Goal: Transaction & Acquisition: Download file/media

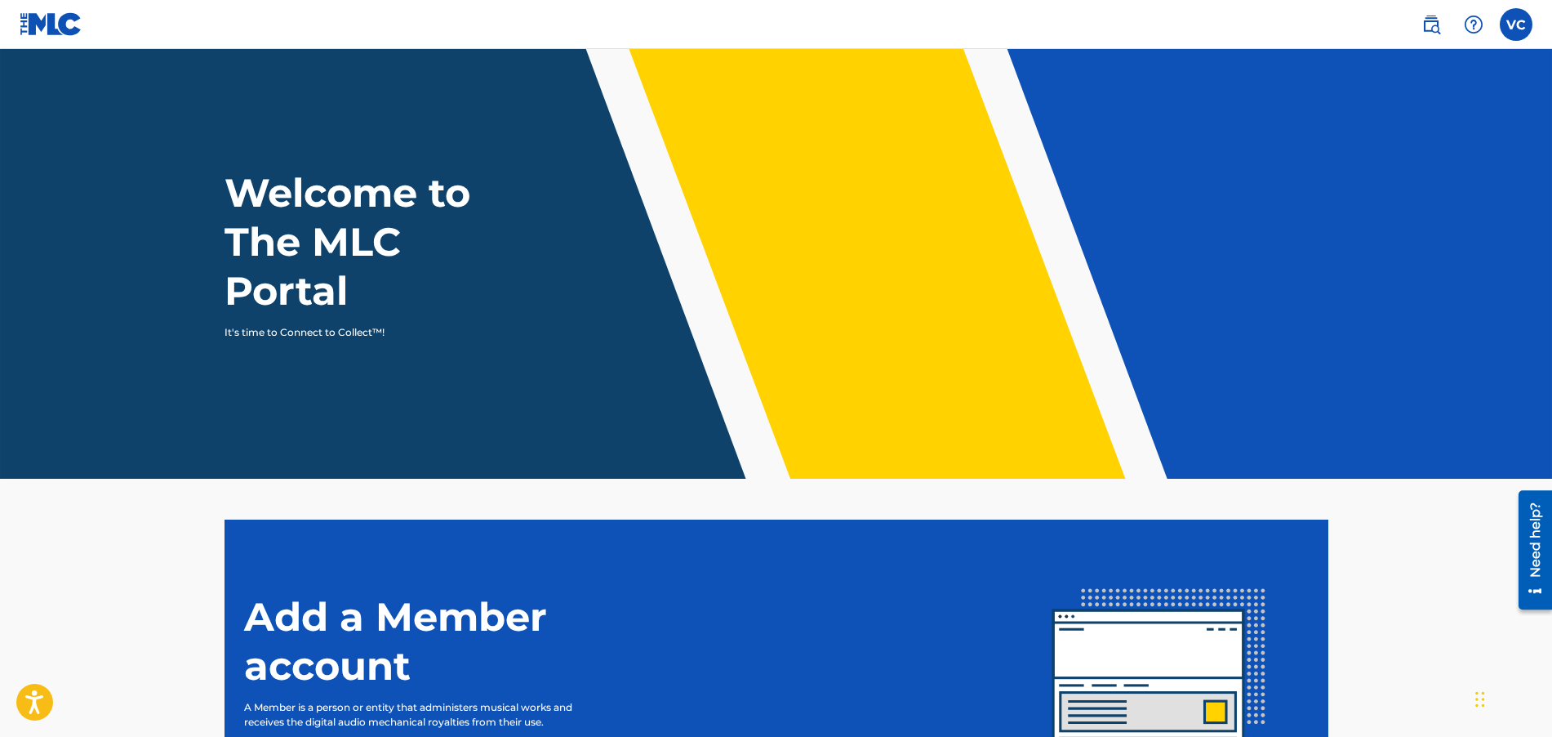
click at [1298, 28] on nav "VC VC Veronica Cator jayb@carlfischer.com Notification Preferences Profile Log …" at bounding box center [776, 24] width 1552 height 49
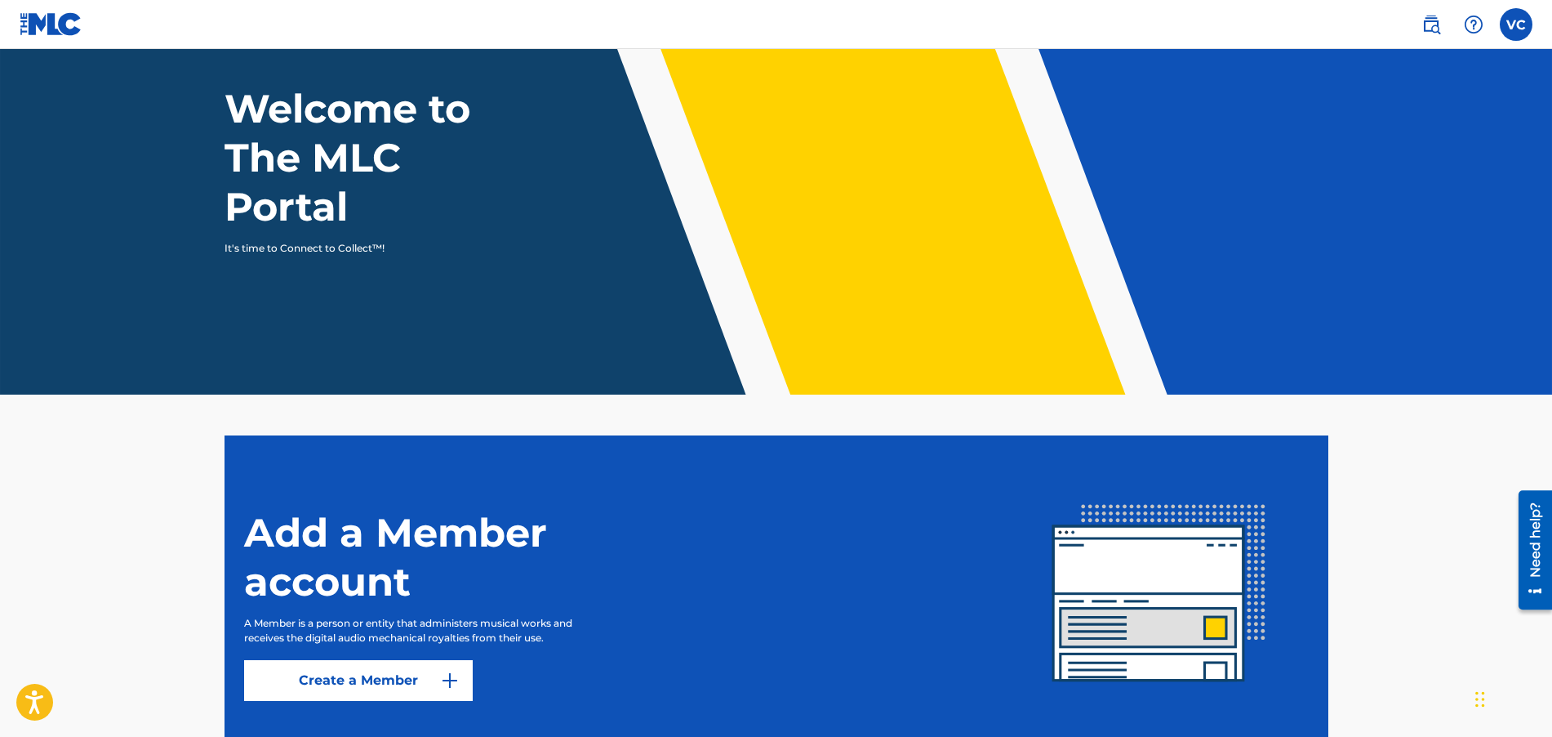
scroll to position [199, 0]
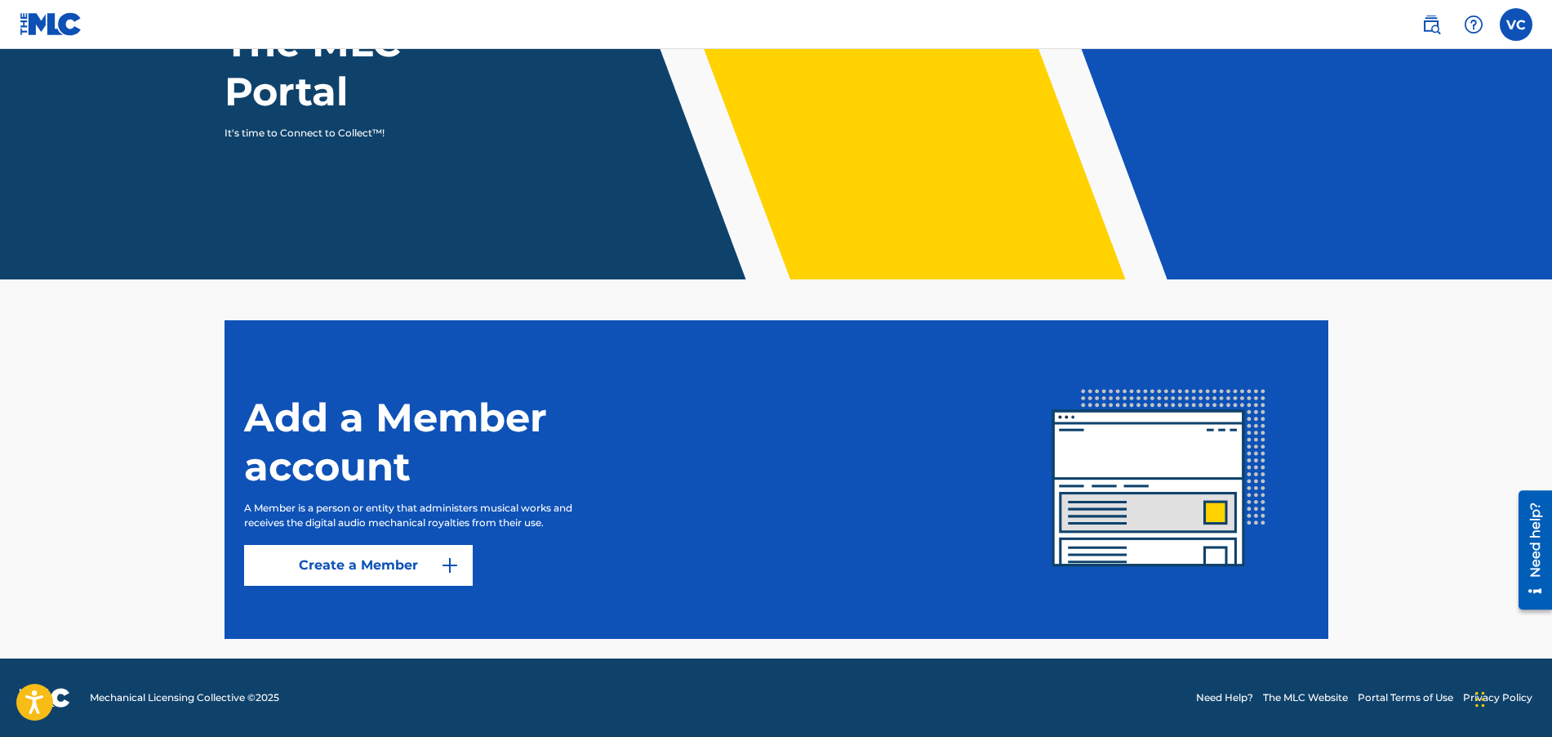
click at [1512, 13] on label at bounding box center [1516, 24] width 33 height 33
click at [1517, 24] on input "VC Veronica Cator jayb@carlfischer.com Notification Preferences Profile Log out" at bounding box center [1517, 24] width 0 height 0
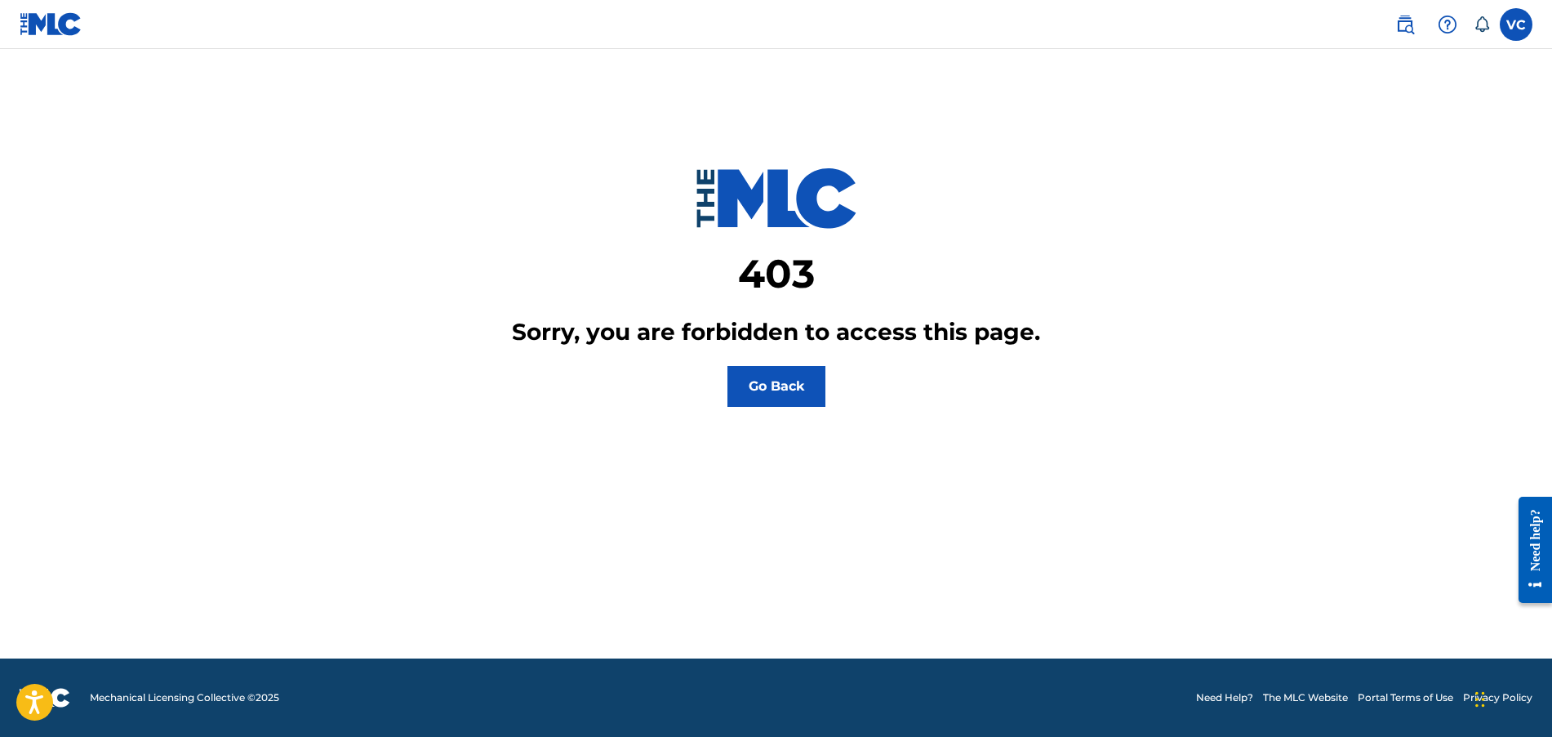
click at [778, 380] on button "Go Back" at bounding box center [777, 386] width 98 height 41
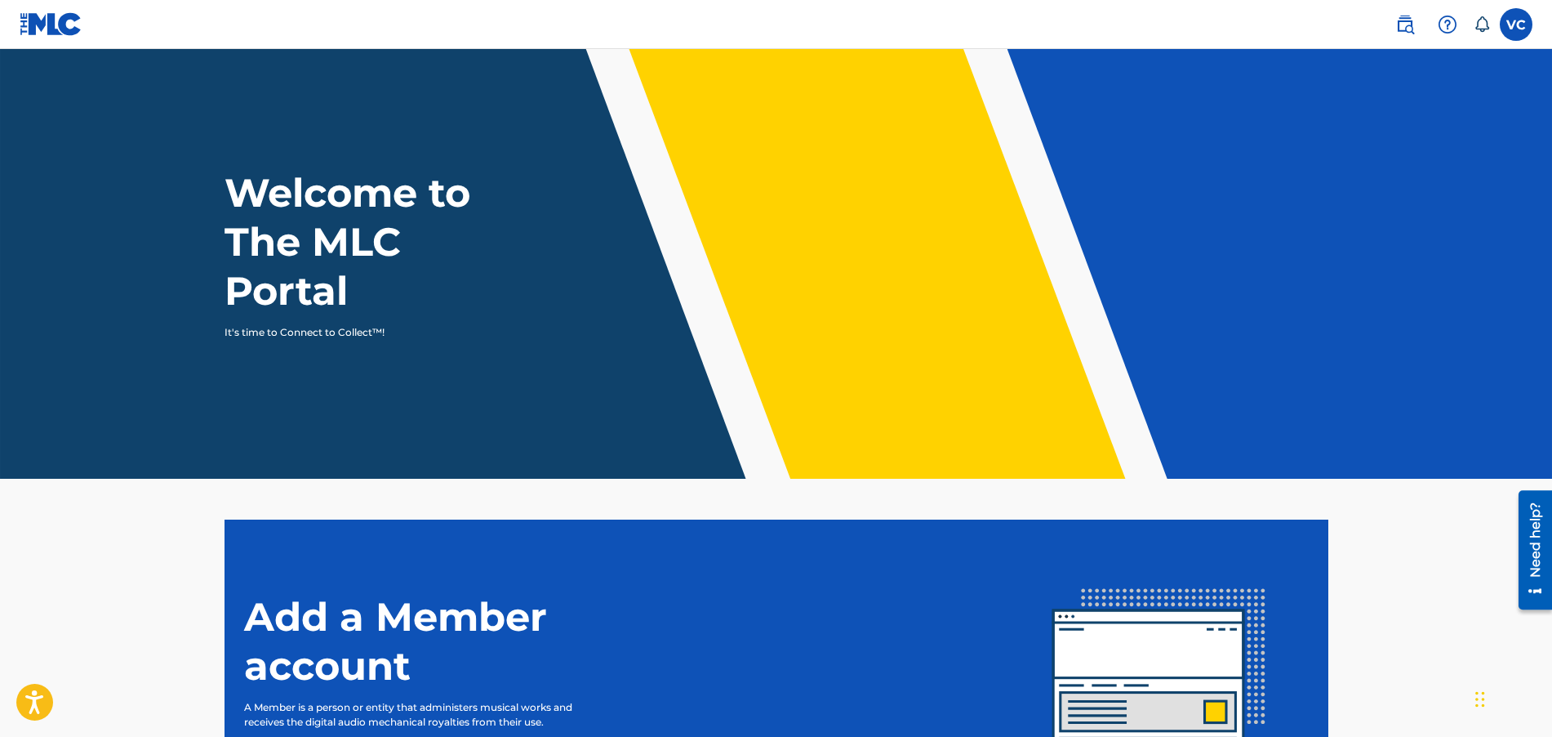
click at [303, 237] on h1 "Welcome to The MLC Portal" at bounding box center [377, 241] width 305 height 147
click at [331, 327] on p "It's time to Connect to Collect™!" at bounding box center [366, 332] width 283 height 15
click at [337, 341] on header "Welcome to The MLC Portal It's time to Connect to Collect™!" at bounding box center [776, 264] width 1552 height 430
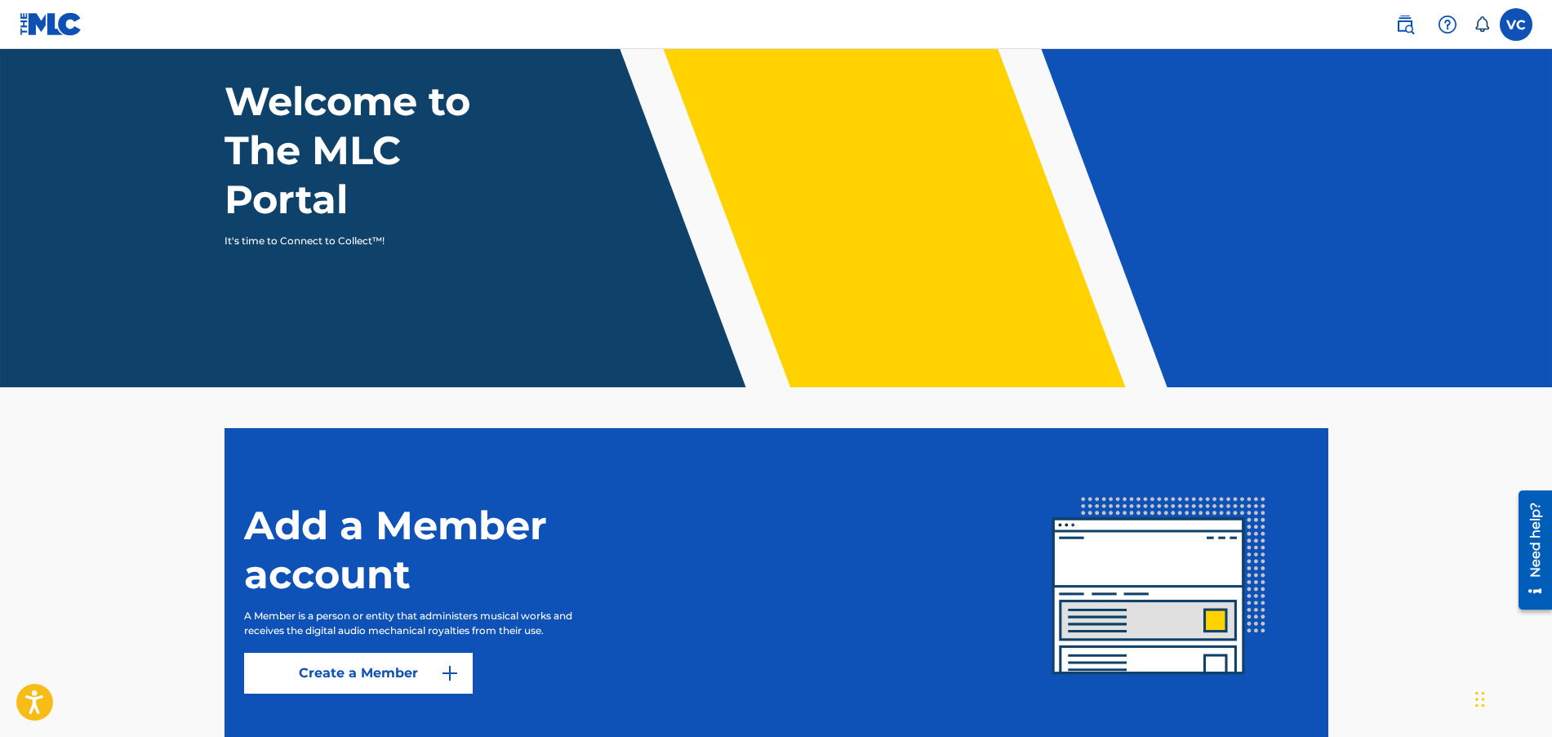
scroll to position [199, 0]
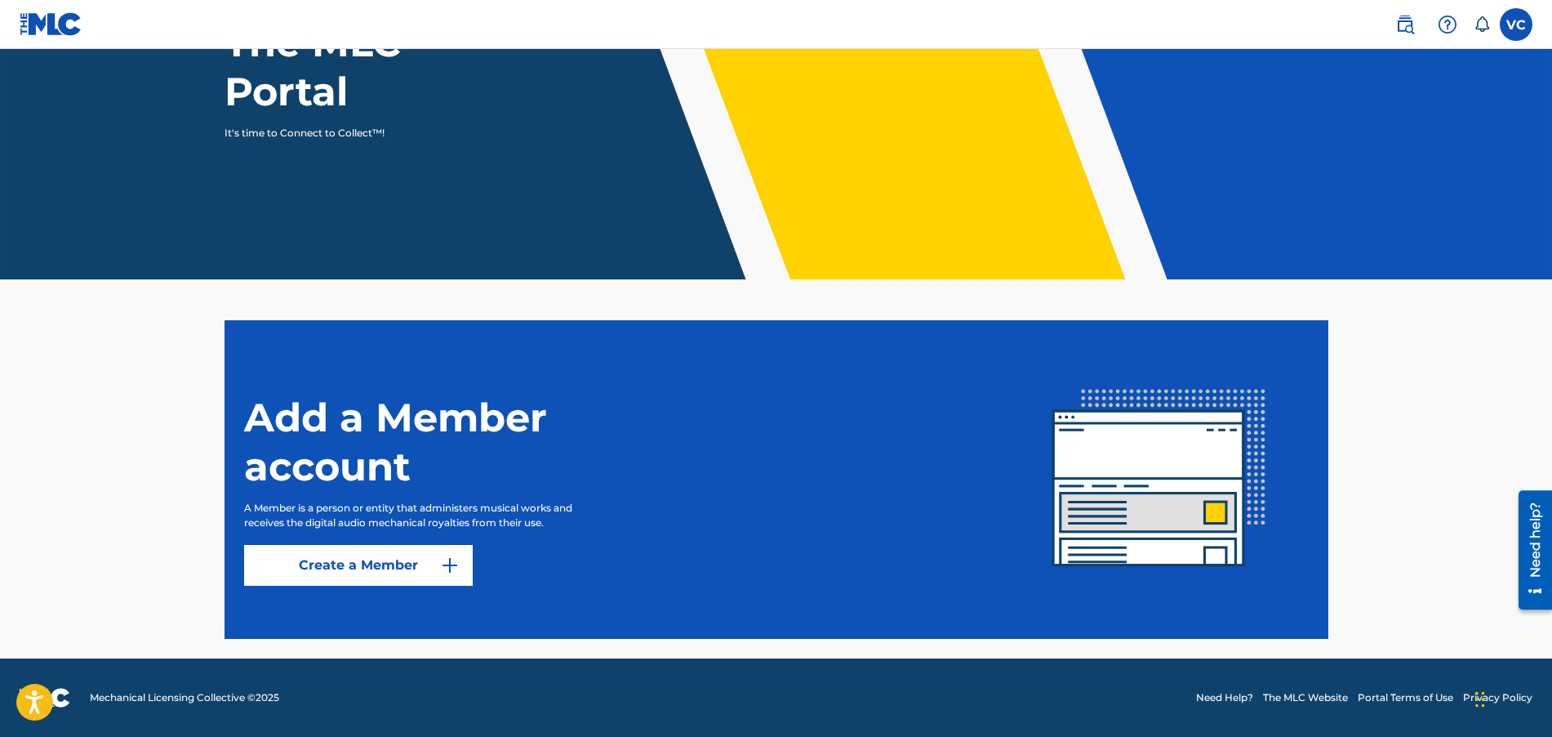
click at [1400, 20] on img at bounding box center [1406, 25] width 20 height 20
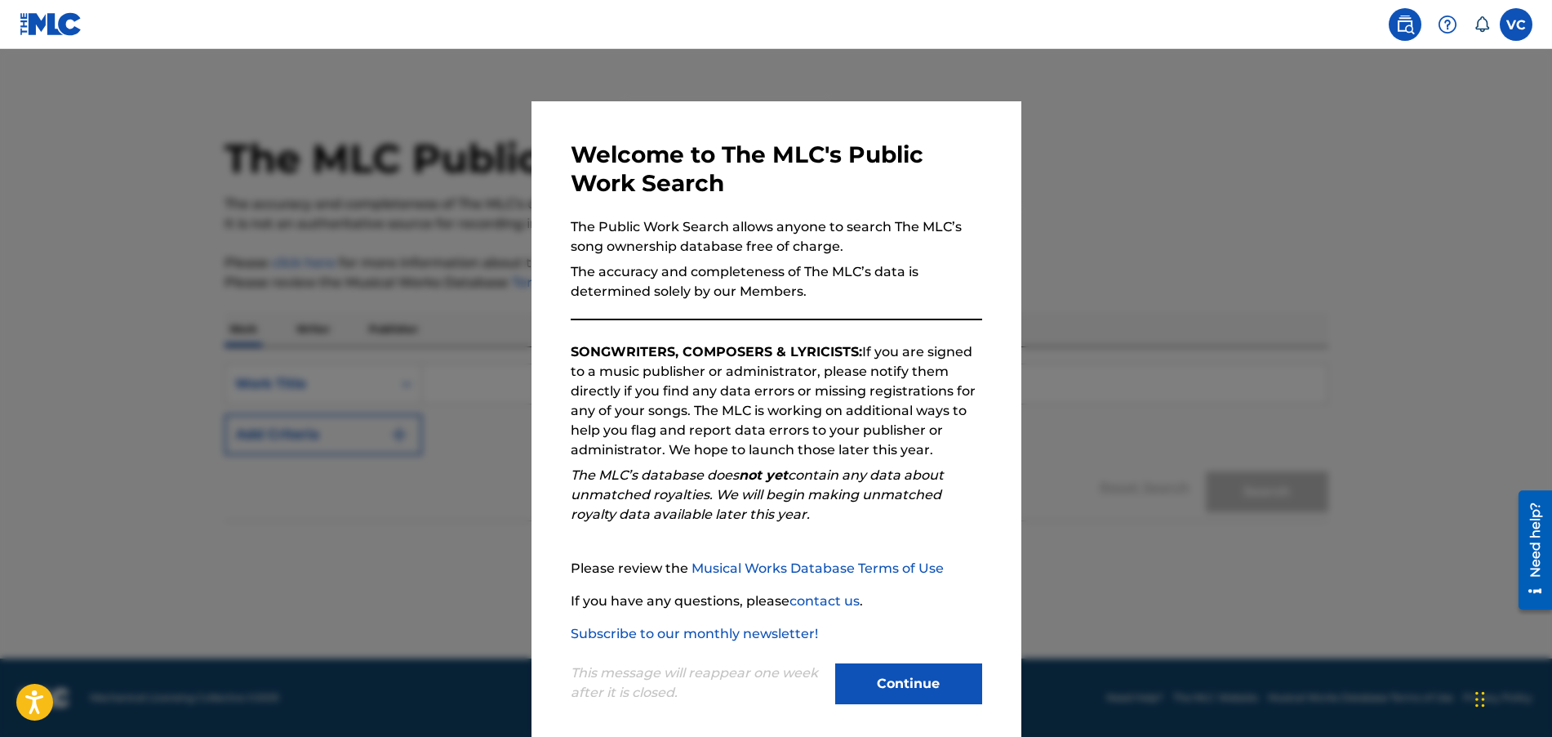
click at [1400, 20] on img at bounding box center [1406, 25] width 20 height 20
click at [894, 676] on button "Continue" at bounding box center [908, 683] width 147 height 41
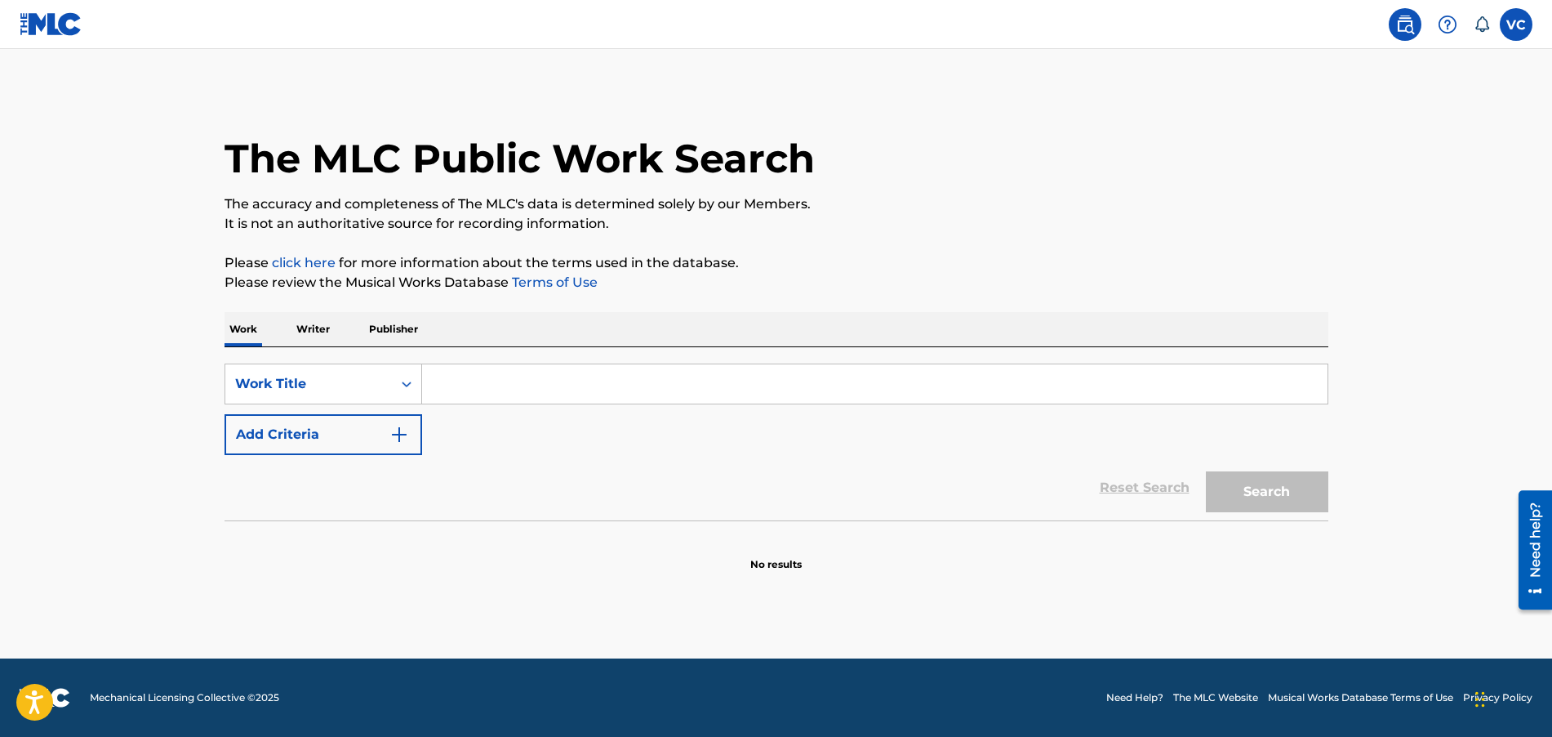
click at [1453, 22] on img at bounding box center [1448, 25] width 20 height 20
click at [1472, 119] on p "View portal intro" at bounding box center [1447, 107] width 139 height 39
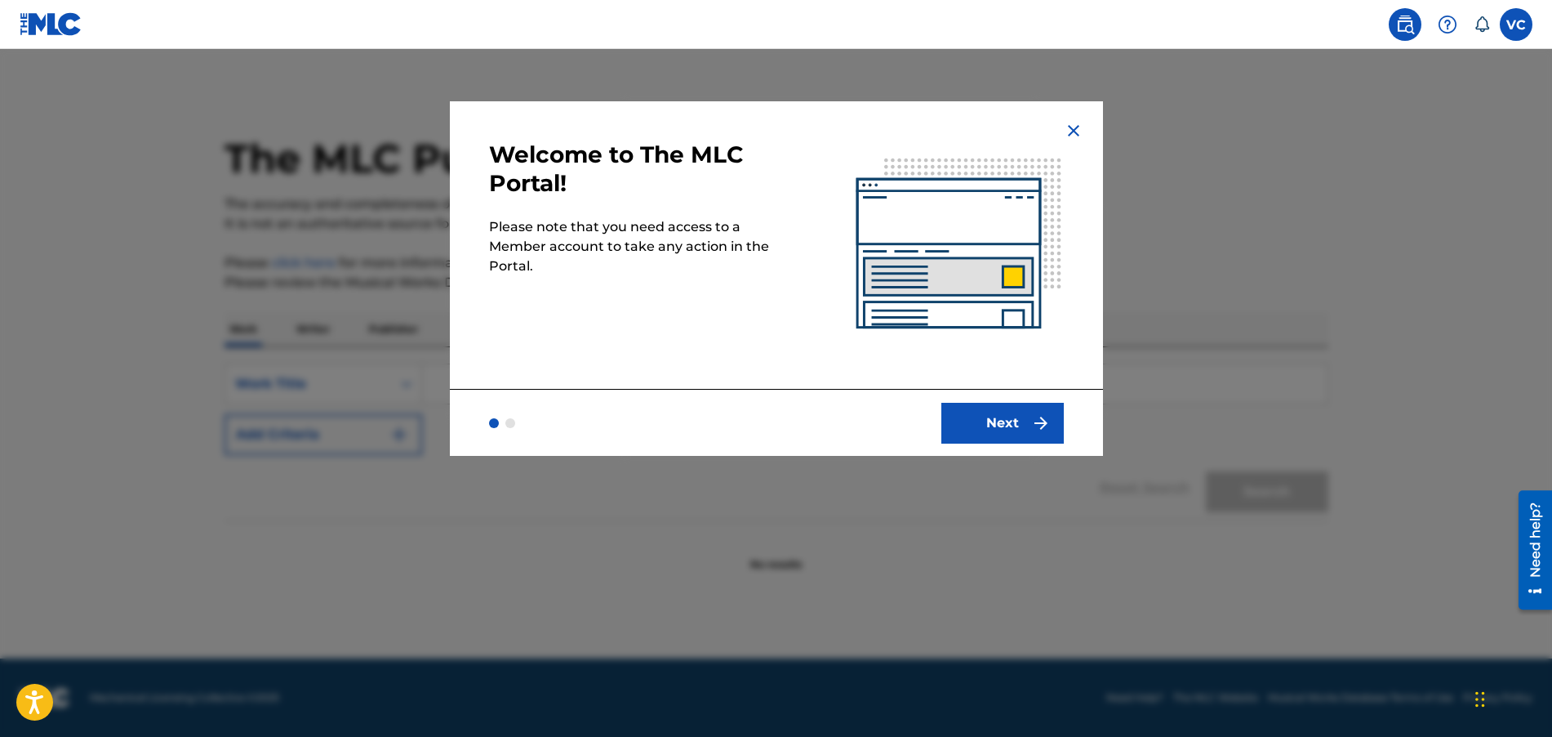
click at [974, 433] on button "Next" at bounding box center [1003, 423] width 122 height 41
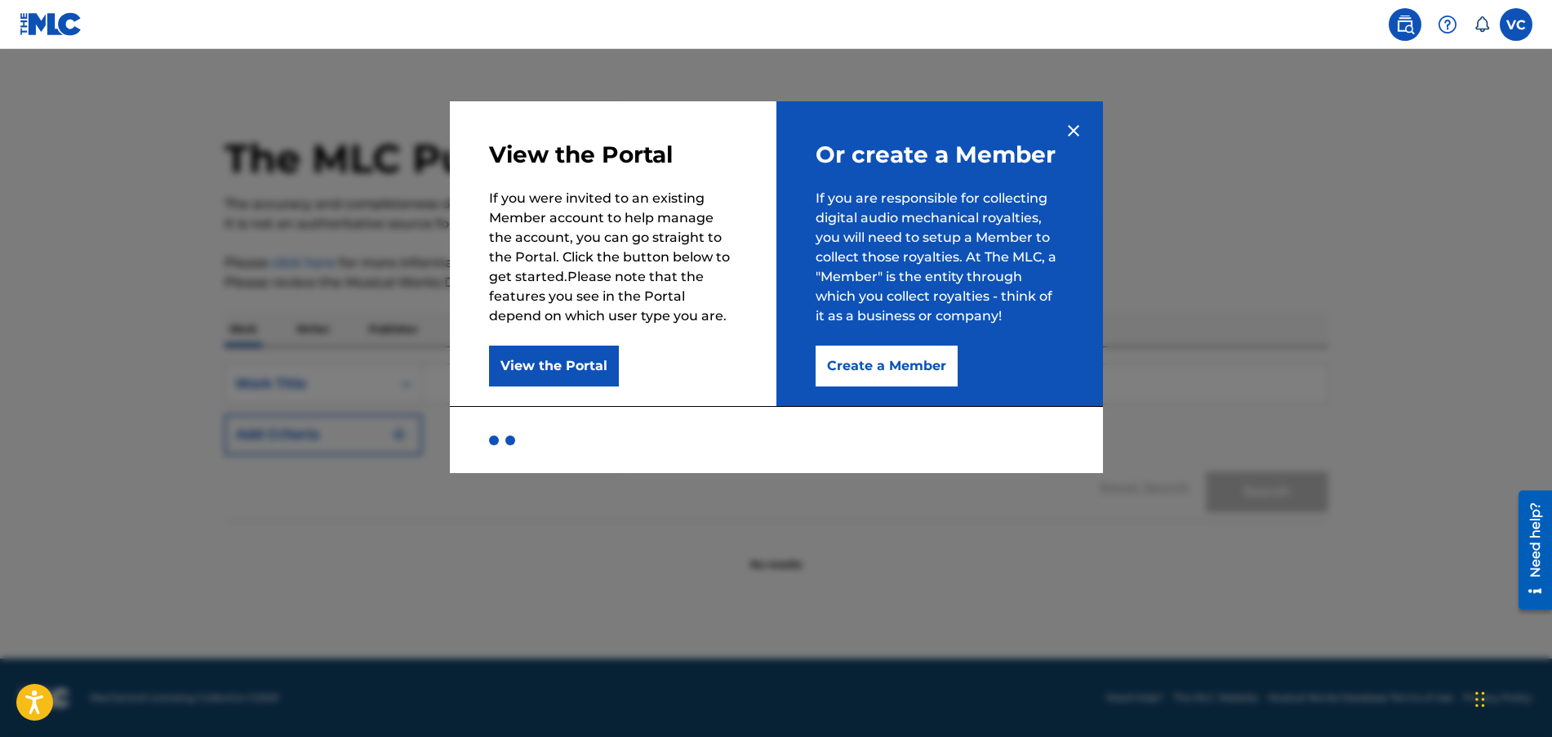
click at [582, 368] on button "View the Portal" at bounding box center [554, 365] width 130 height 41
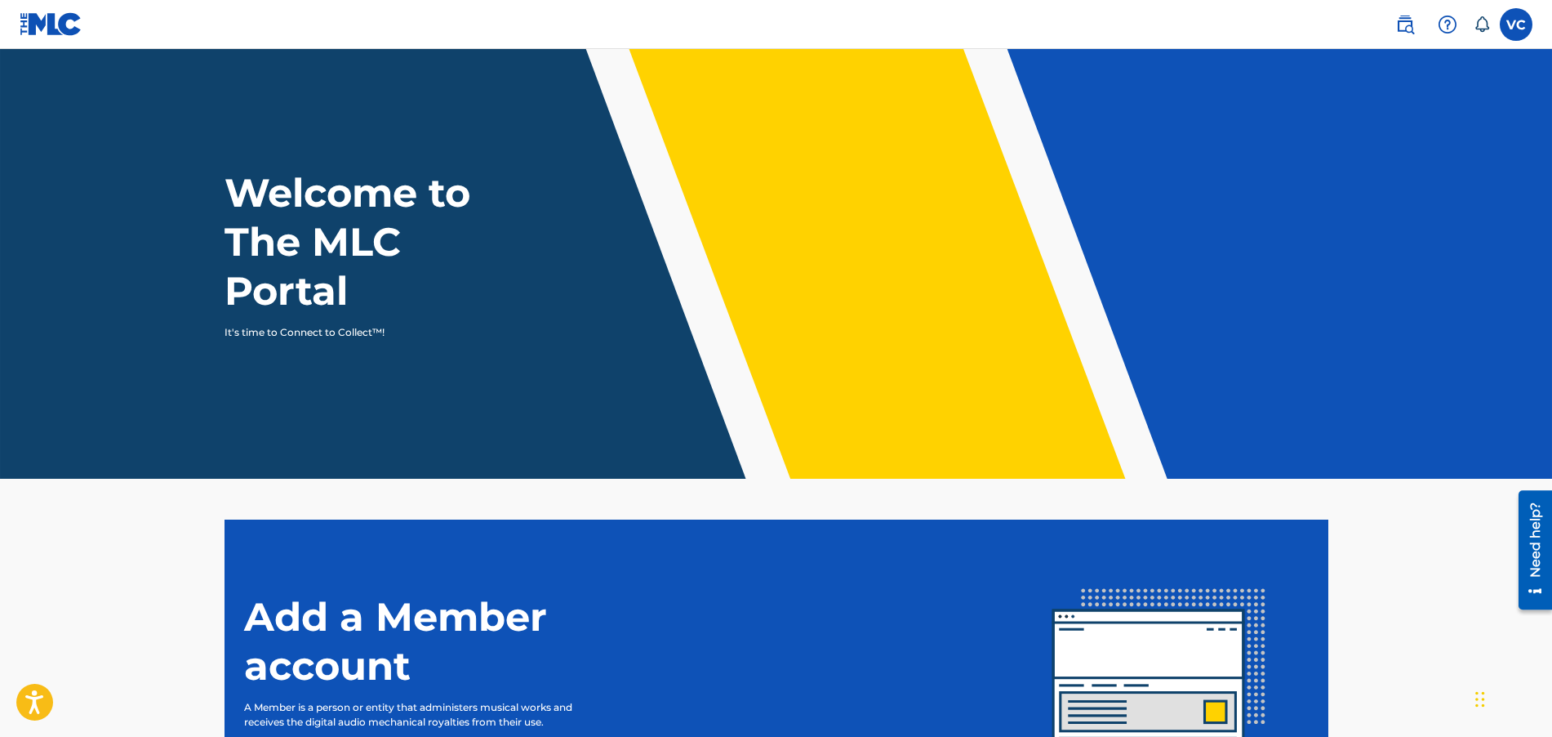
click at [1516, 22] on label at bounding box center [1516, 24] width 33 height 33
click at [1517, 24] on input "VC Veronica Cator jayb@carlfischer.com Notification Preferences Profile Log out" at bounding box center [1517, 24] width 0 height 0
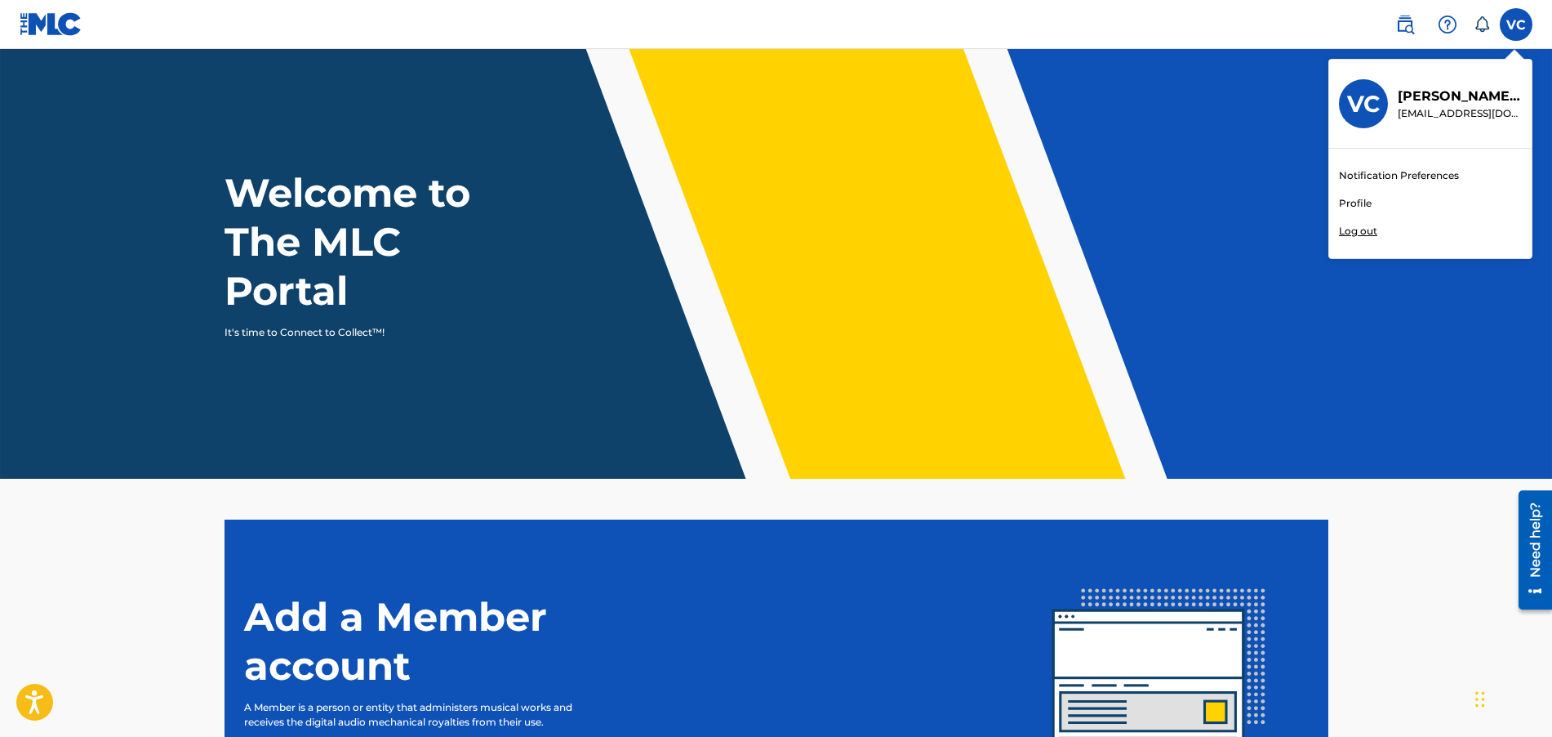
click at [1193, 150] on header "Welcome to The MLC Portal It's time to Connect to Collect™!" at bounding box center [776, 264] width 1552 height 430
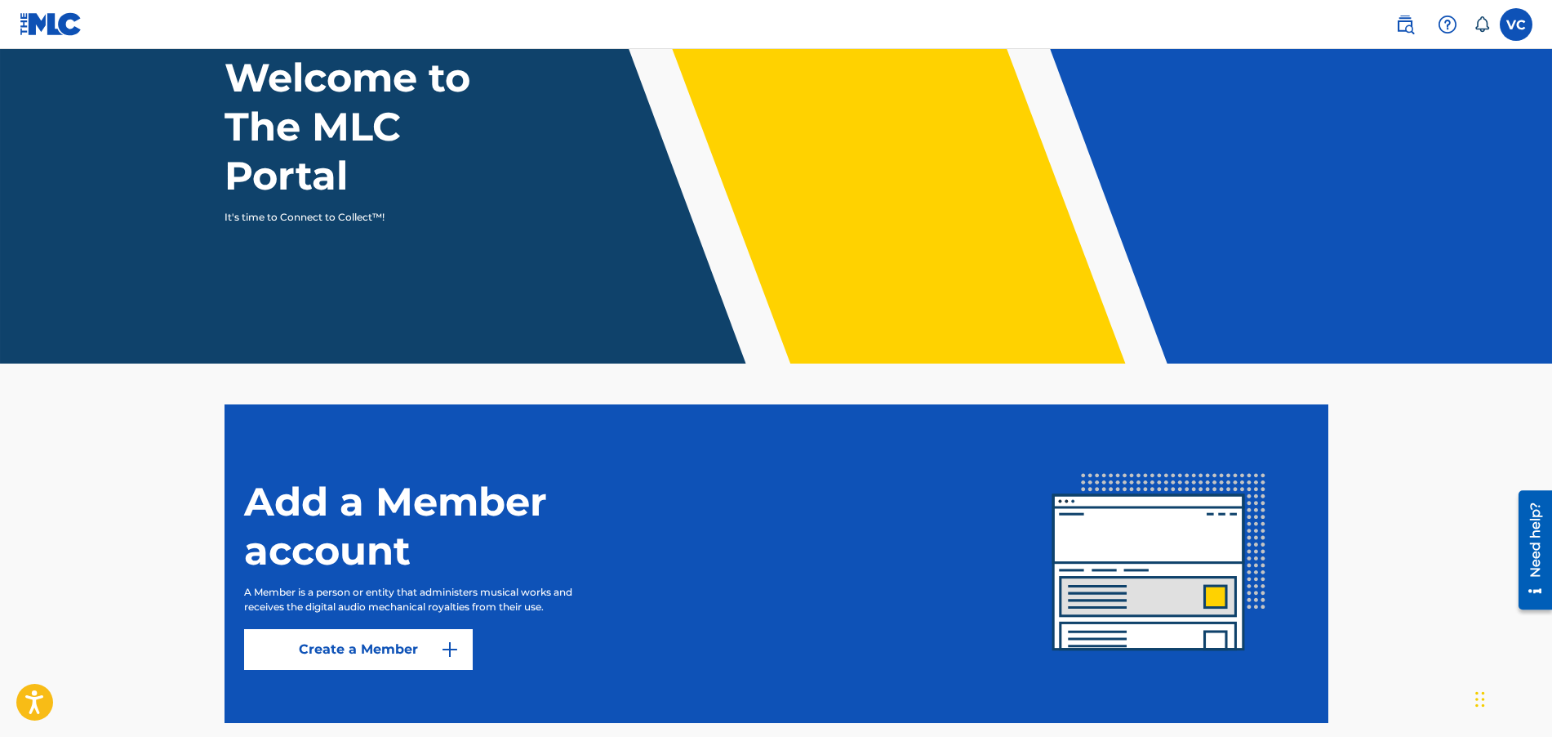
scroll to position [199, 0]
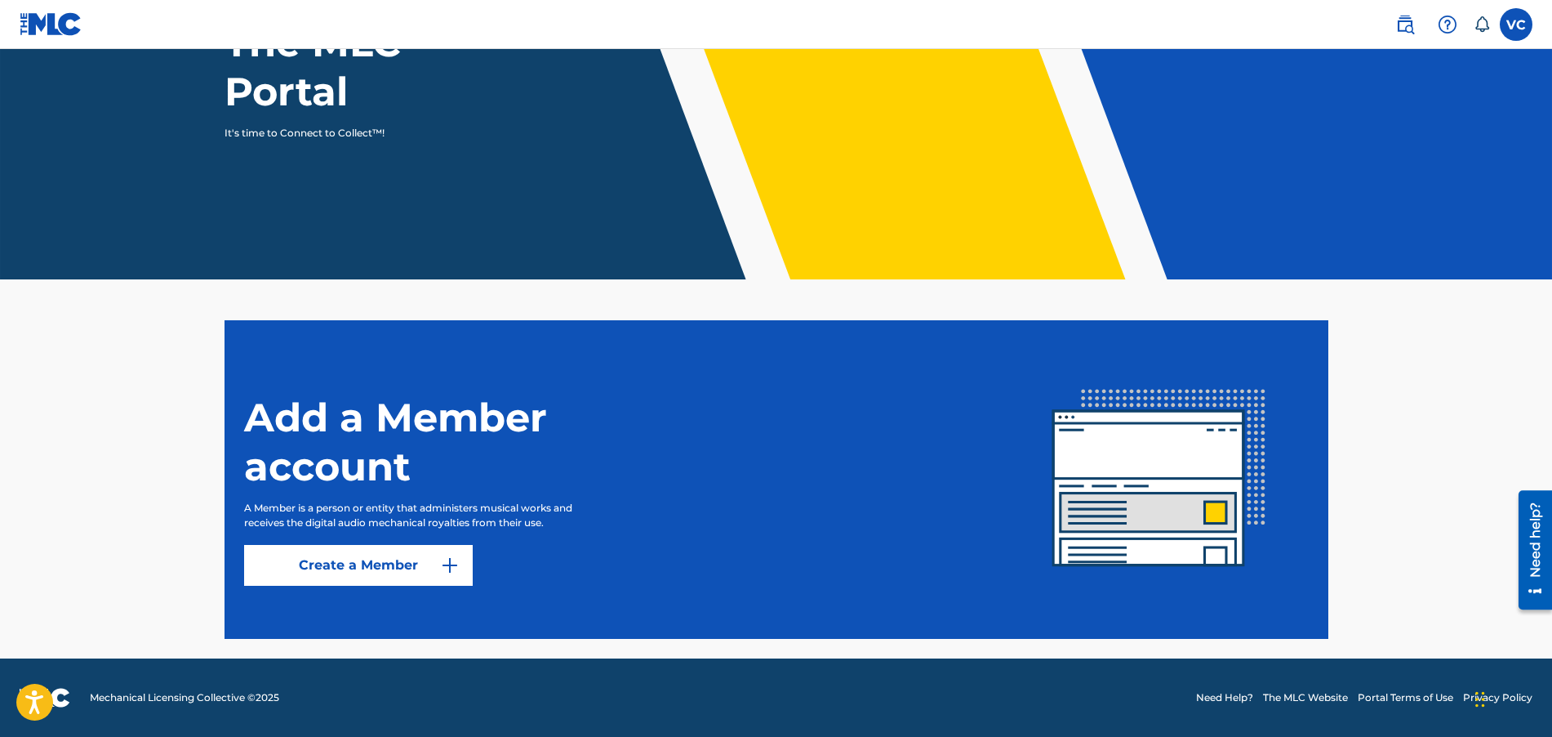
click at [142, 415] on main "Welcome to The MLC Portal It's time to Connect to Collect™! Add a Member accoun…" at bounding box center [776, 254] width 1552 height 808
click at [186, 425] on main "Welcome to The MLC Portal It's time to Connect to Collect™! Add a Member accoun…" at bounding box center [776, 254] width 1552 height 808
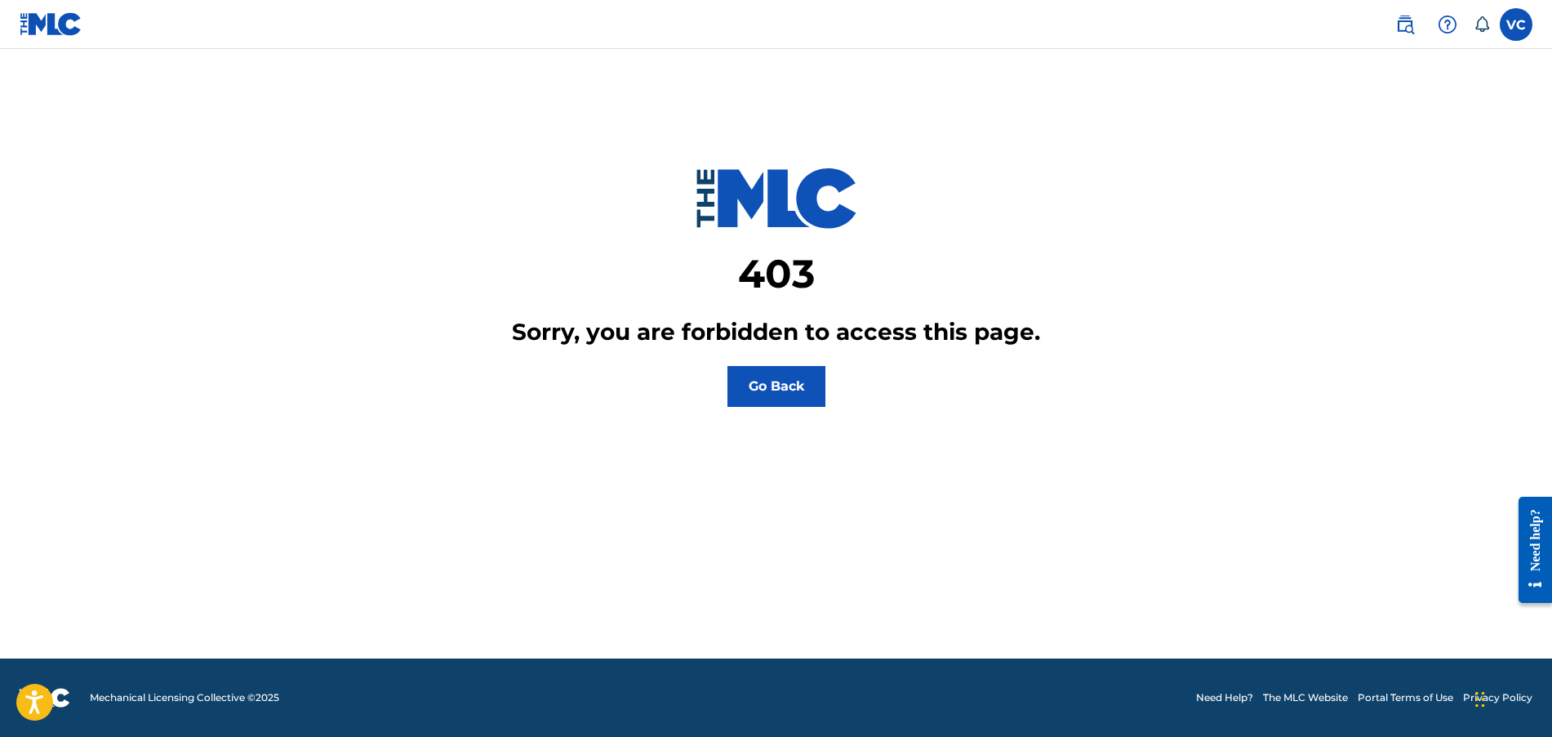
click at [778, 377] on button "Go Back" at bounding box center [777, 386] width 98 height 41
click at [782, 393] on button "Go Back" at bounding box center [777, 386] width 98 height 41
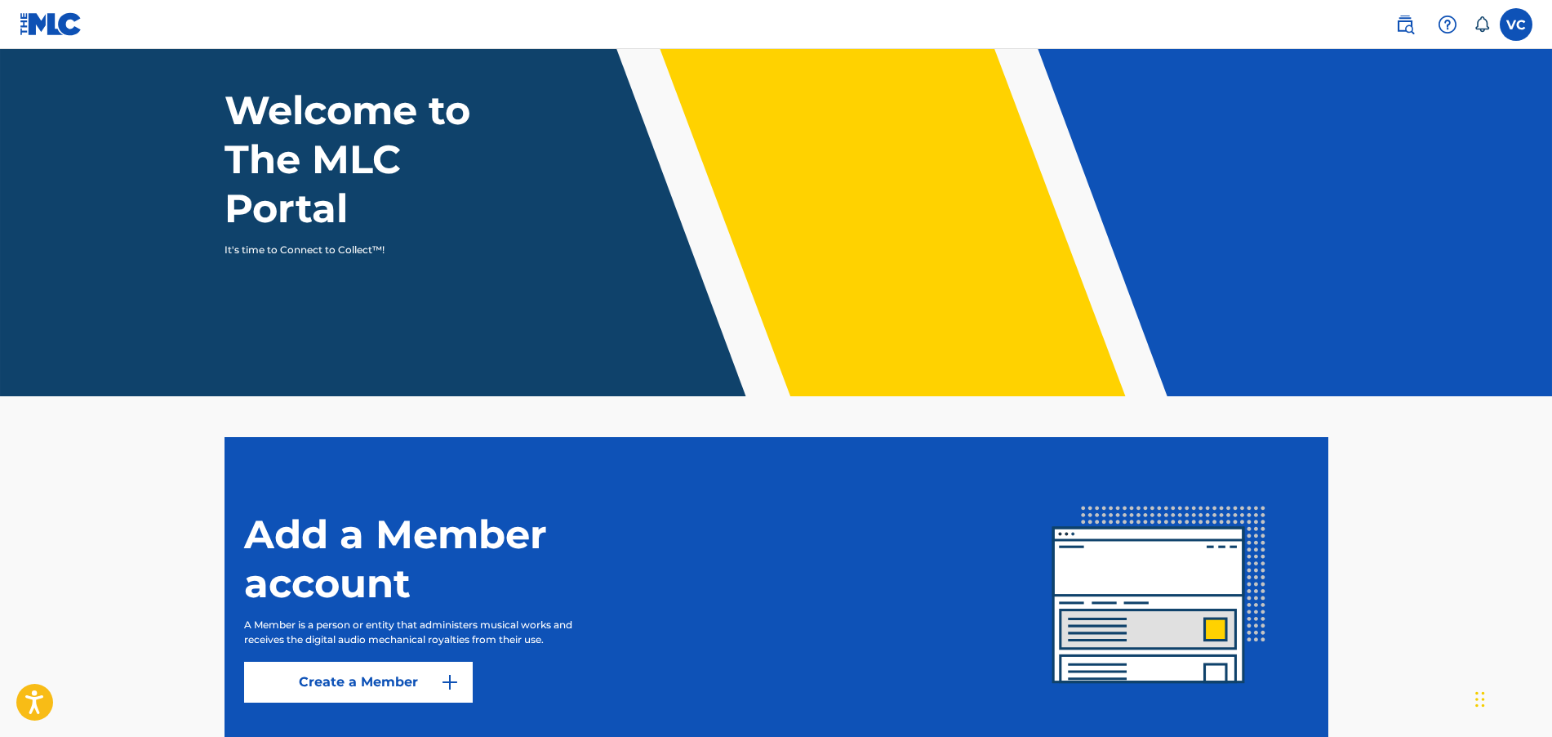
scroll to position [199, 0]
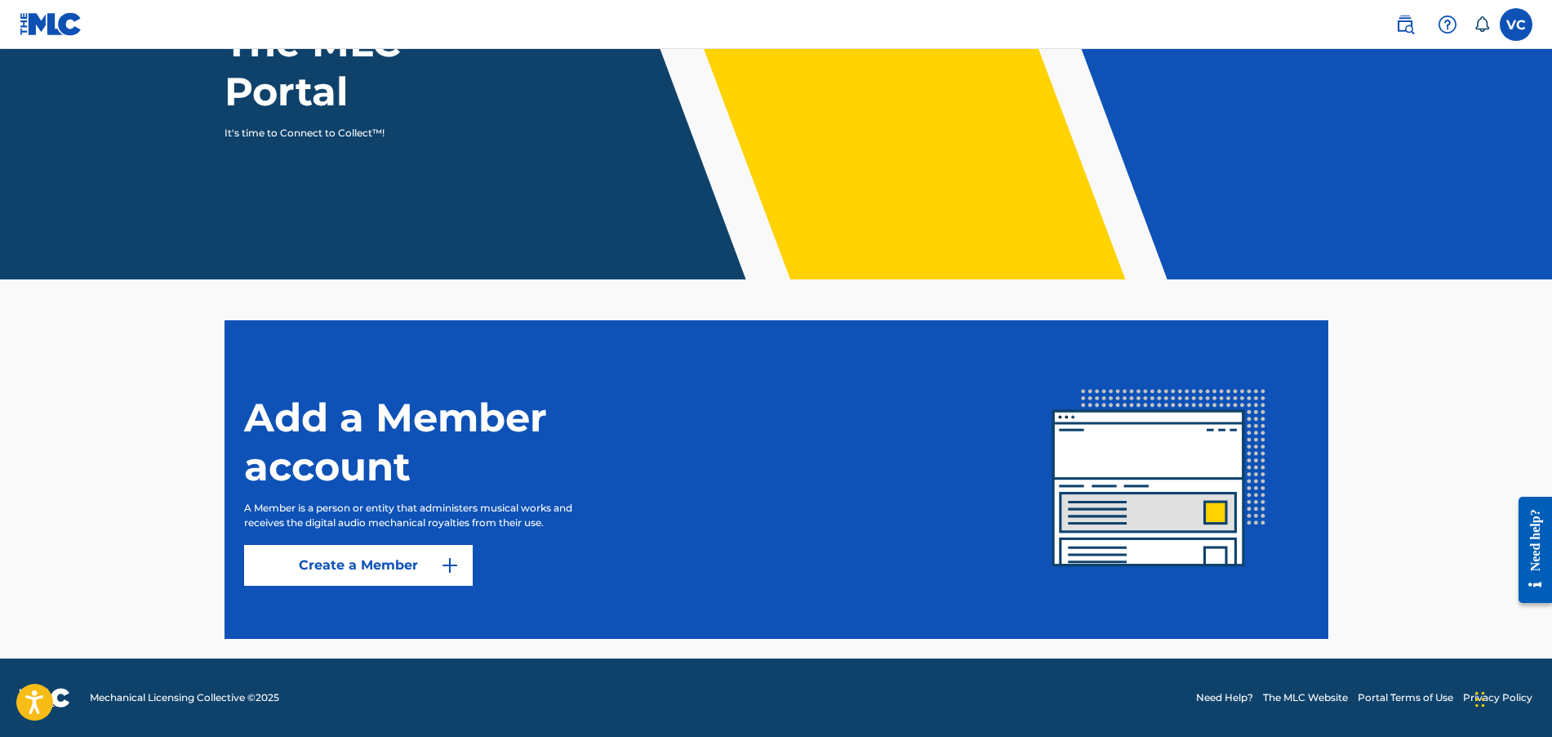
click at [1508, 25] on label at bounding box center [1516, 24] width 33 height 33
click at [1517, 24] on input "VC Veronica Cator jayb@carlfischer.com Notification Preferences Profile Log out" at bounding box center [1517, 24] width 0 height 0
click at [1508, 25] on div "VC VC Veronica Cator jayb@carlfischer.com Notification Preferences Profile Log …" at bounding box center [1516, 24] width 33 height 33
click at [1508, 25] on label at bounding box center [1516, 24] width 33 height 33
click at [1517, 24] on input "VC Veronica Cator jayb@carlfischer.com Notification Preferences Profile Log out" at bounding box center [1517, 24] width 0 height 0
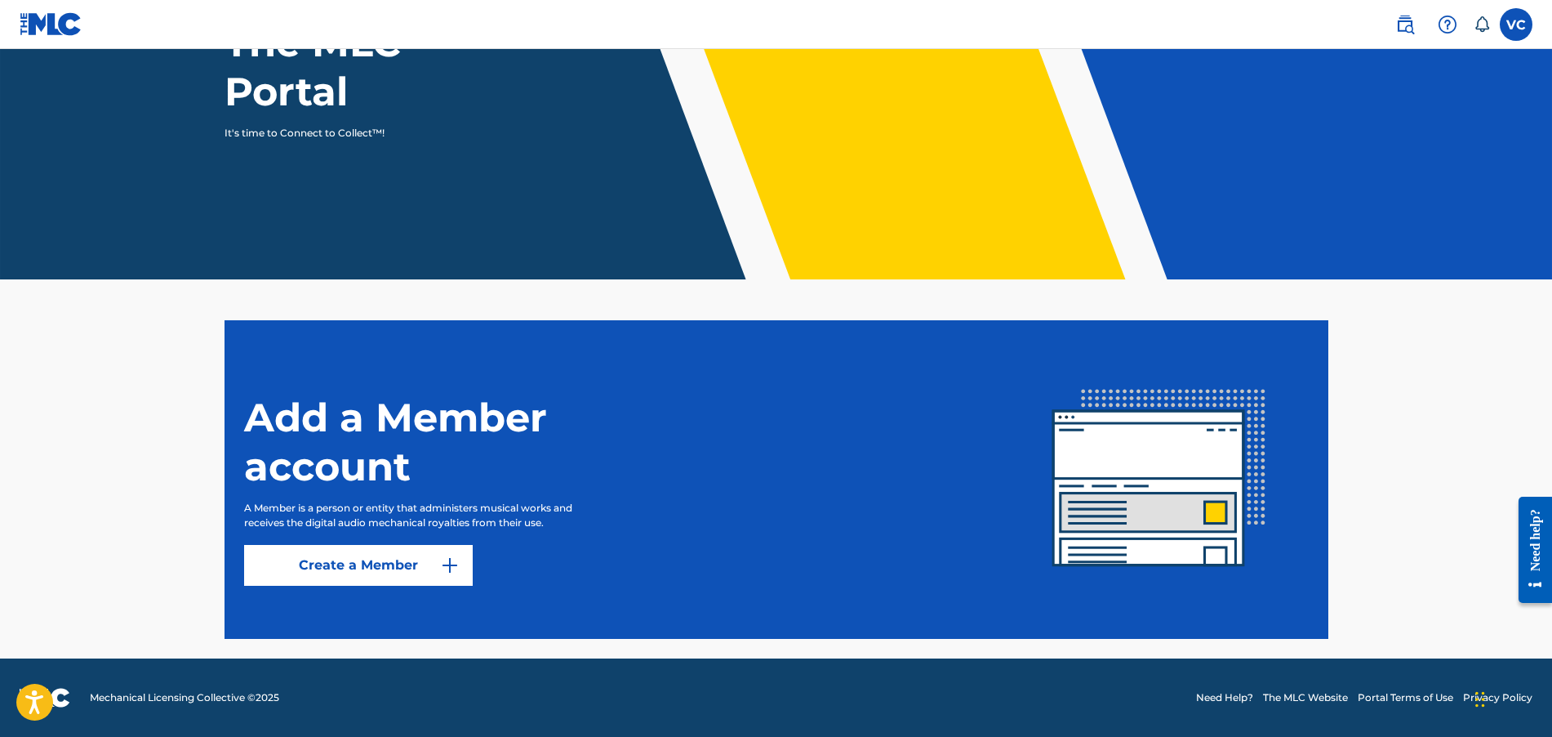
click at [1508, 25] on div "VC VC Veronica Cator jayb@carlfischer.com Notification Preferences Profile Log …" at bounding box center [1516, 24] width 33 height 33
click at [1508, 25] on label at bounding box center [1516, 24] width 33 height 33
click at [1517, 24] on input "VC Veronica Cator jayb@carlfischer.com Notification Preferences Profile Log out" at bounding box center [1517, 24] width 0 height 0
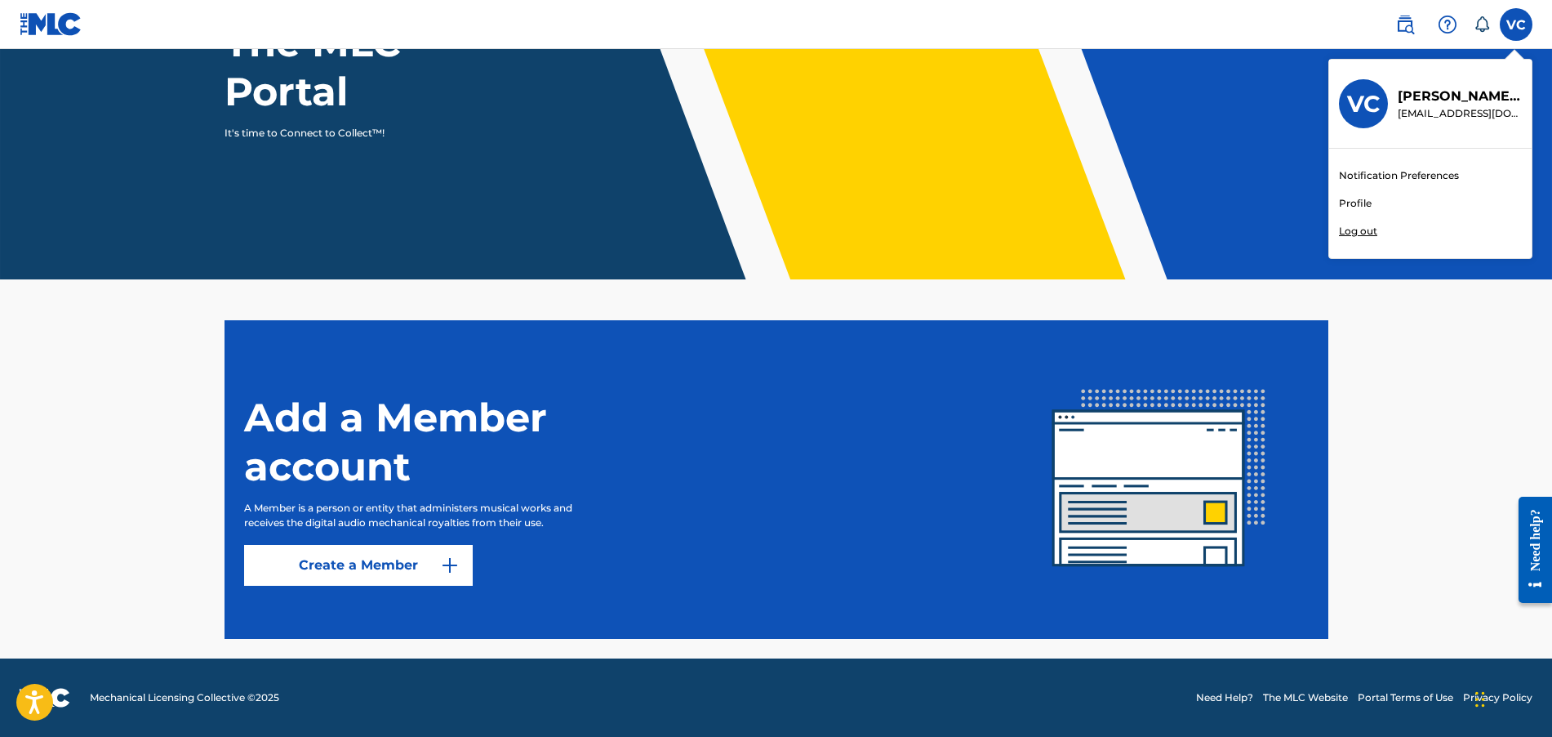
click at [1306, 33] on nav "VC VC Veronica Cator jayb@carlfischer.com Notification Preferences Profile Log …" at bounding box center [776, 24] width 1552 height 49
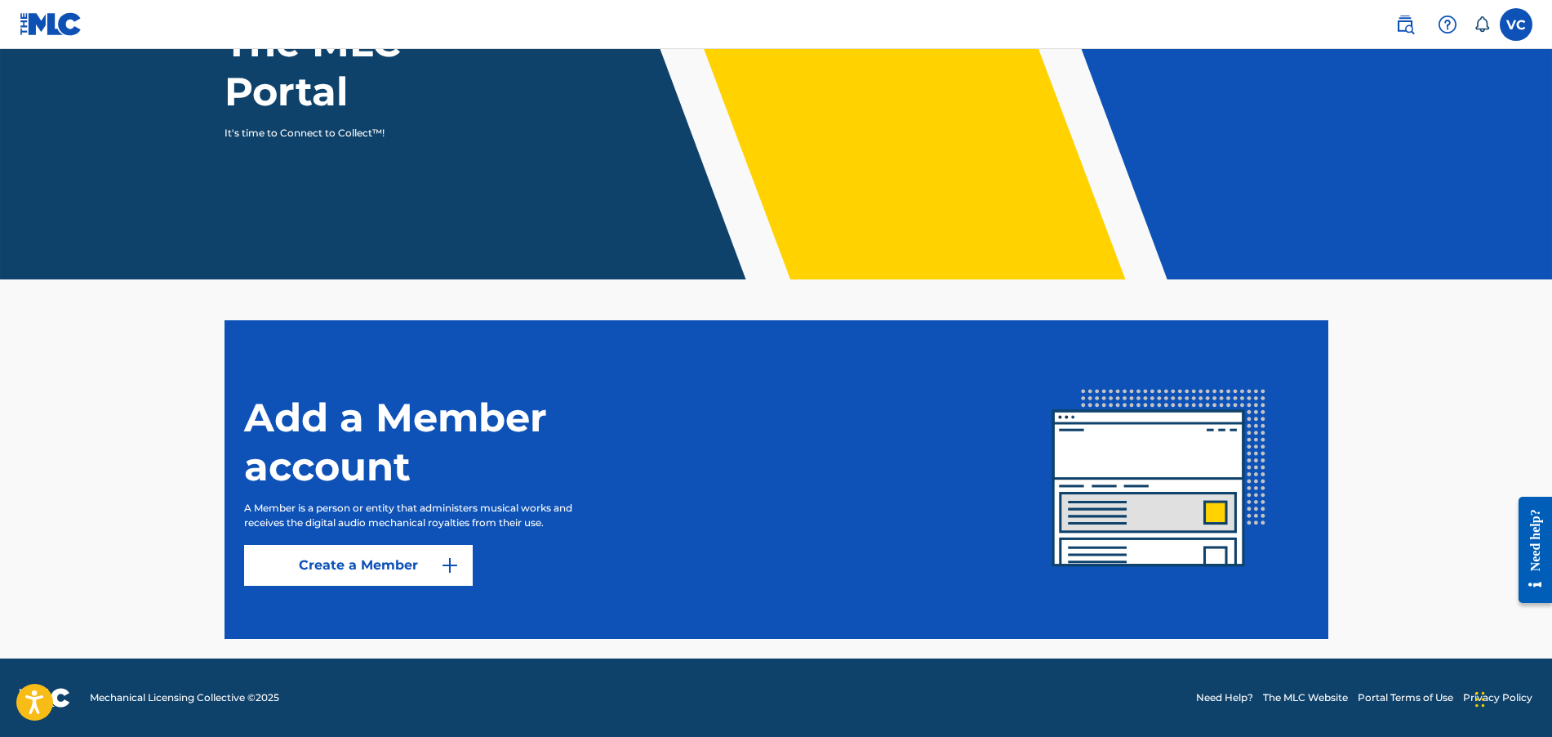
click at [1522, 18] on label at bounding box center [1516, 24] width 33 height 33
click at [1517, 24] on input "VC Veronica Cator jayb@carlfischer.com Notification Preferences Profile Log out" at bounding box center [1517, 24] width 0 height 0
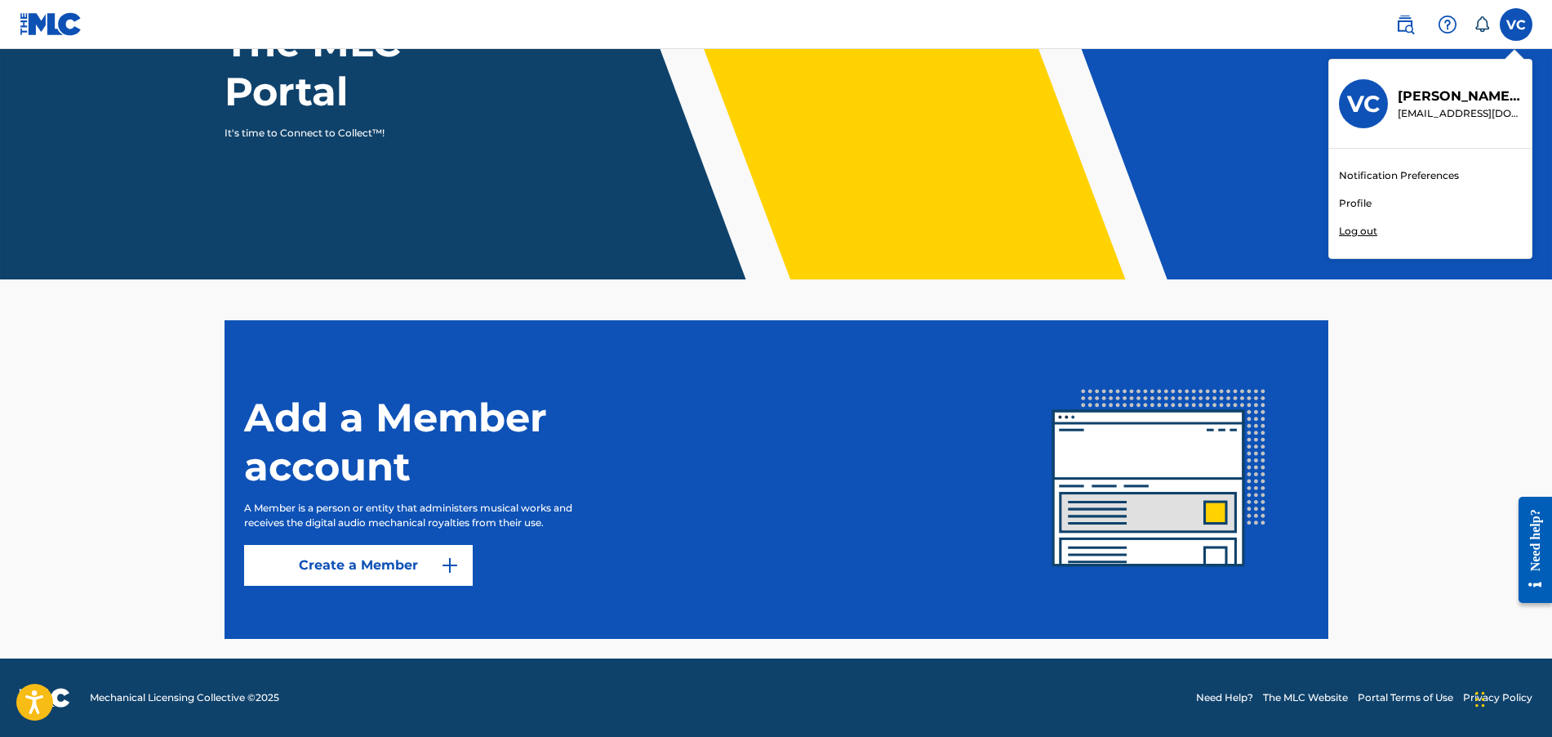
click at [1367, 235] on p "Log out" at bounding box center [1358, 231] width 38 height 15
click at [1517, 24] on input "VC Veronica Cator jayb@carlfischer.com Notification Preferences Profile Log out" at bounding box center [1517, 24] width 0 height 0
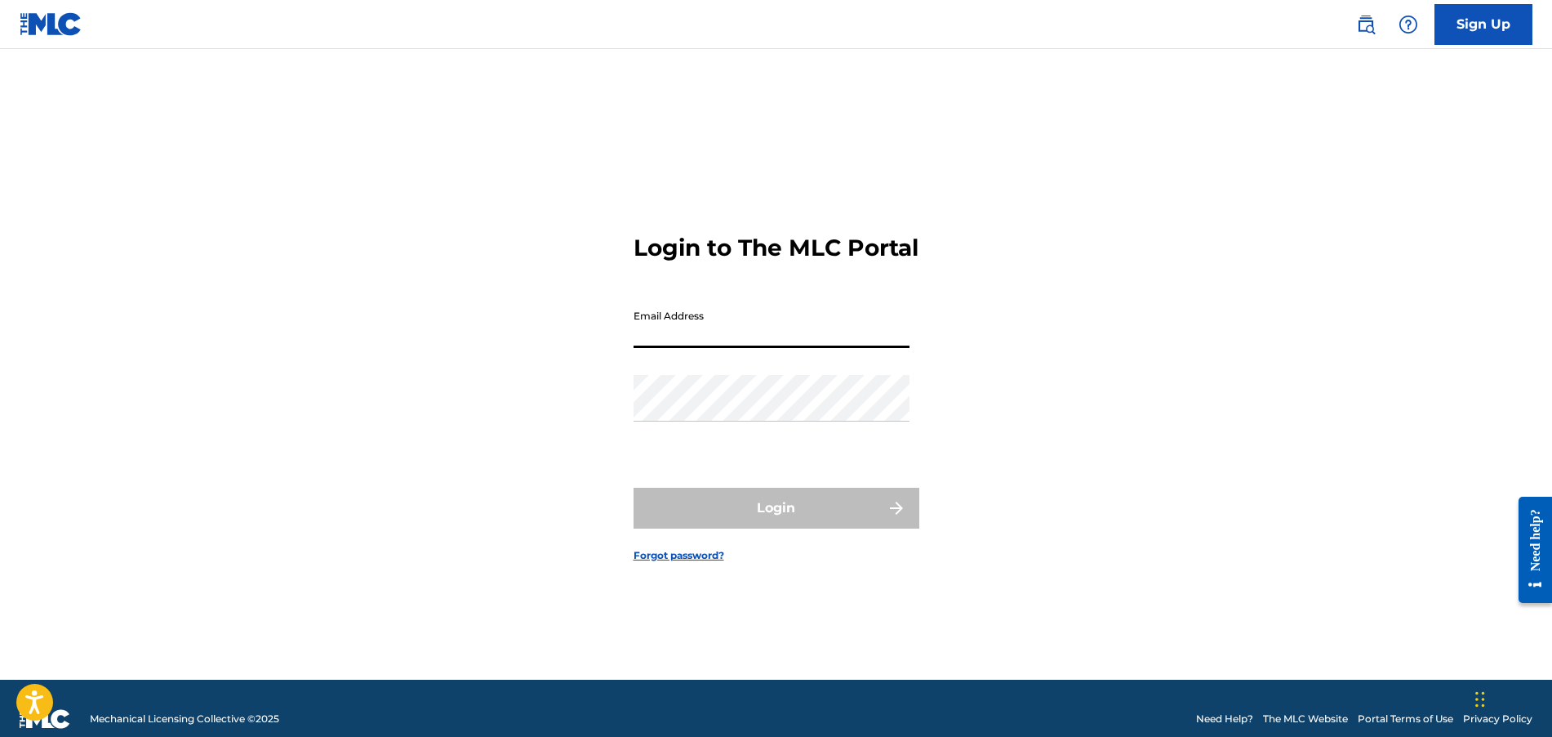
click at [804, 337] on input "Email Address" at bounding box center [772, 324] width 276 height 47
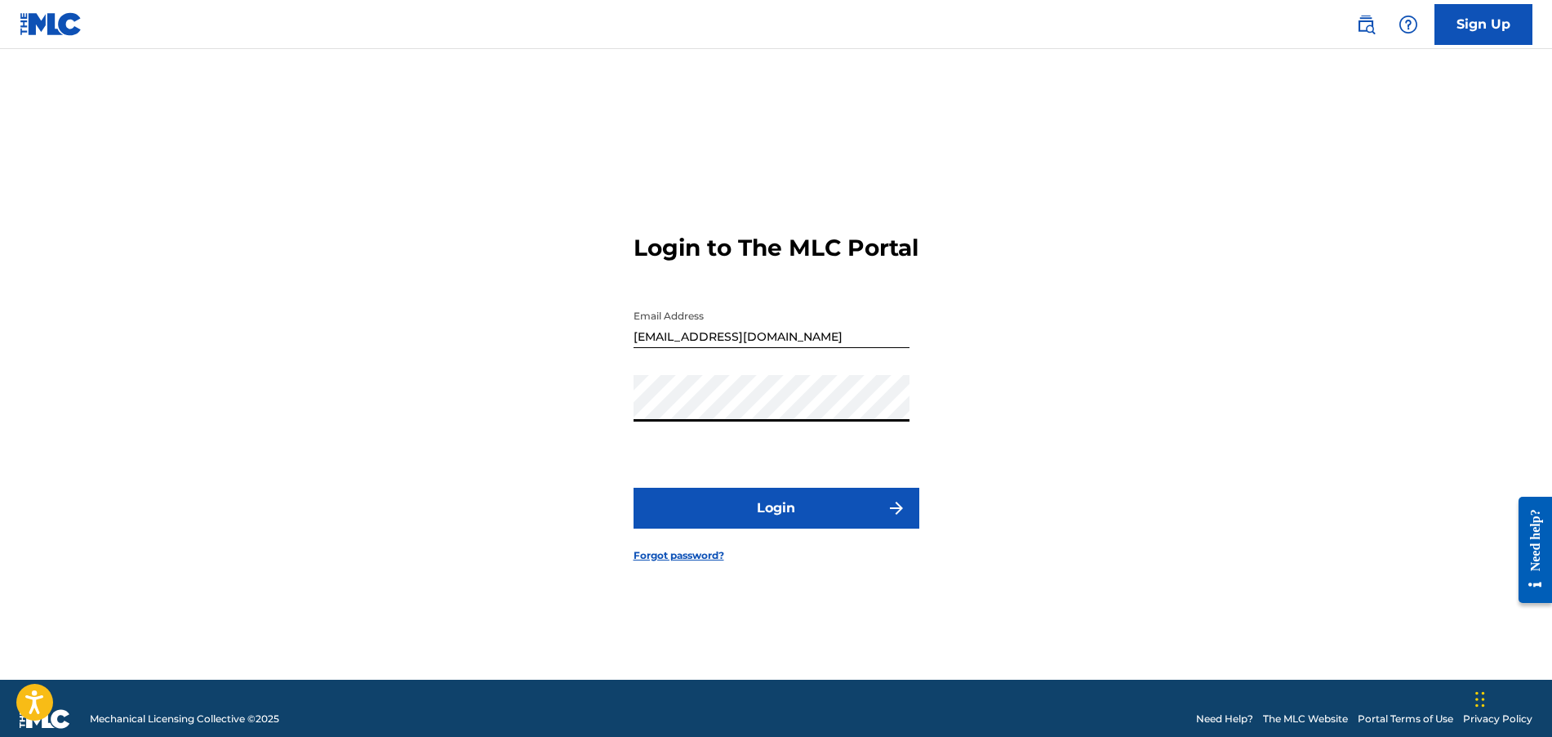
click at [634, 488] on button "Login" at bounding box center [777, 508] width 286 height 41
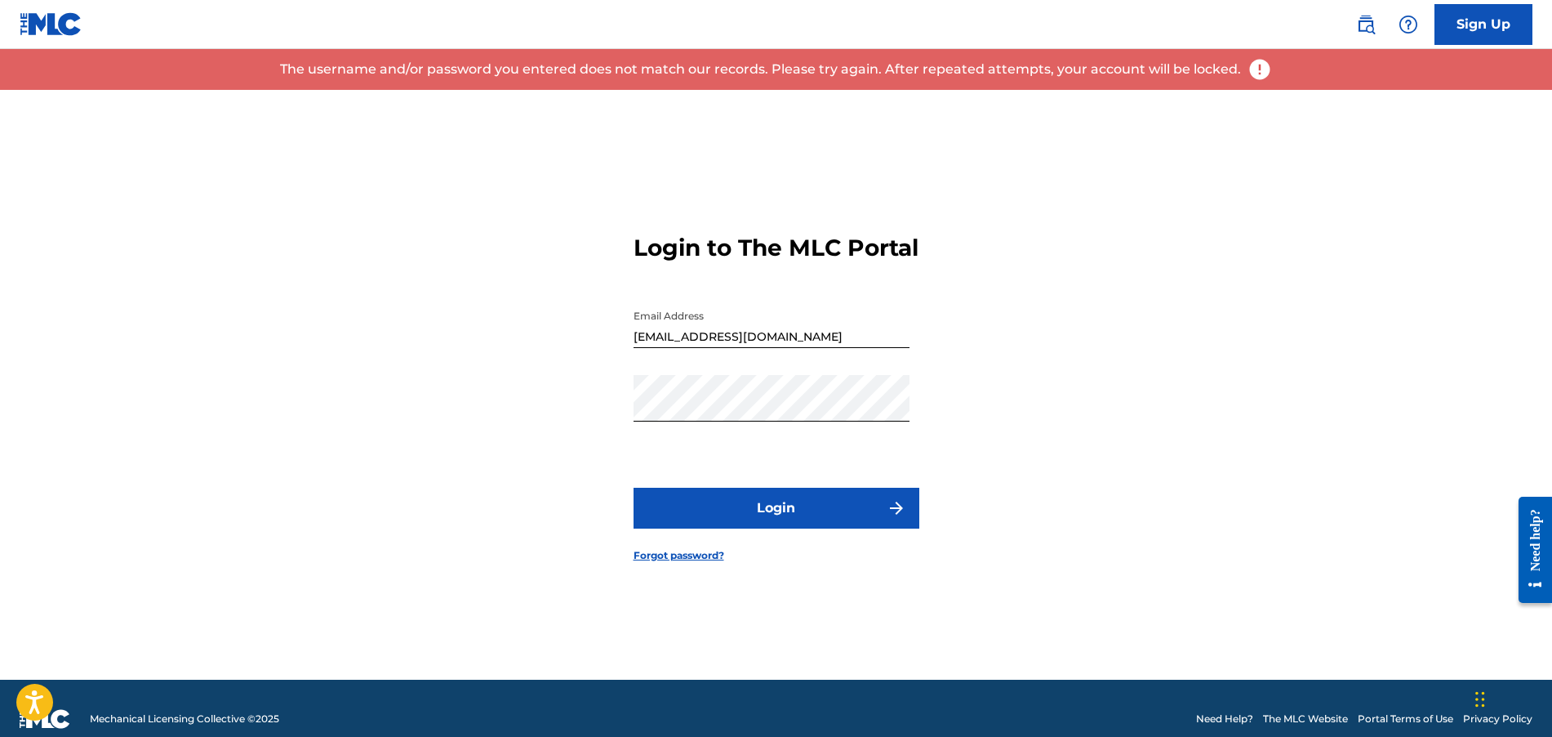
click at [571, 413] on div "Login to The MLC Portal Email Address lhackett@carlfischer.com Password Login F…" at bounding box center [776, 385] width 1143 height 590
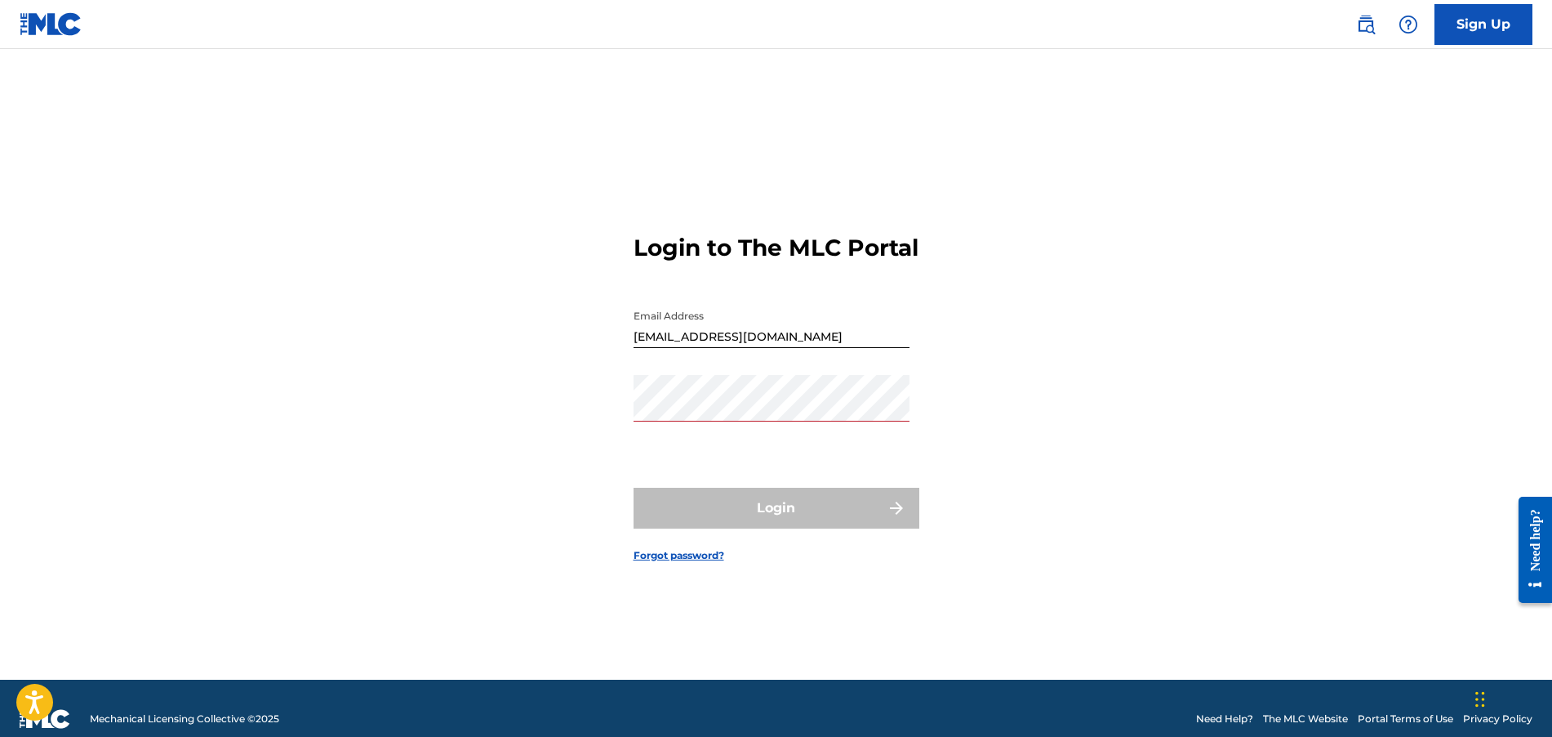
click at [325, 348] on div "Login to The MLC Portal Email Address lhackett@carlfischer.com Password Login F…" at bounding box center [776, 385] width 1143 height 590
click at [462, 96] on div "Login to The MLC Portal Email Address lhackett@carlfischer.com Password Login F…" at bounding box center [776, 385] width 1143 height 590
click at [523, 290] on div "Login to The MLC Portal Email Address lhackett@carlfischer.com Password Login F…" at bounding box center [776, 385] width 1143 height 590
click at [587, 407] on div "Login to The MLC Portal Email Address lhackett@carlfischer.com Password Login F…" at bounding box center [776, 385] width 1143 height 590
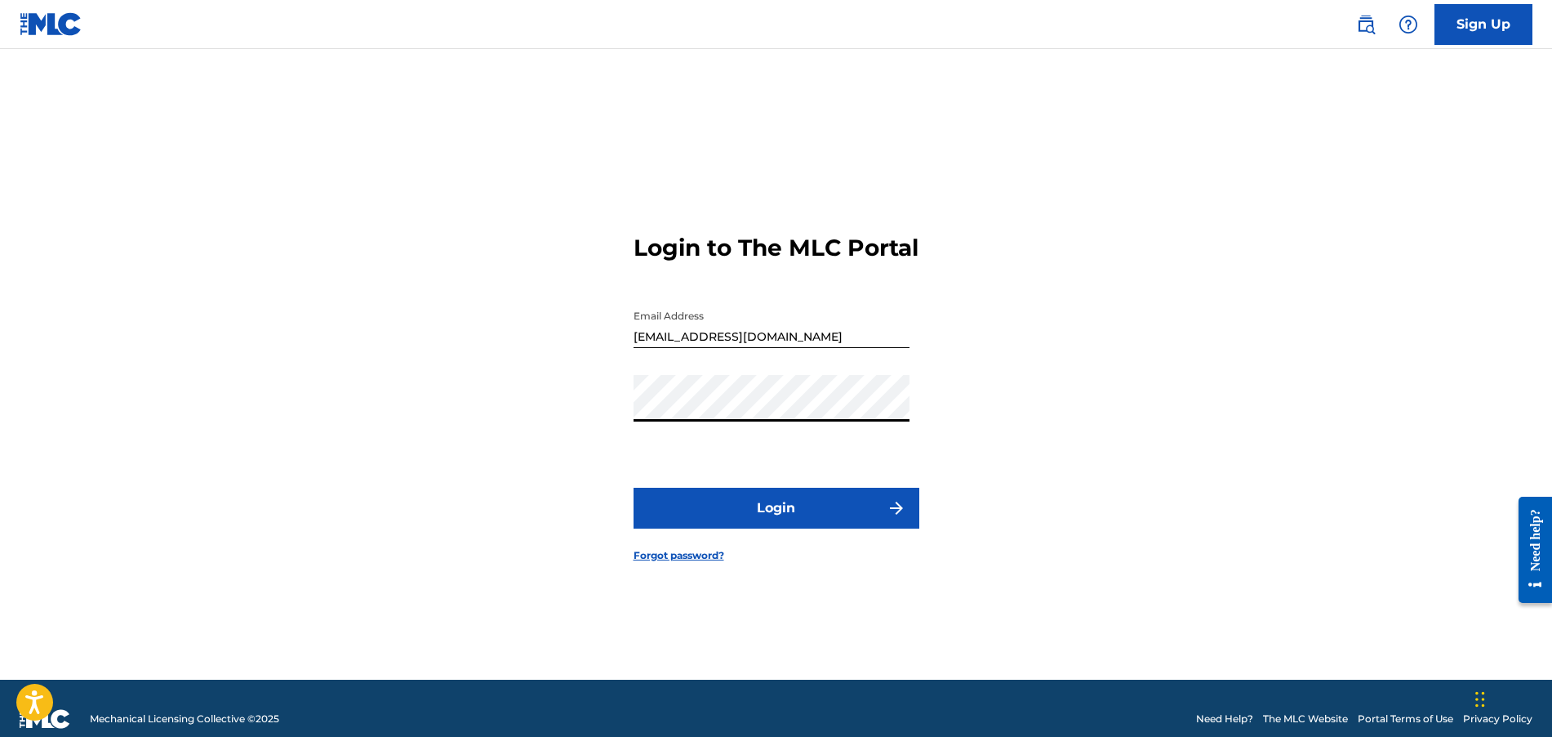
click at [634, 488] on button "Login" at bounding box center [777, 508] width 286 height 41
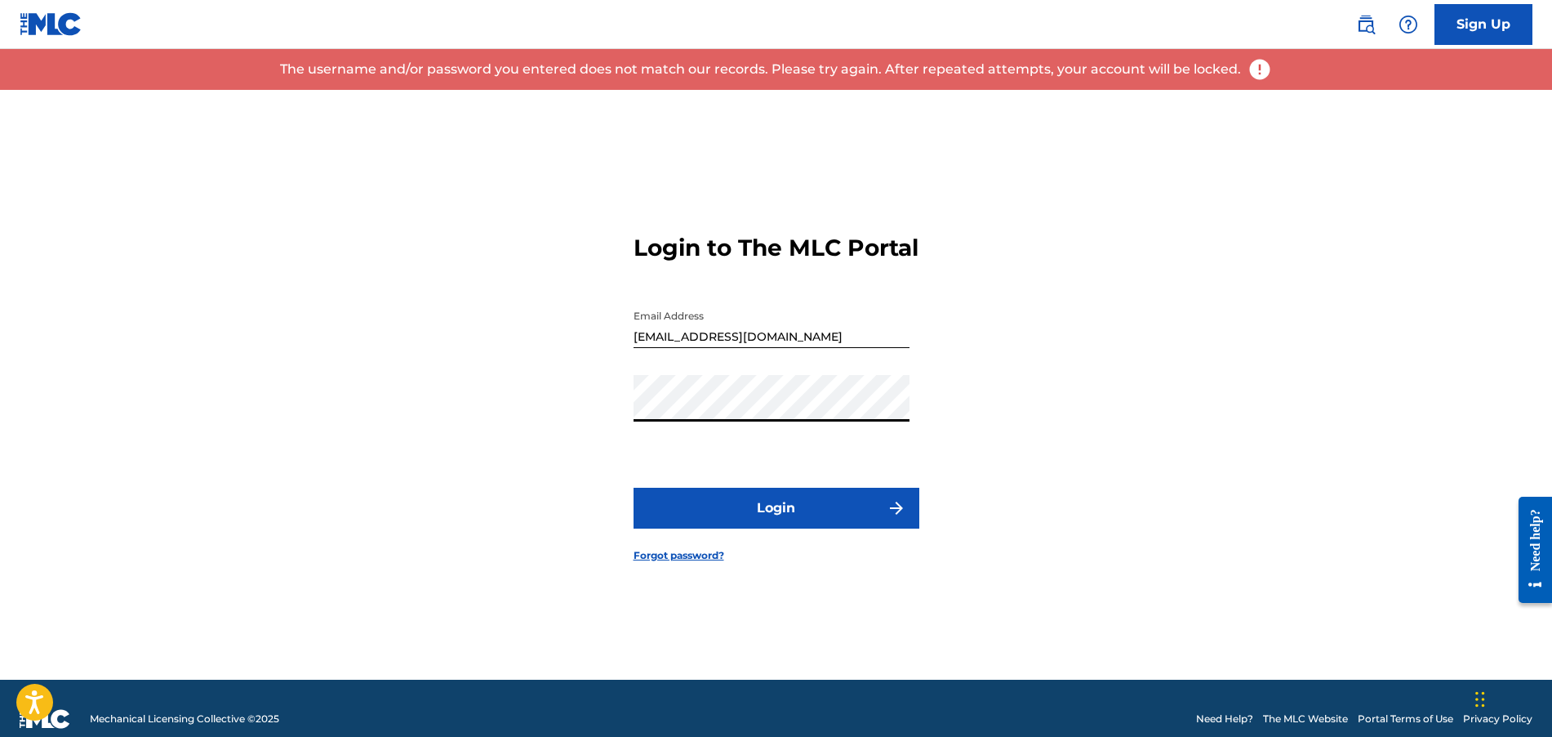
click at [628, 414] on div "Login to The MLC Portal Email Address lhackett@carlfischer.com Password Login F…" at bounding box center [776, 385] width 1143 height 590
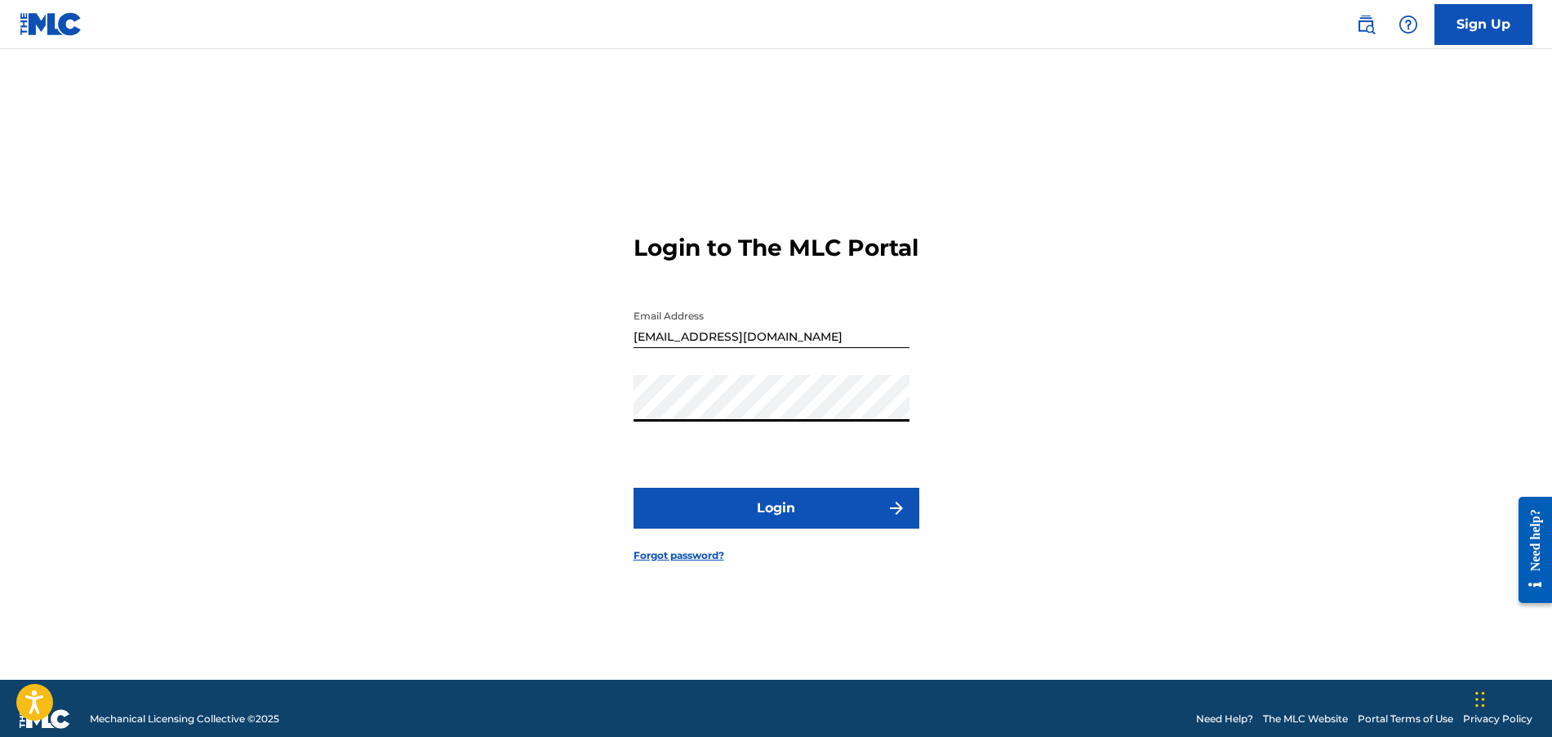
click at [634, 488] on button "Login" at bounding box center [777, 508] width 286 height 41
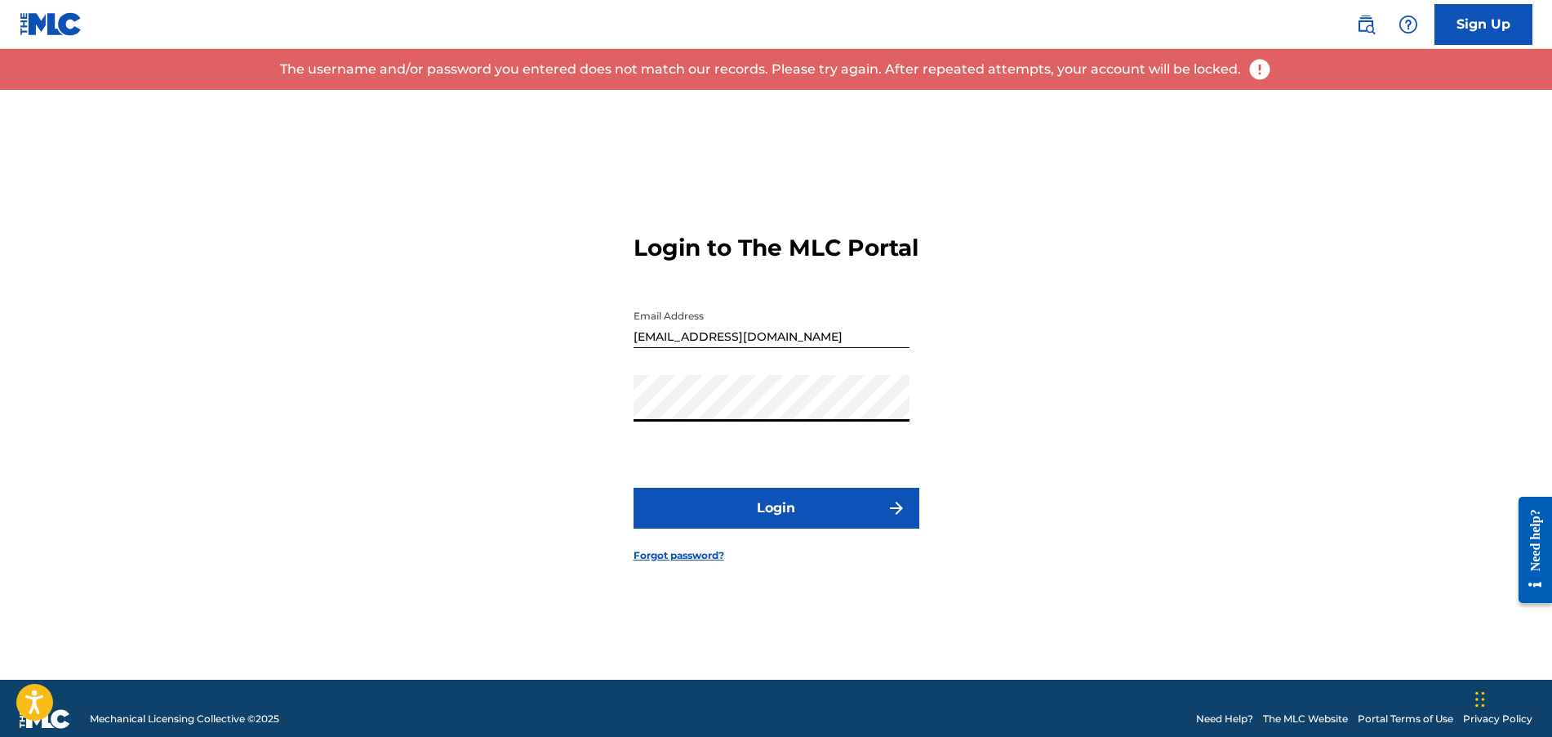
click at [620, 411] on div "Login to The MLC Portal Email Address lhackett@carlfischer.com Password Login F…" at bounding box center [776, 385] width 1143 height 590
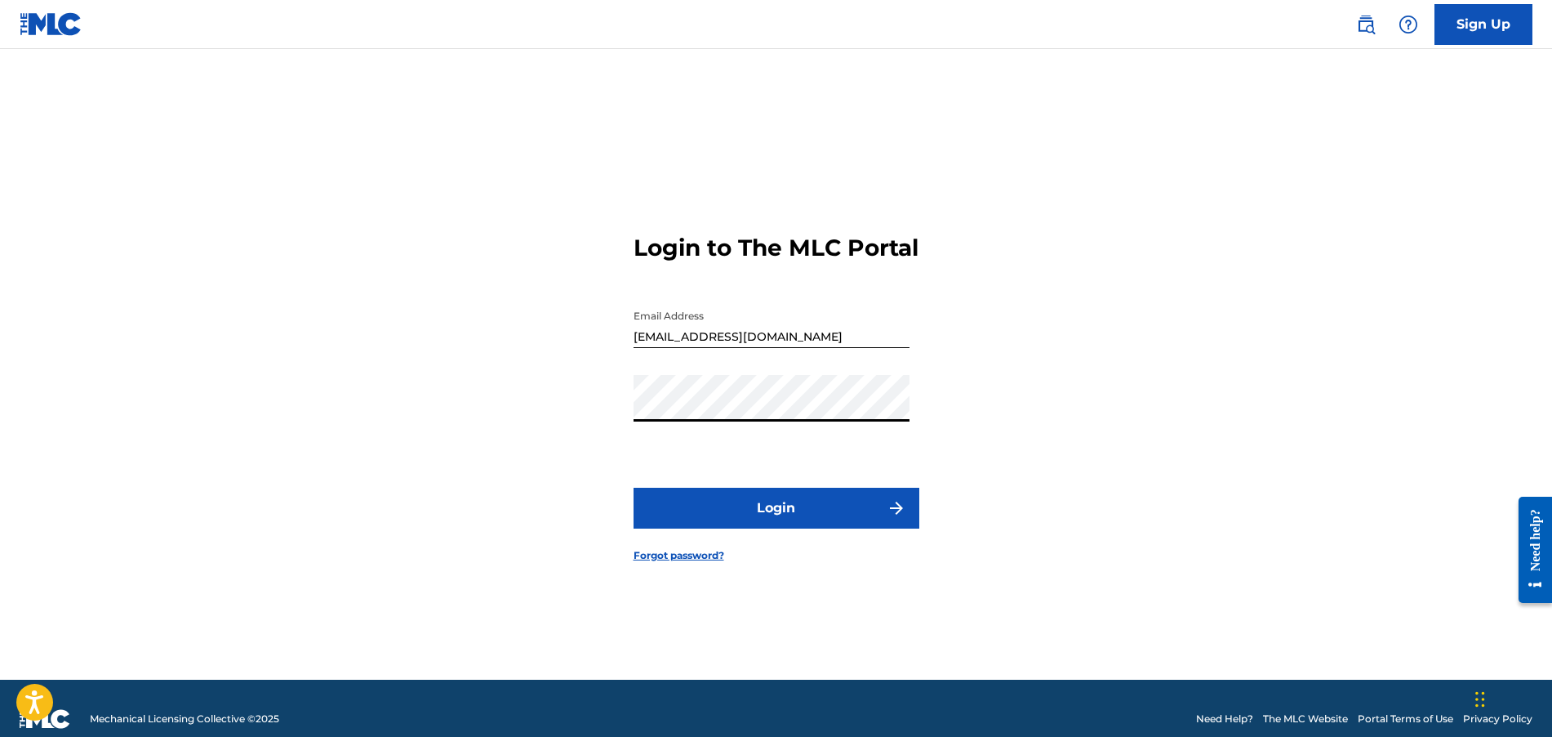
click at [634, 488] on button "Login" at bounding box center [777, 508] width 286 height 41
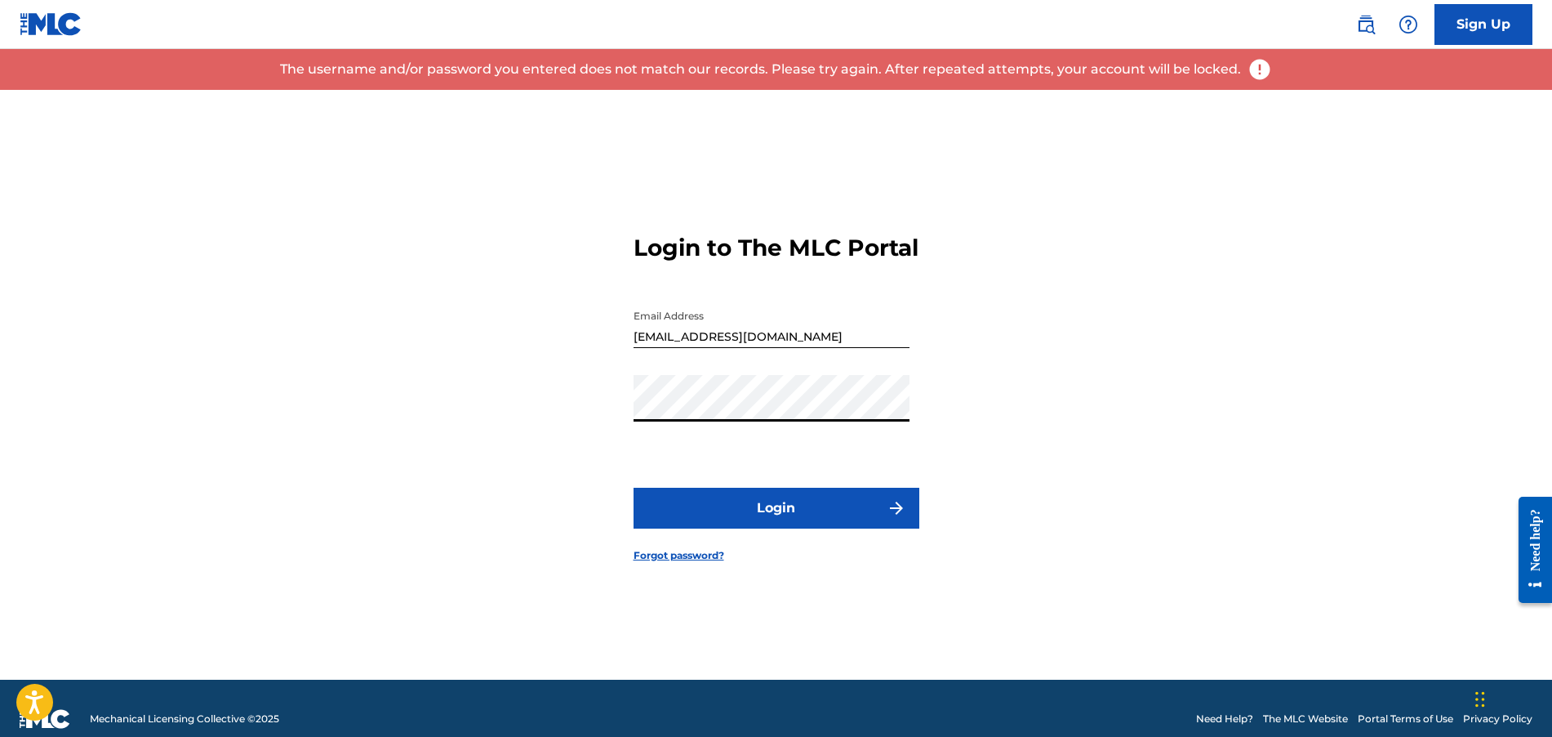
click at [616, 421] on div "Login to The MLC Portal Email Address lhackett@carlfischer.com Password Login F…" at bounding box center [776, 385] width 1143 height 590
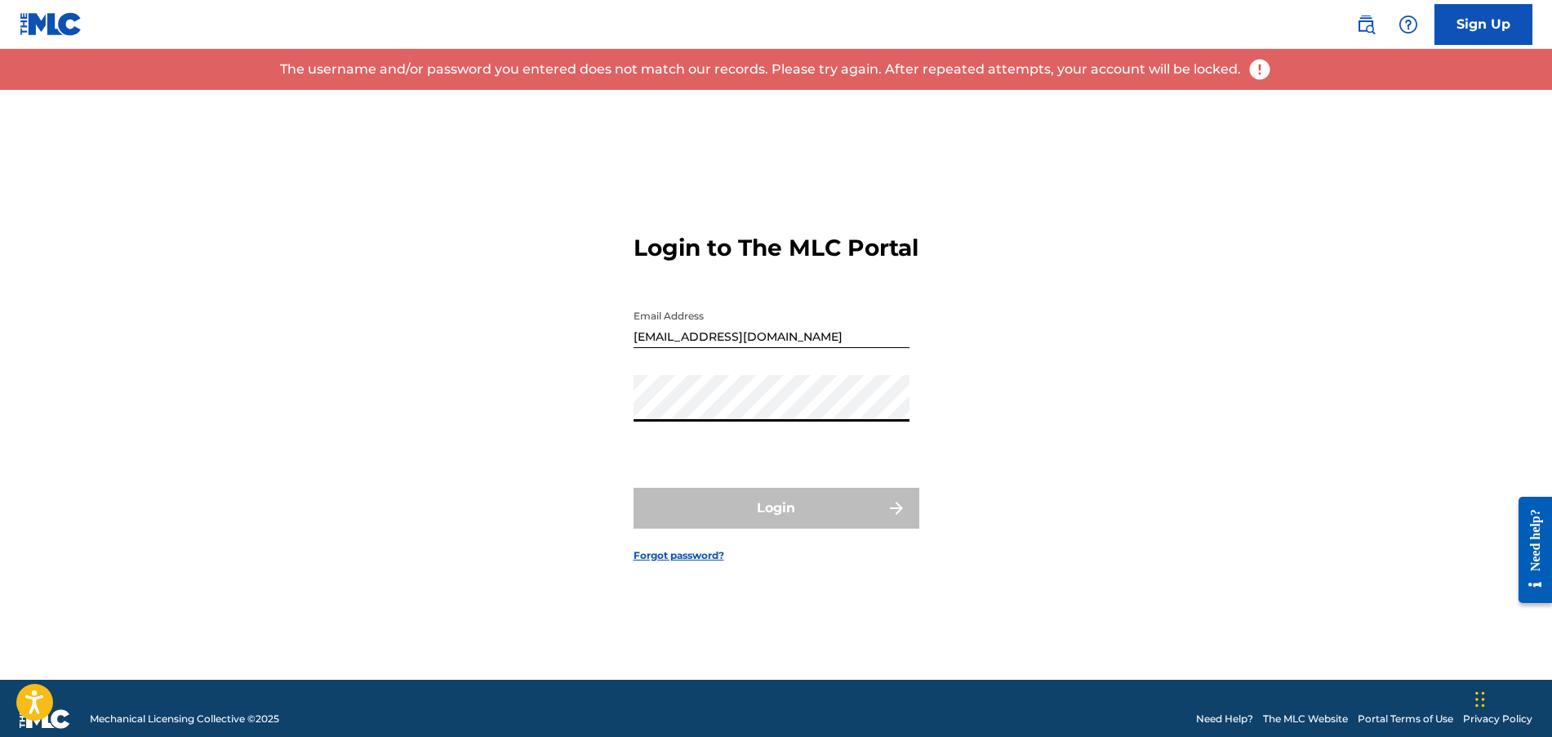
click at [577, 392] on div "Login to The MLC Portal Email Address lhackett@carlfischer.com Password Login F…" at bounding box center [776, 385] width 1143 height 590
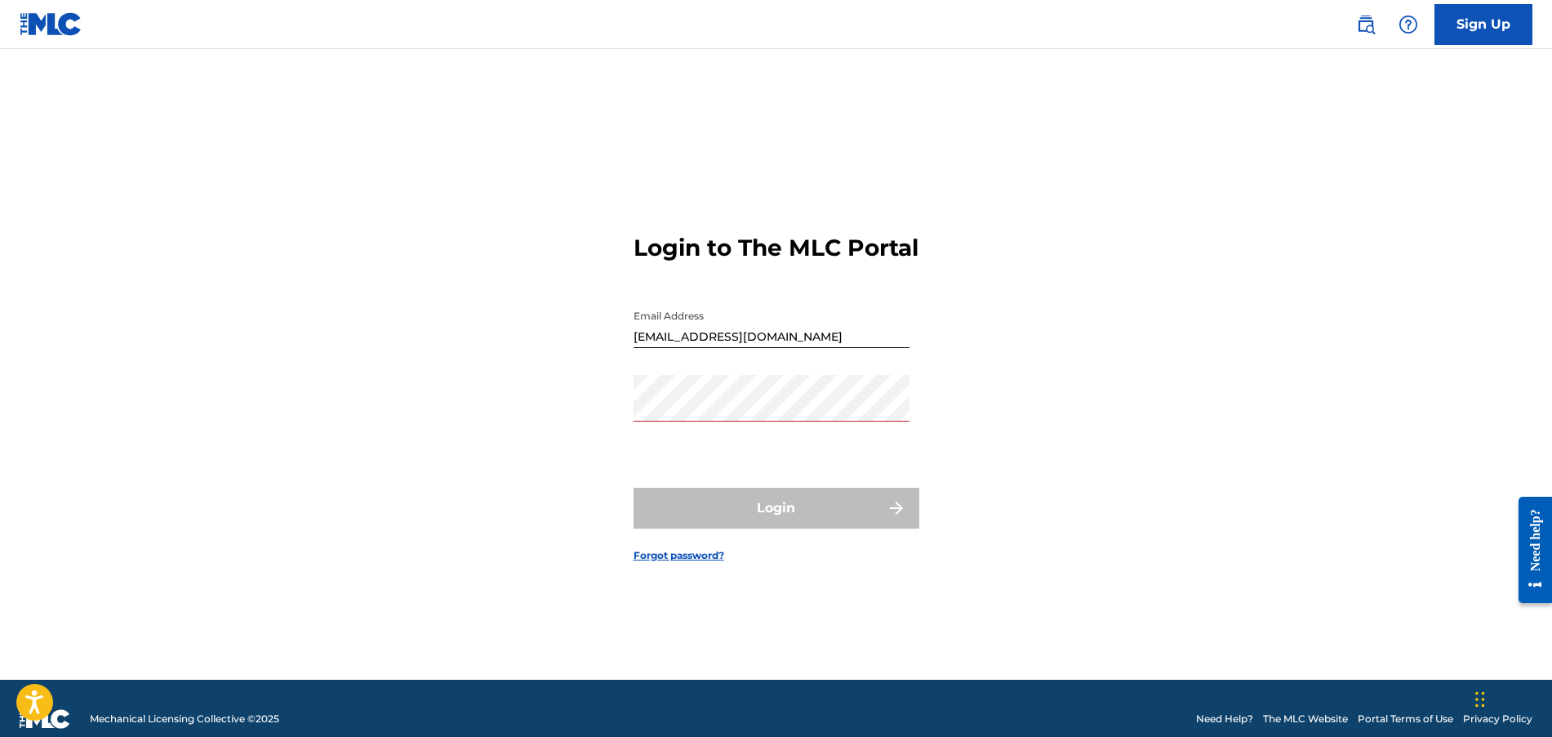
click at [577, 367] on div "Login to The MLC Portal Email Address lhackett@carlfischer.com Password Login F…" at bounding box center [776, 385] width 1143 height 590
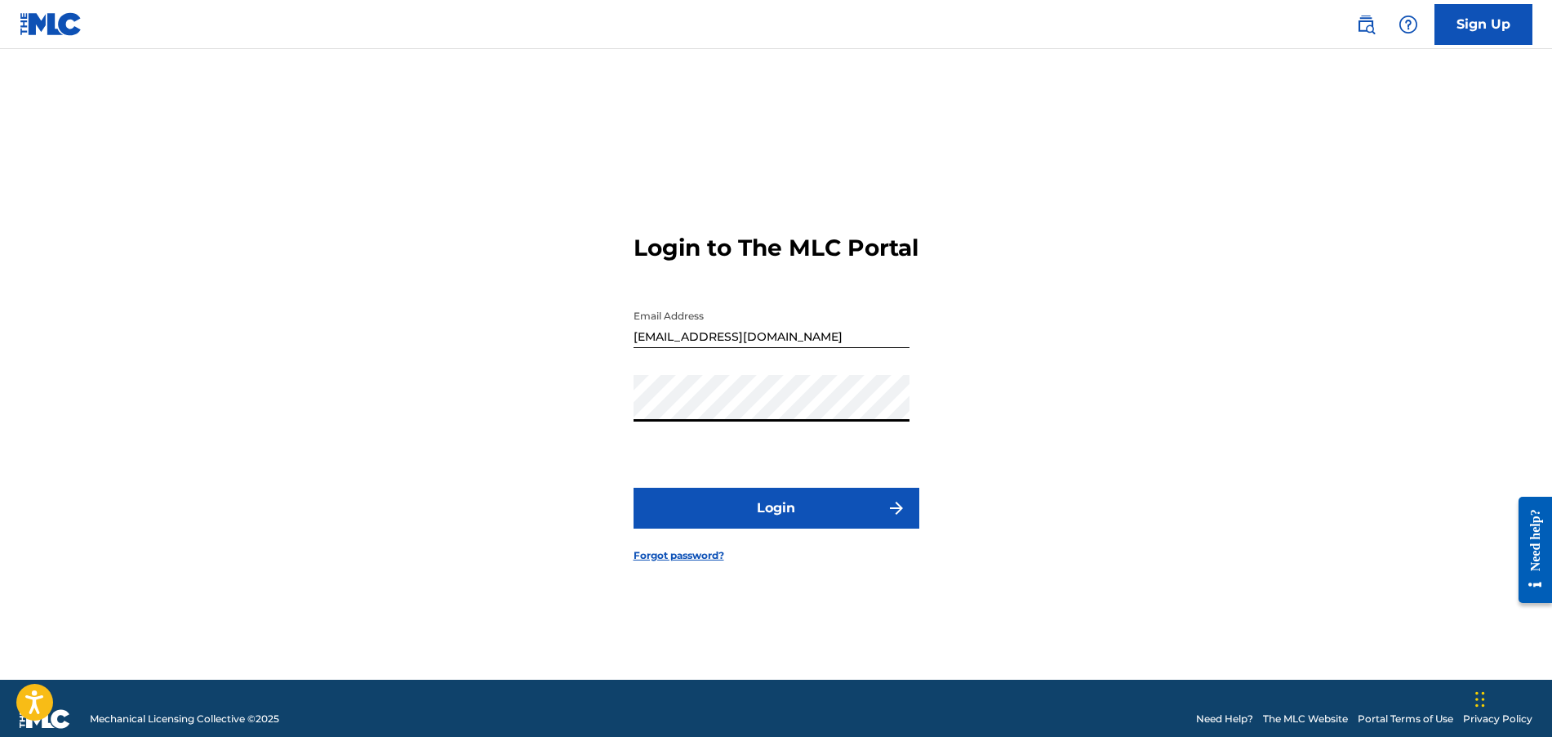
click at [563, 465] on div "Login to The MLC Portal Email Address lhackett@carlfischer.com Password Login F…" at bounding box center [776, 385] width 1143 height 590
click at [664, 515] on button "Login" at bounding box center [777, 508] width 286 height 41
click at [799, 348] on input "lhackett@carlfischer.com" at bounding box center [772, 324] width 276 height 47
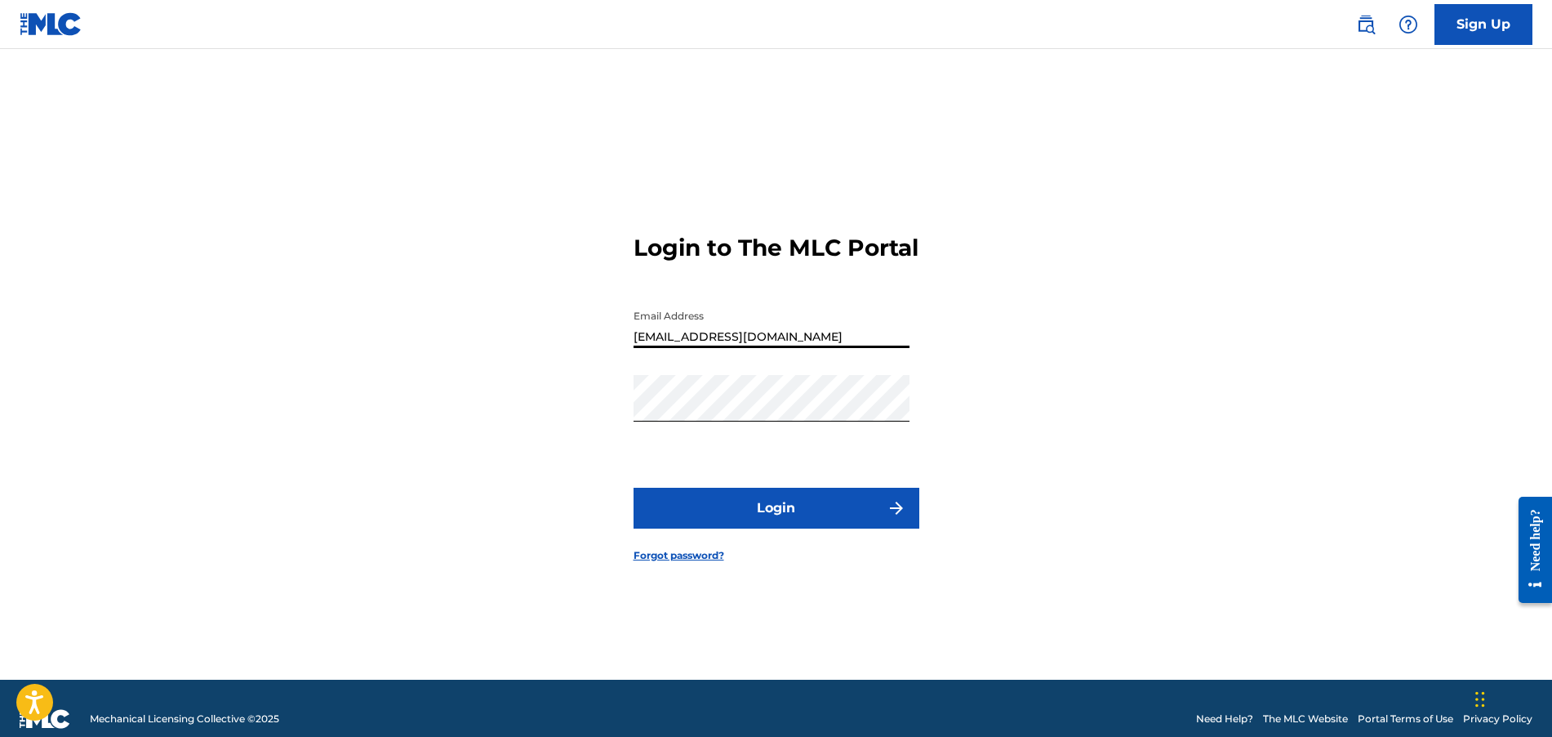
type input "lisah@carlfischer.com"
click at [634, 488] on button "Login" at bounding box center [777, 508] width 286 height 41
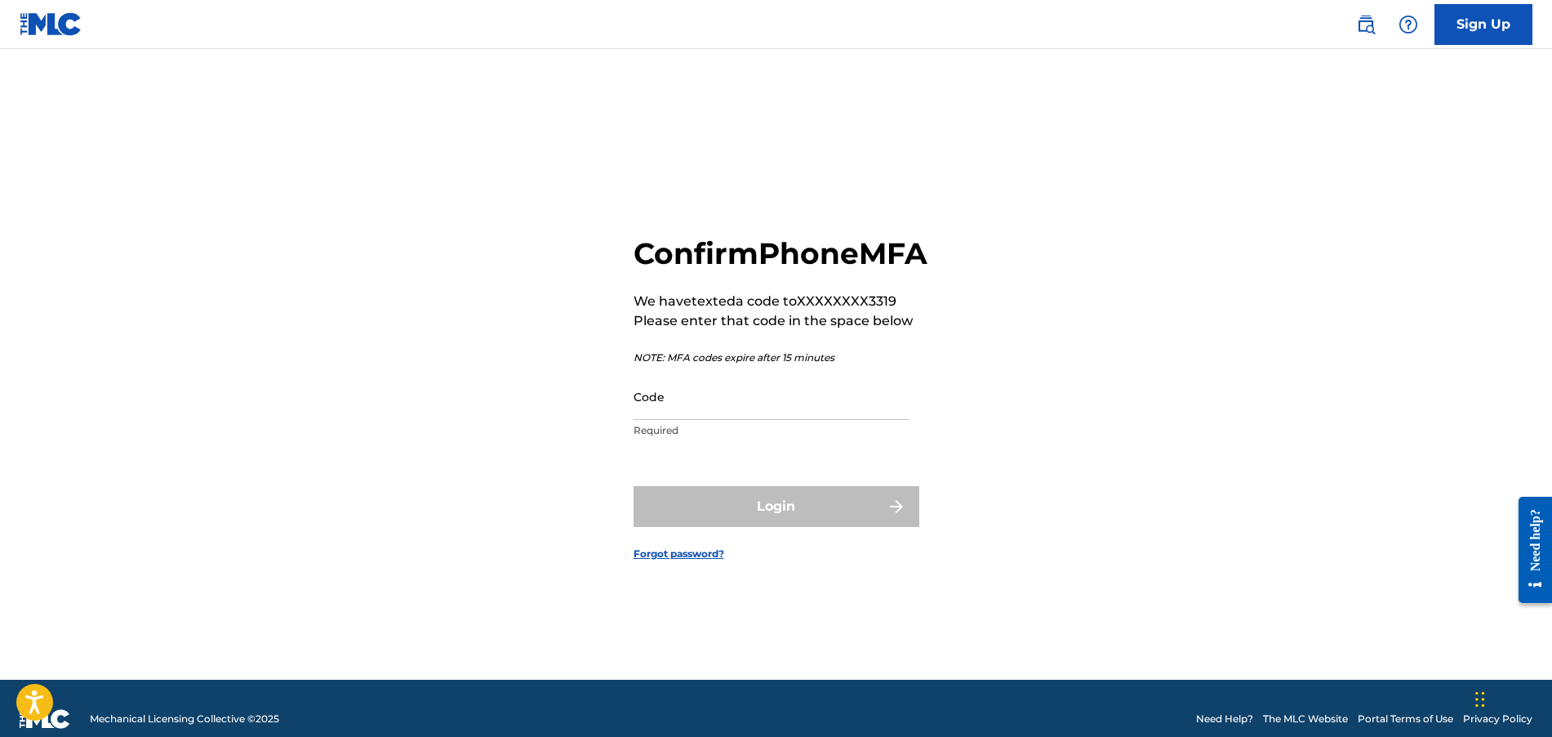
click at [723, 418] on input "Code" at bounding box center [772, 396] width 276 height 47
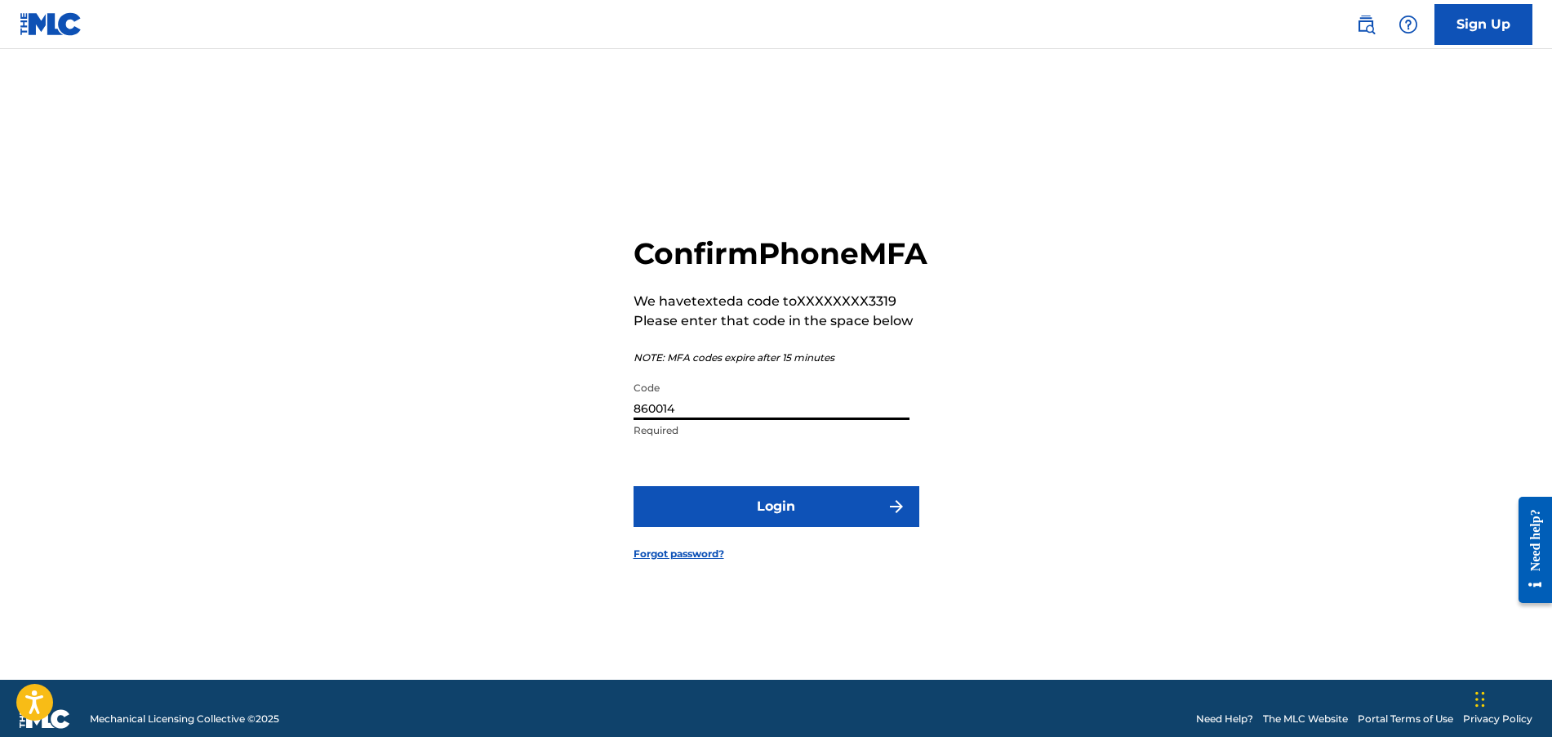
type input "860014"
click at [634, 486] on button "Login" at bounding box center [777, 506] width 286 height 41
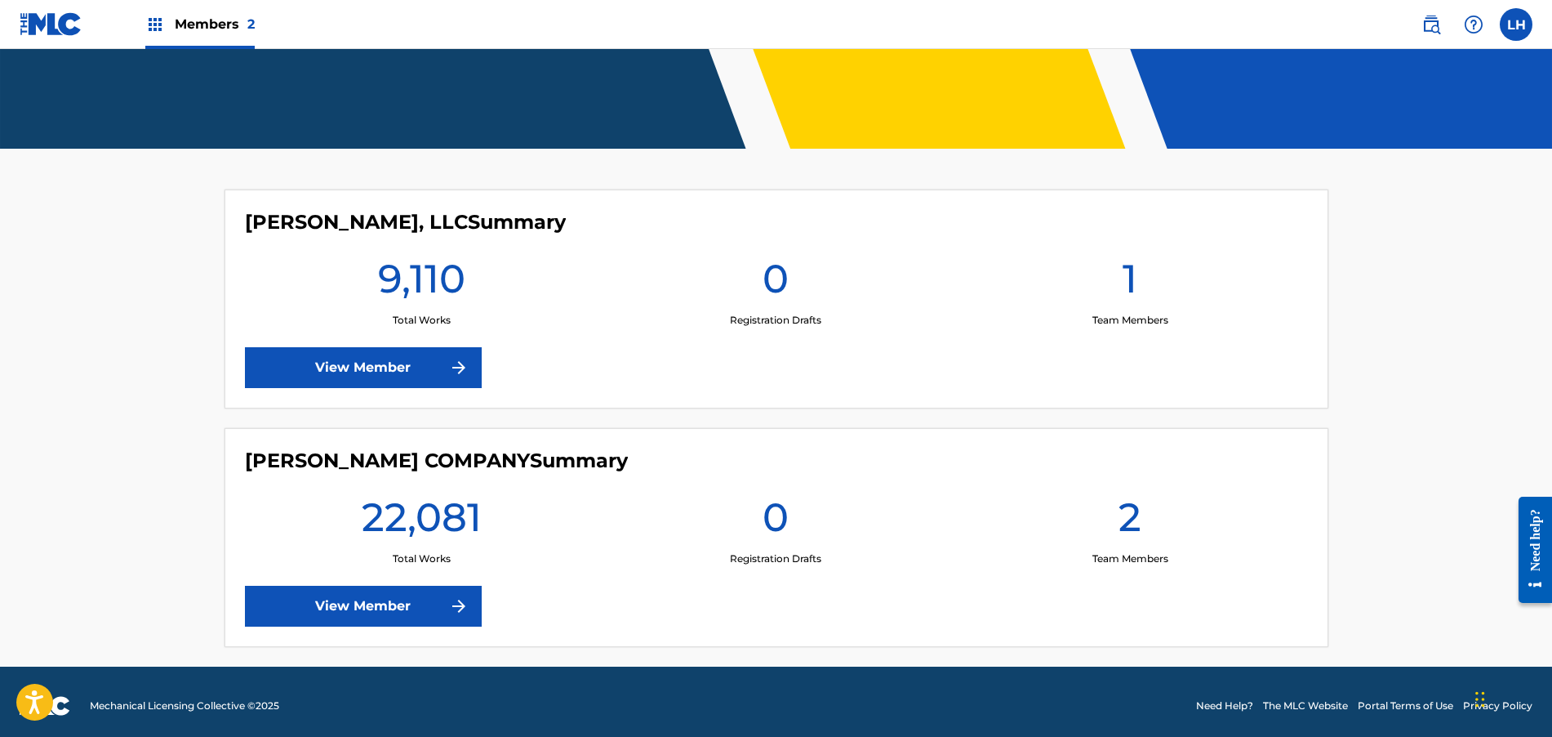
scroll to position [338, 0]
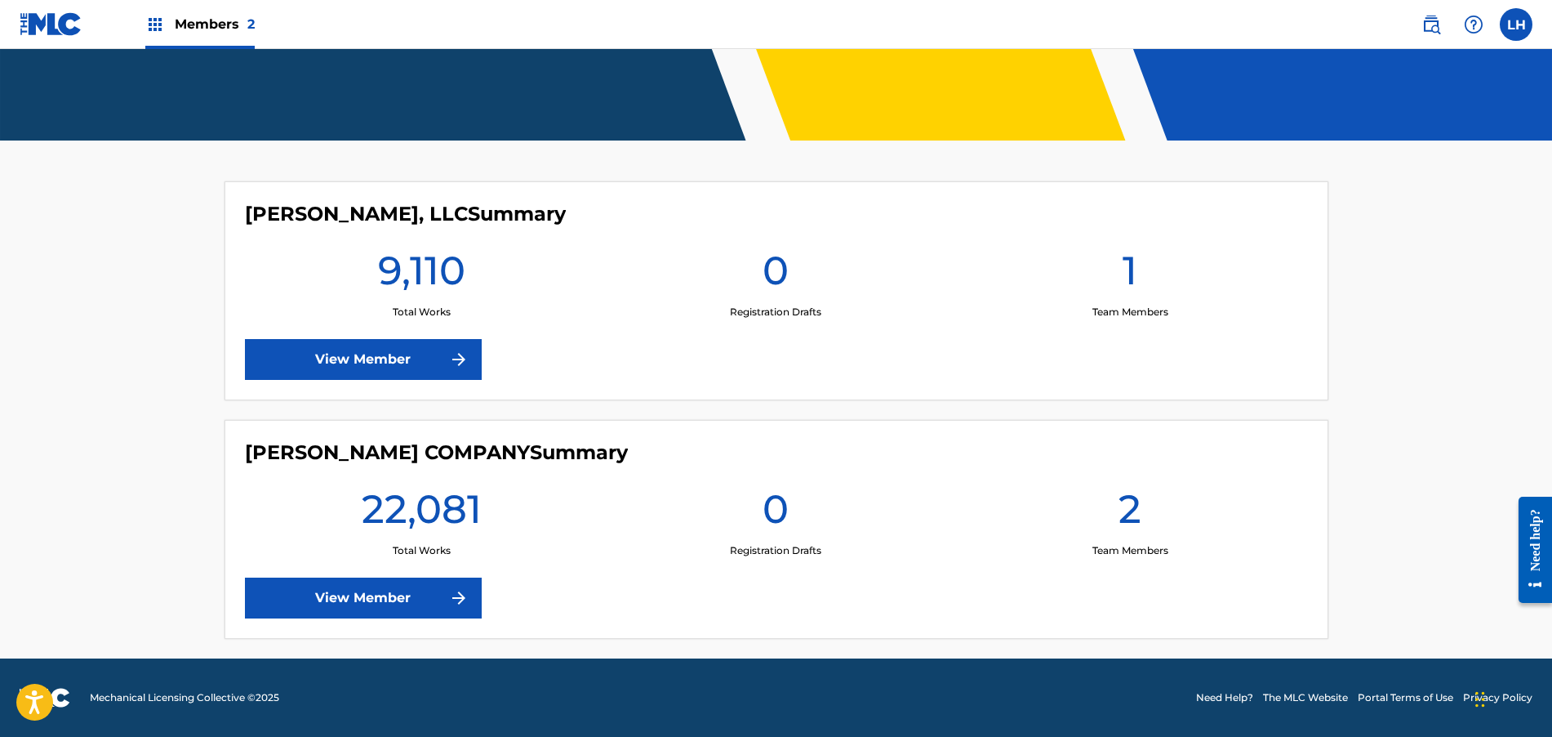
click at [1131, 267] on h1 "1" at bounding box center [1130, 275] width 15 height 59
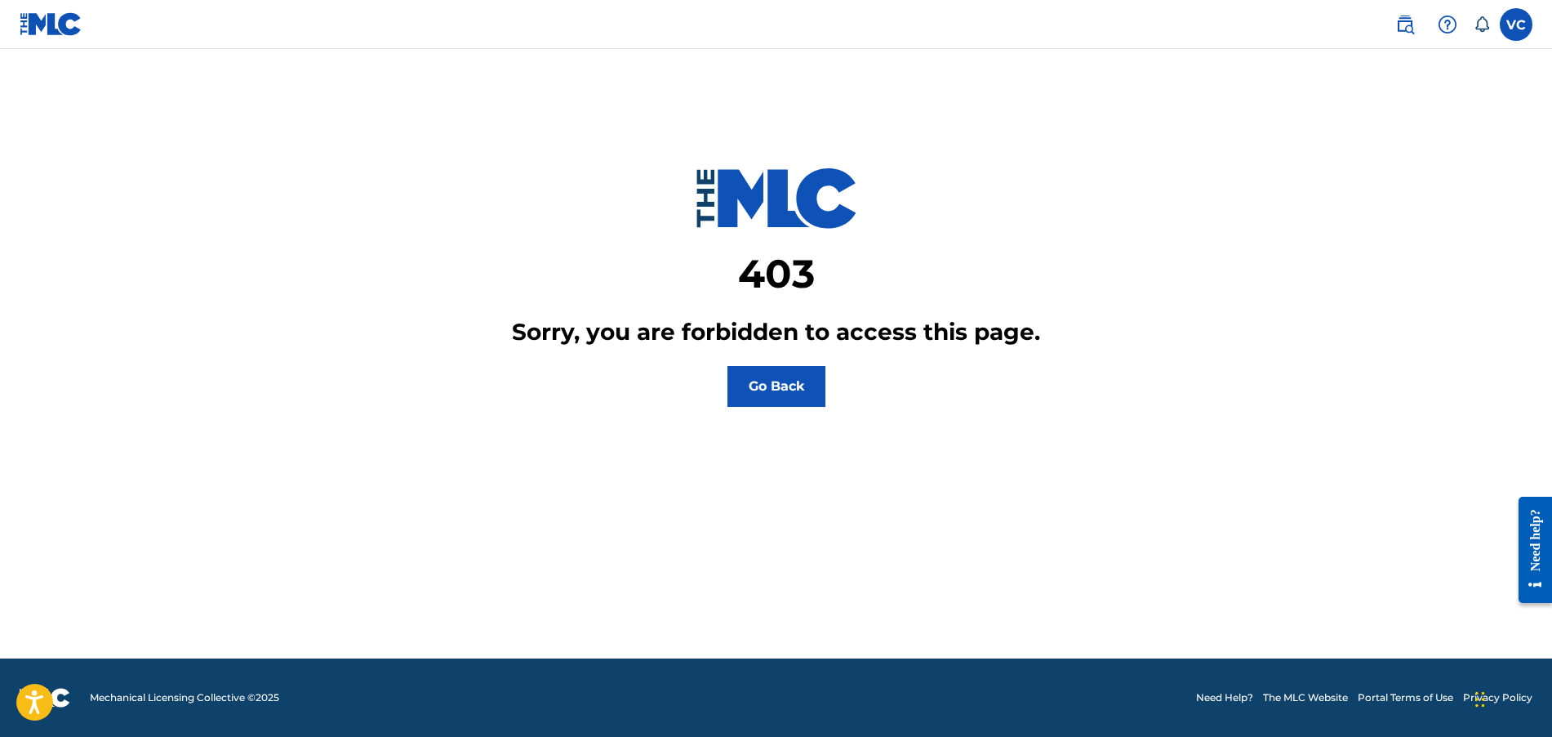
click at [1517, 24] on label at bounding box center [1516, 24] width 33 height 33
click at [1517, 24] on input "VC Veronica Cator jayb@carlfischer.com Notification Preferences Profile Log out" at bounding box center [1517, 24] width 0 height 0
click at [1153, 195] on div "403 Sorry, you are forbidden to access this page. Go Back" at bounding box center [777, 248] width 1104 height 317
click at [1503, 19] on label at bounding box center [1516, 24] width 33 height 33
click at [1517, 24] on input "VC Veronica Cator jayb@carlfischer.com Notification Preferences Profile Log out" at bounding box center [1517, 24] width 0 height 0
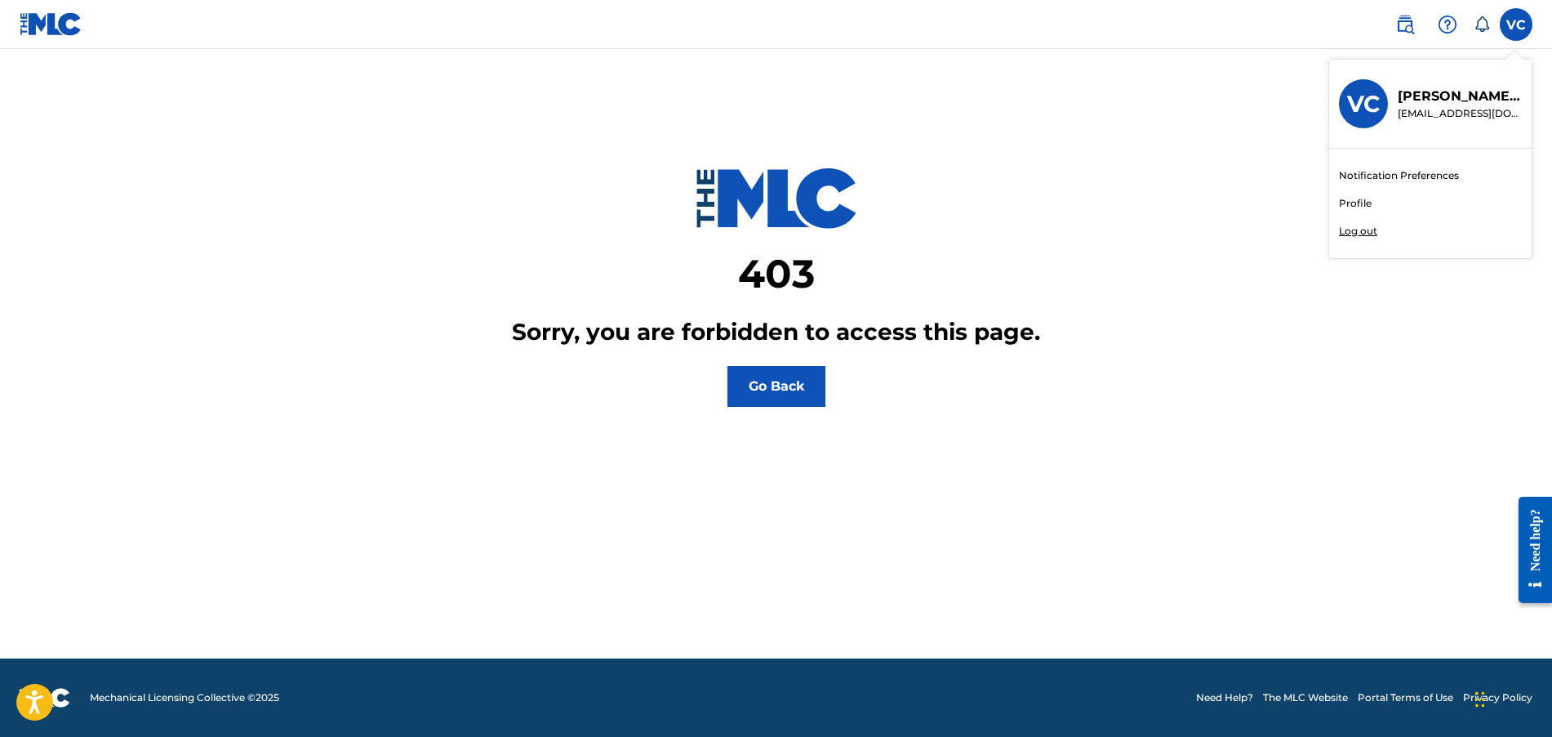
click at [1410, 104] on p "Veronica Cator" at bounding box center [1460, 97] width 124 height 20
click at [1517, 24] on input "VC Veronica Cator jayb@carlfischer.com Notification Preferences Profile Log out" at bounding box center [1517, 24] width 0 height 0
click at [1379, 100] on h3 "VC" at bounding box center [1363, 104] width 33 height 29
click at [1517, 24] on input "VC Veronica Cator jayb@carlfischer.com Notification Preferences Profile Log out" at bounding box center [1517, 24] width 0 height 0
click at [1419, 88] on p "Veronica Cator" at bounding box center [1460, 97] width 124 height 20
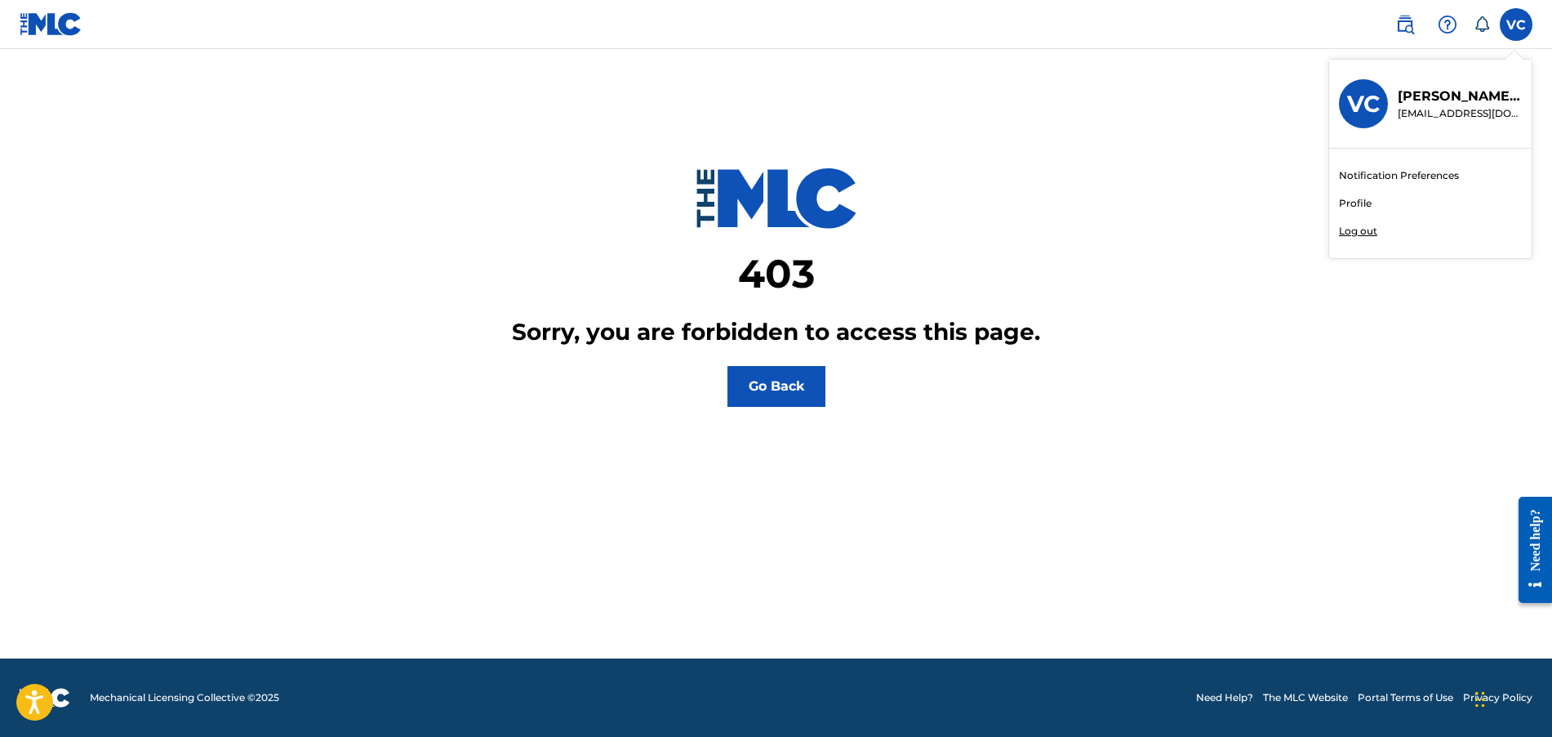
click at [1517, 24] on input "VC Veronica Cator jayb@carlfischer.com Notification Preferences Profile Log out" at bounding box center [1517, 24] width 0 height 0
click at [1433, 149] on div "Notification Preferences Profile Log out" at bounding box center [1430, 203] width 203 height 109
click at [1517, 24] on input "VC Veronica Cator jayb@carlfischer.com Notification Preferences Profile Log out" at bounding box center [1517, 24] width 0 height 0
click at [1253, 114] on div "403 Sorry, you are forbidden to access this page. Go Back" at bounding box center [777, 248] width 1104 height 317
click at [73, 25] on img at bounding box center [51, 24] width 63 height 24
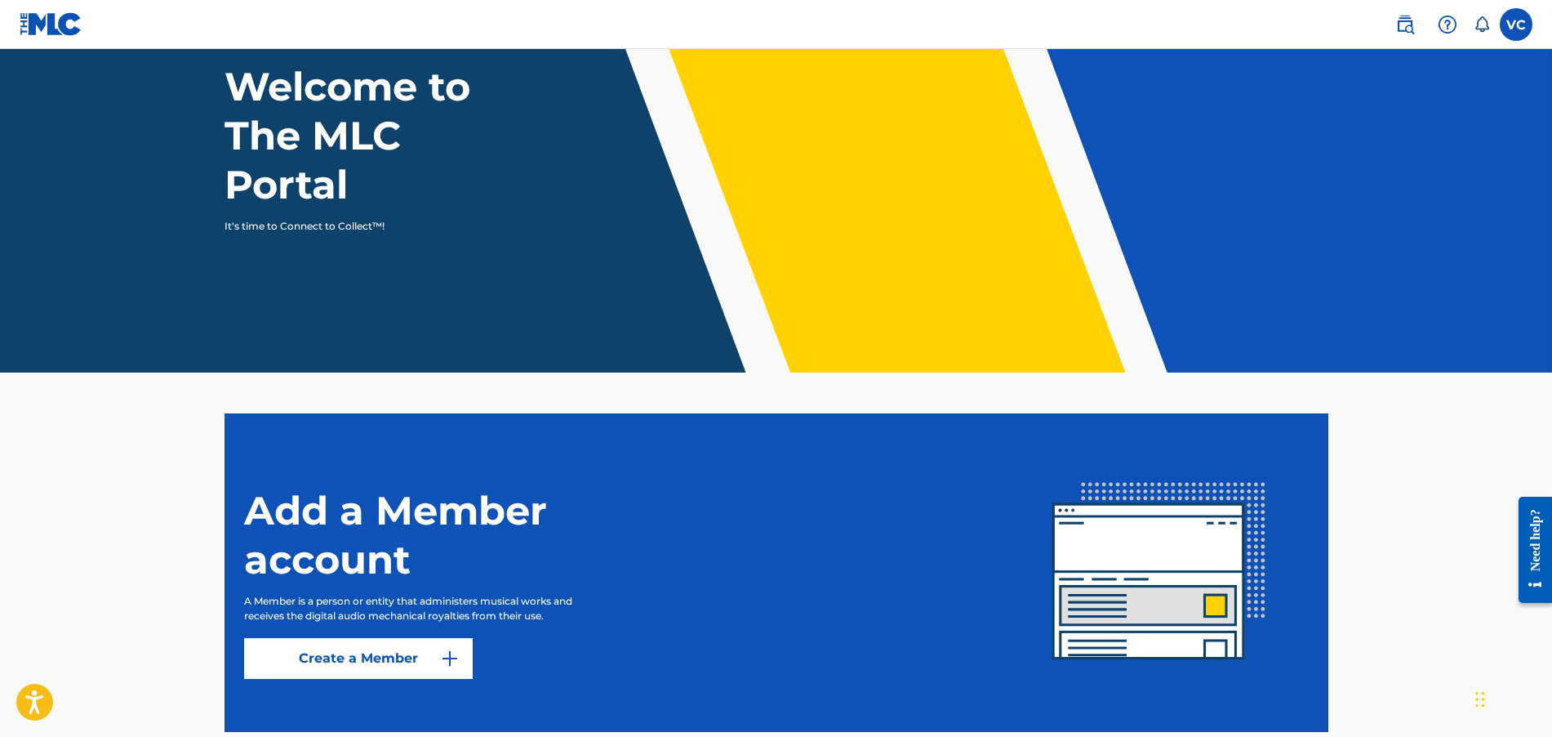
scroll to position [199, 0]
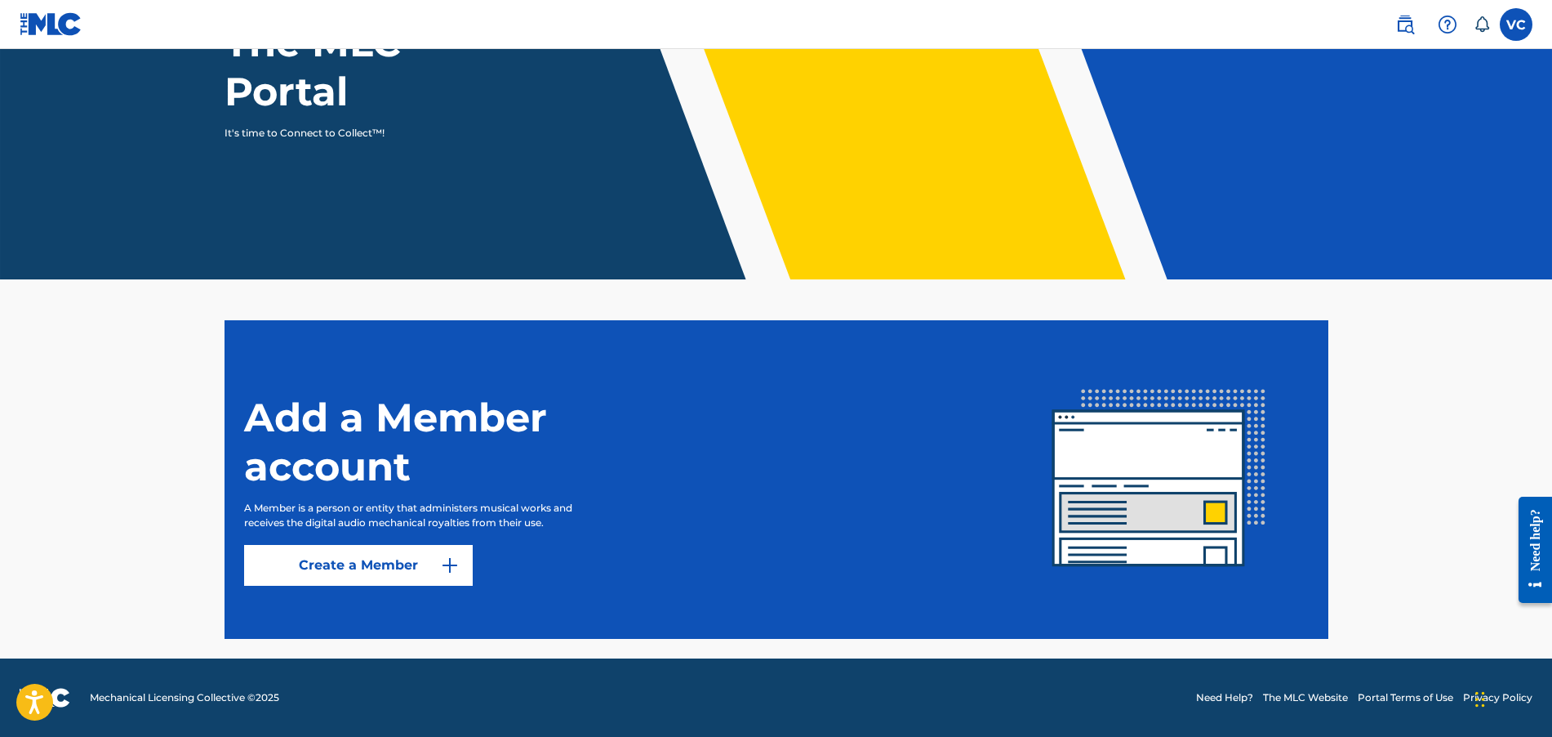
click at [1521, 28] on label at bounding box center [1516, 24] width 33 height 33
click at [1517, 24] on input "VC Veronica Cator jayb@carlfischer.com Notification Preferences Profile Log out" at bounding box center [1517, 24] width 0 height 0
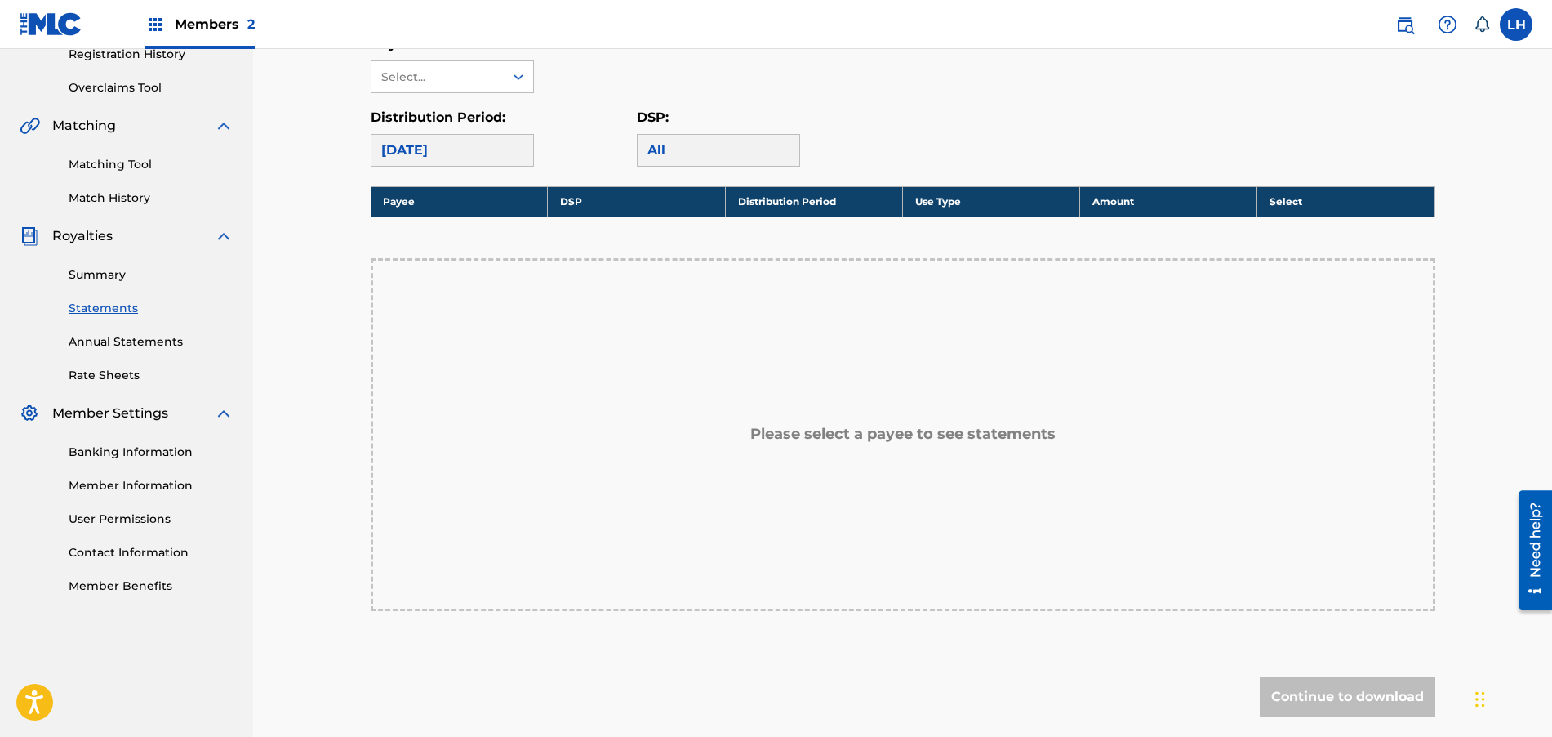
scroll to position [199, 0]
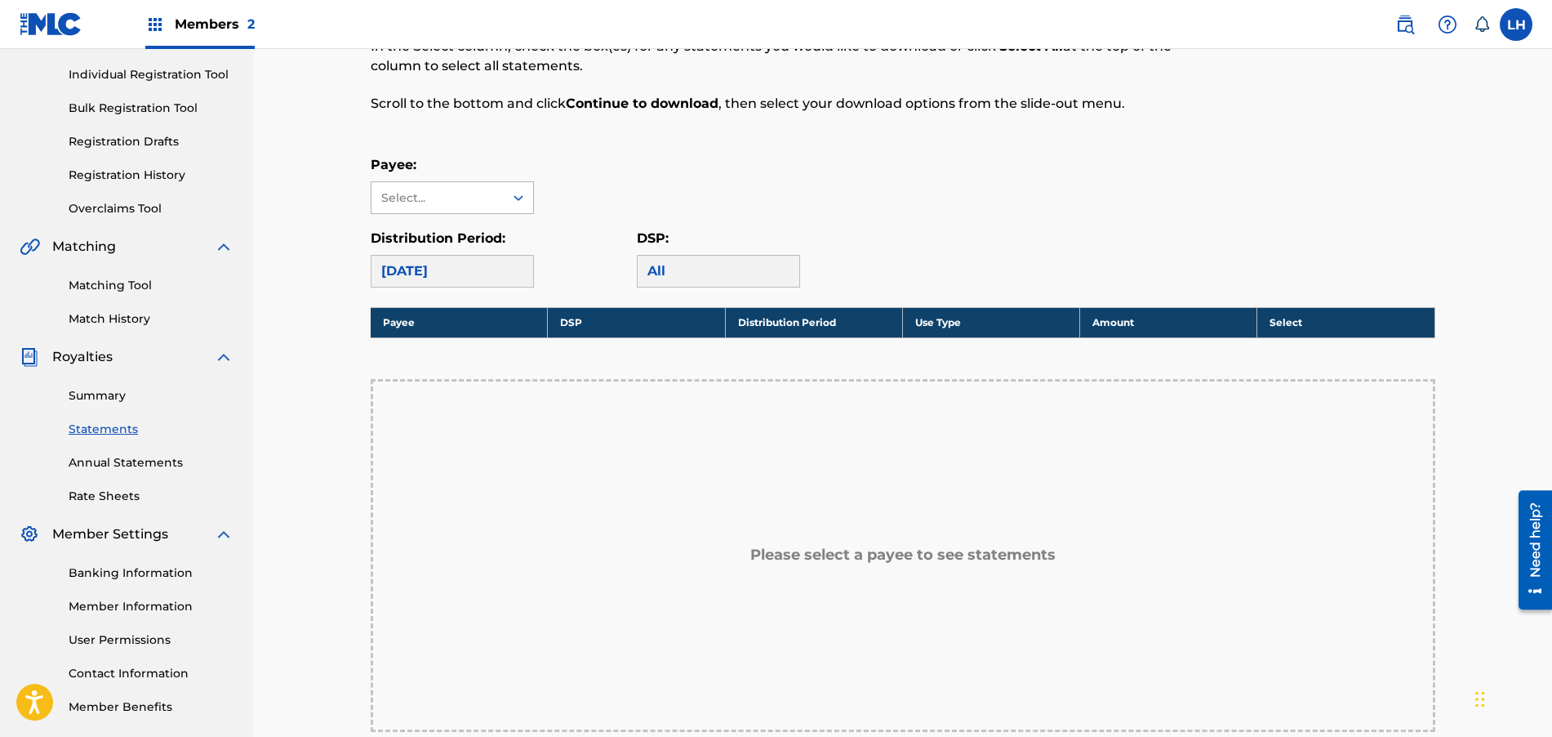
click at [502, 202] on div "Select..." at bounding box center [438, 197] width 132 height 31
click at [502, 237] on div "CARL FISCHER, LLC" at bounding box center [453, 244] width 162 height 60
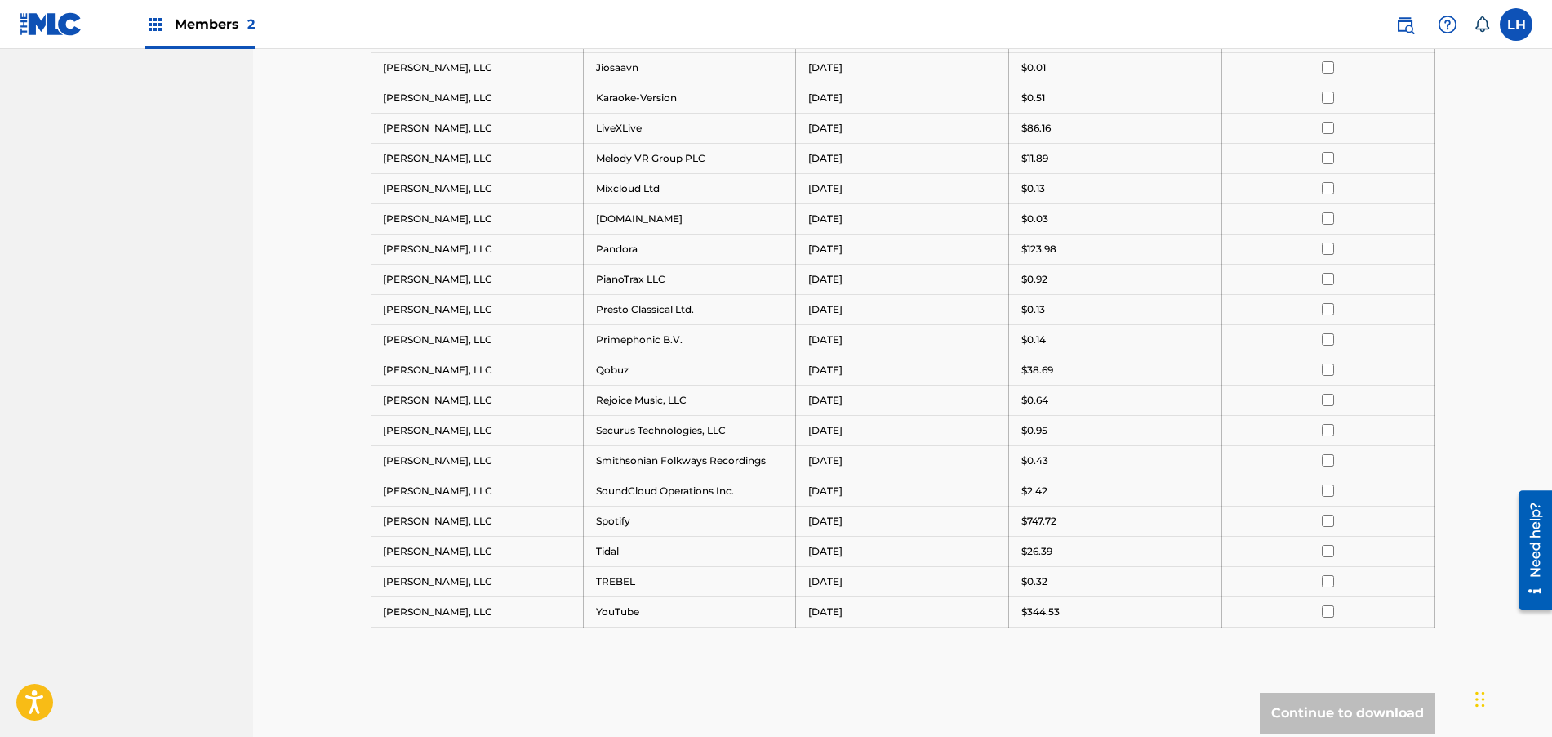
scroll to position [1048, 0]
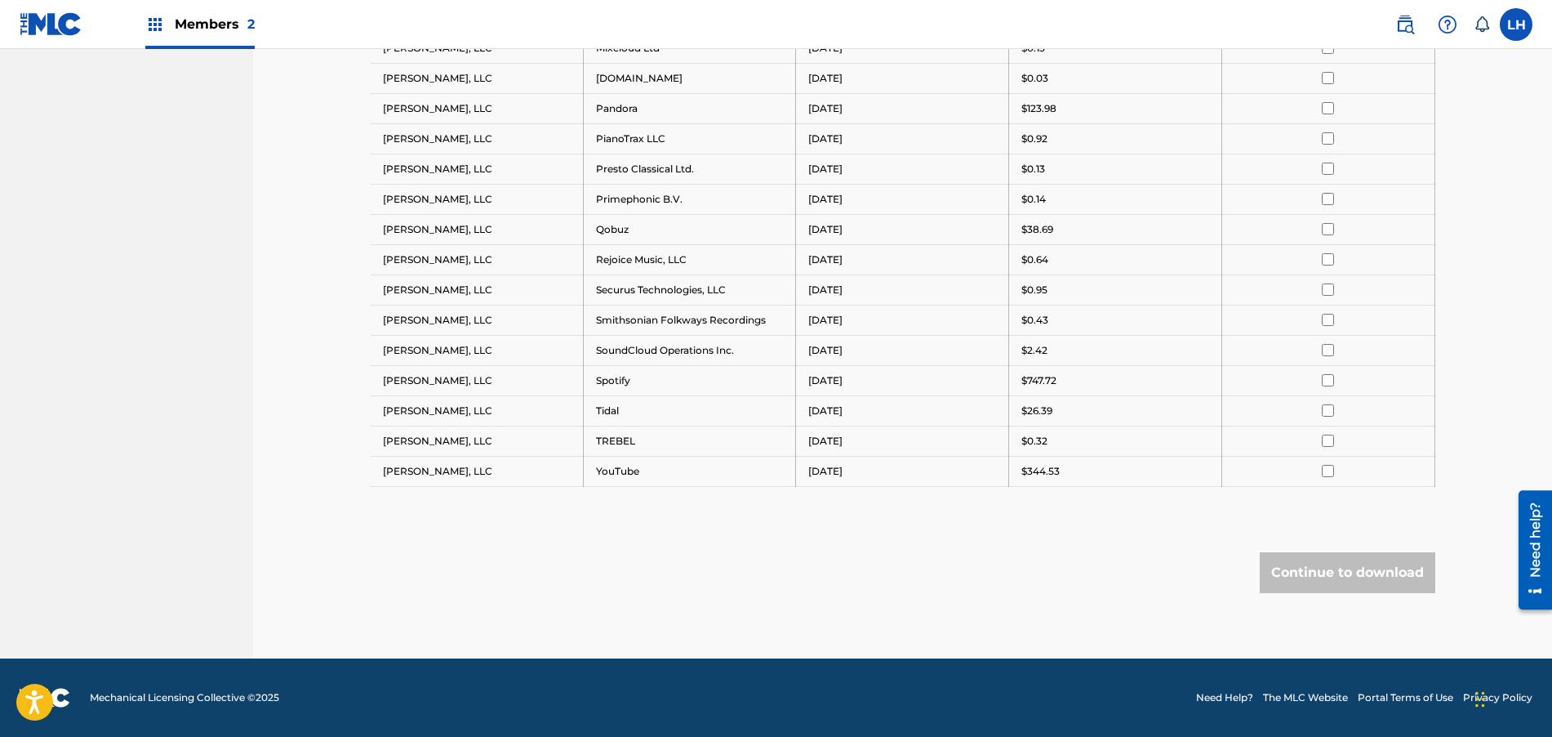
click at [1298, 564] on div "Continue to download" at bounding box center [1348, 572] width 176 height 41
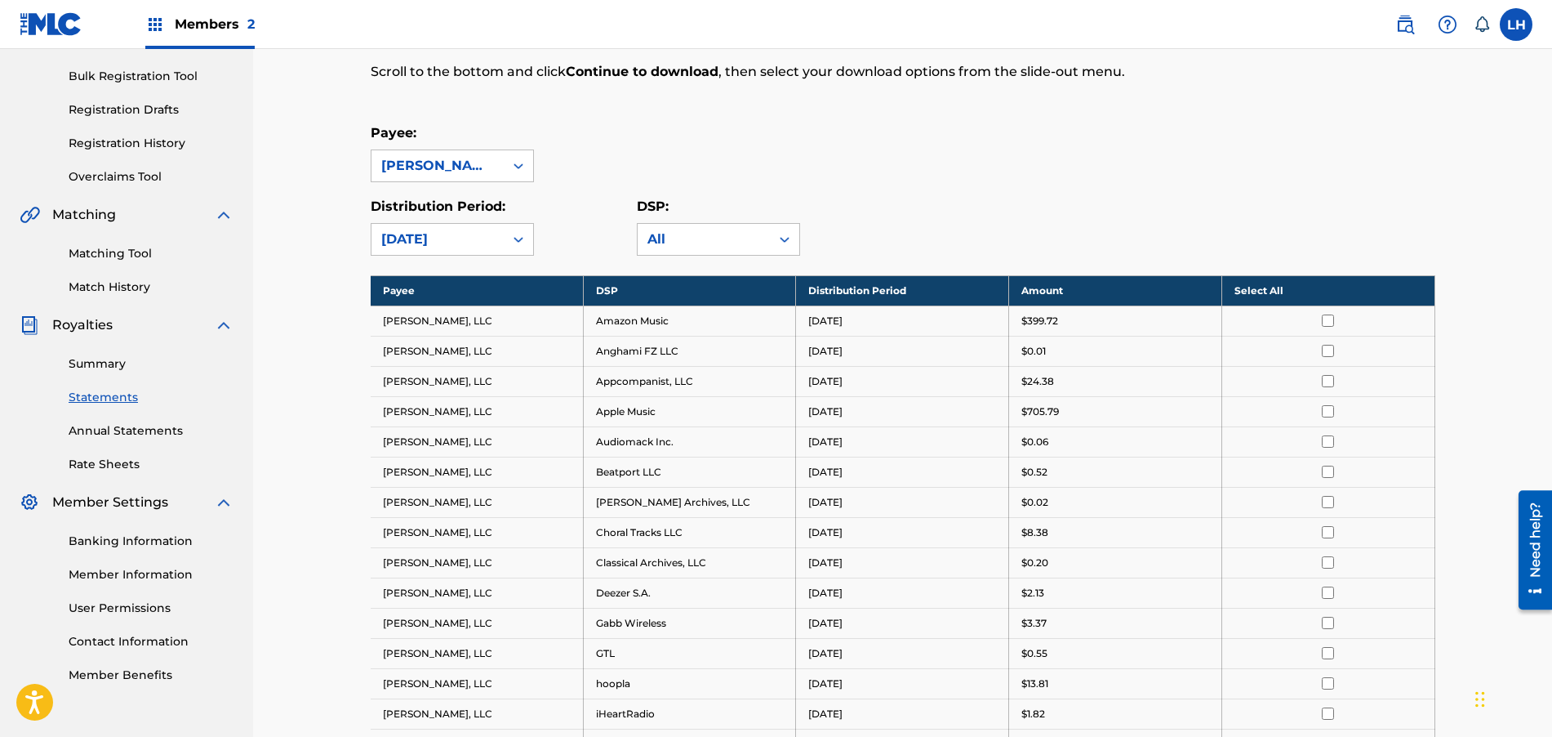
scroll to position [149, 0]
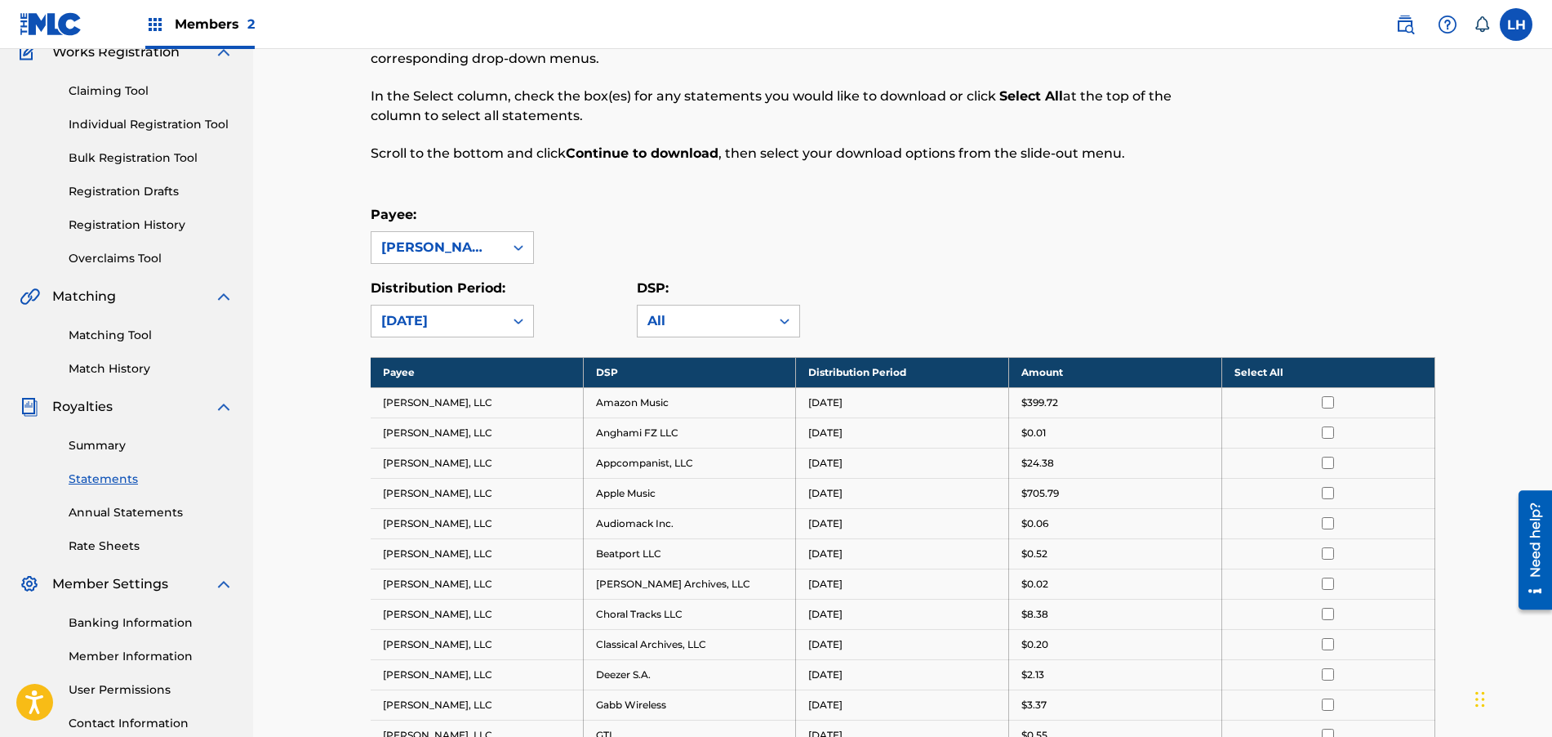
click at [1254, 372] on th "Select All" at bounding box center [1328, 372] width 213 height 30
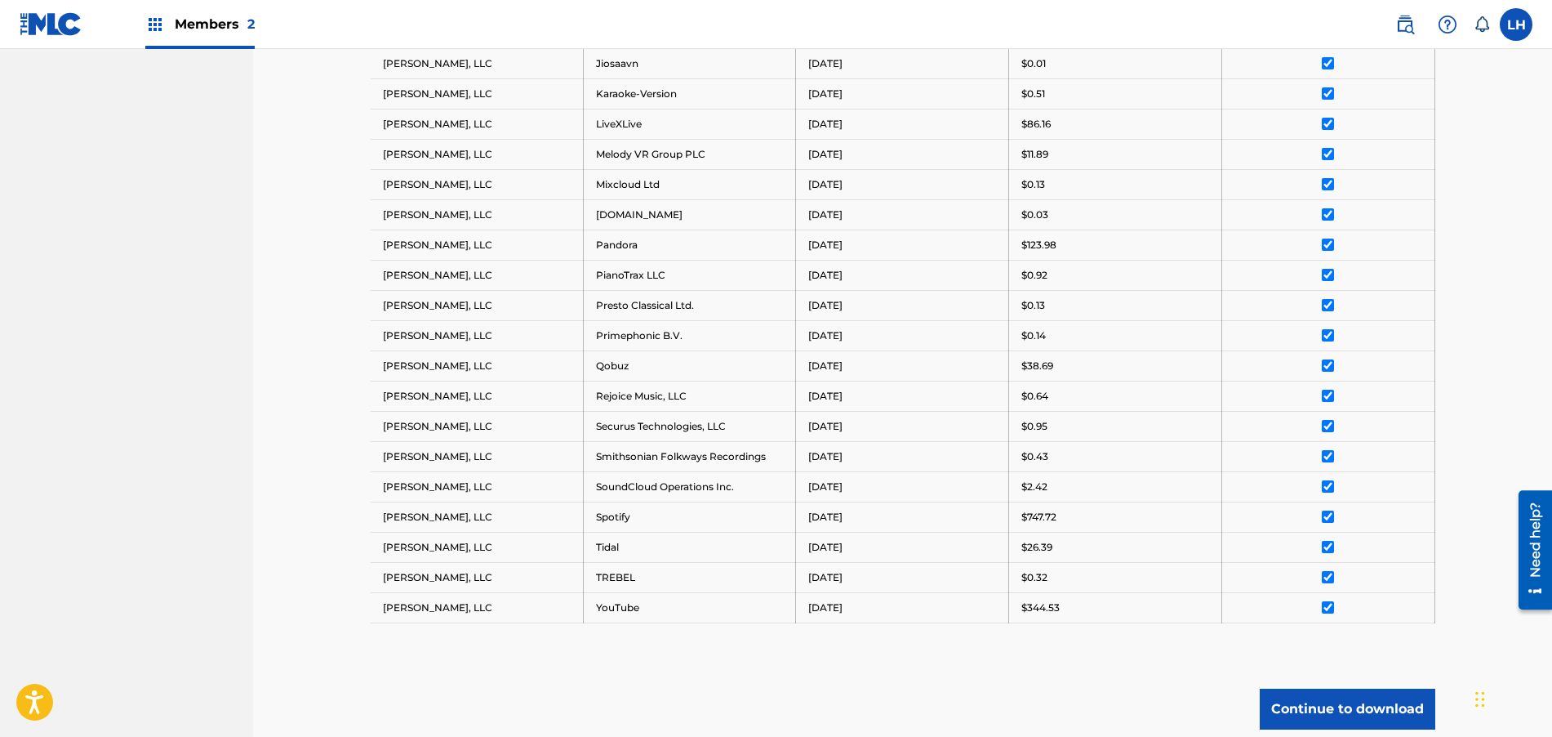
scroll to position [1048, 0]
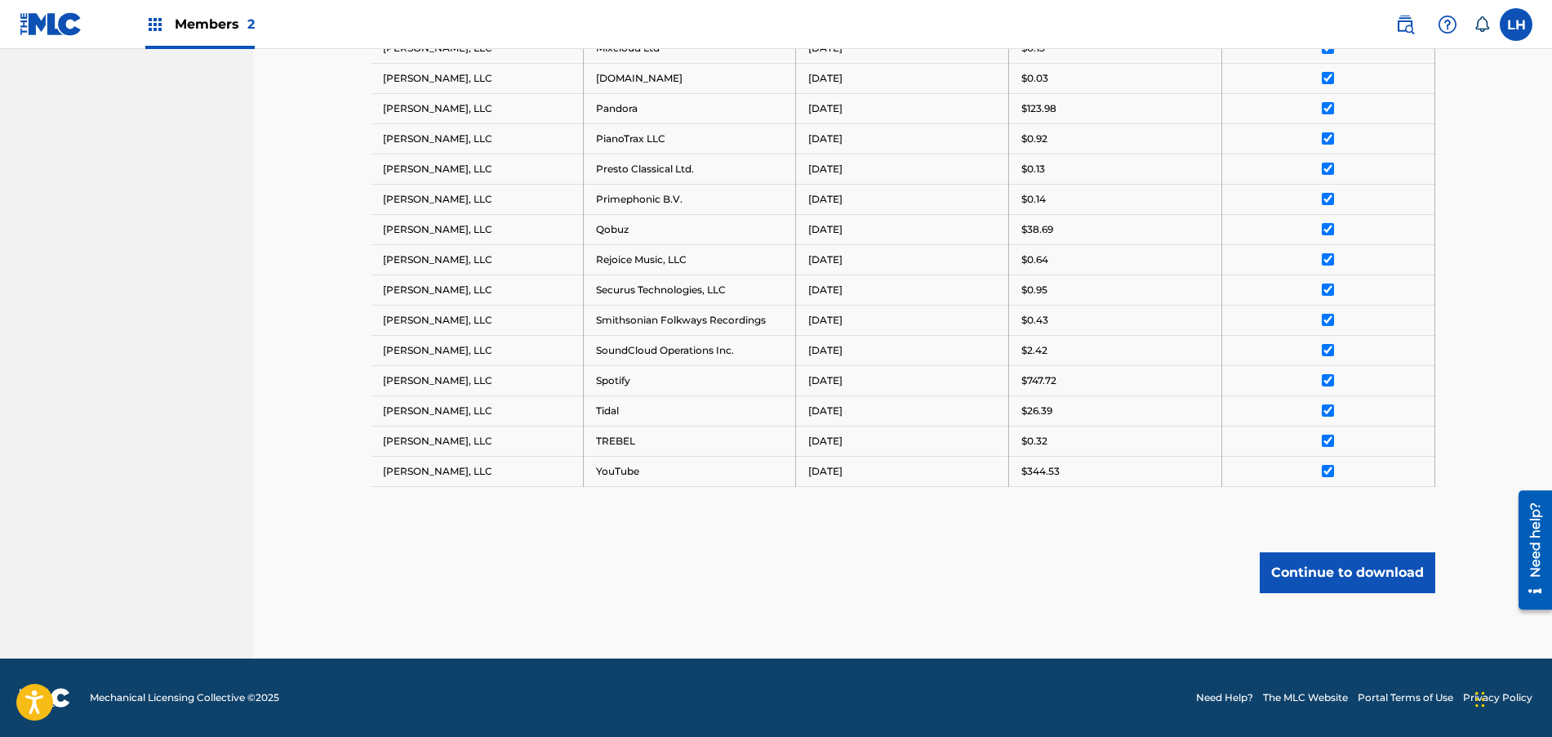
click at [1316, 578] on button "Continue to download" at bounding box center [1348, 572] width 176 height 41
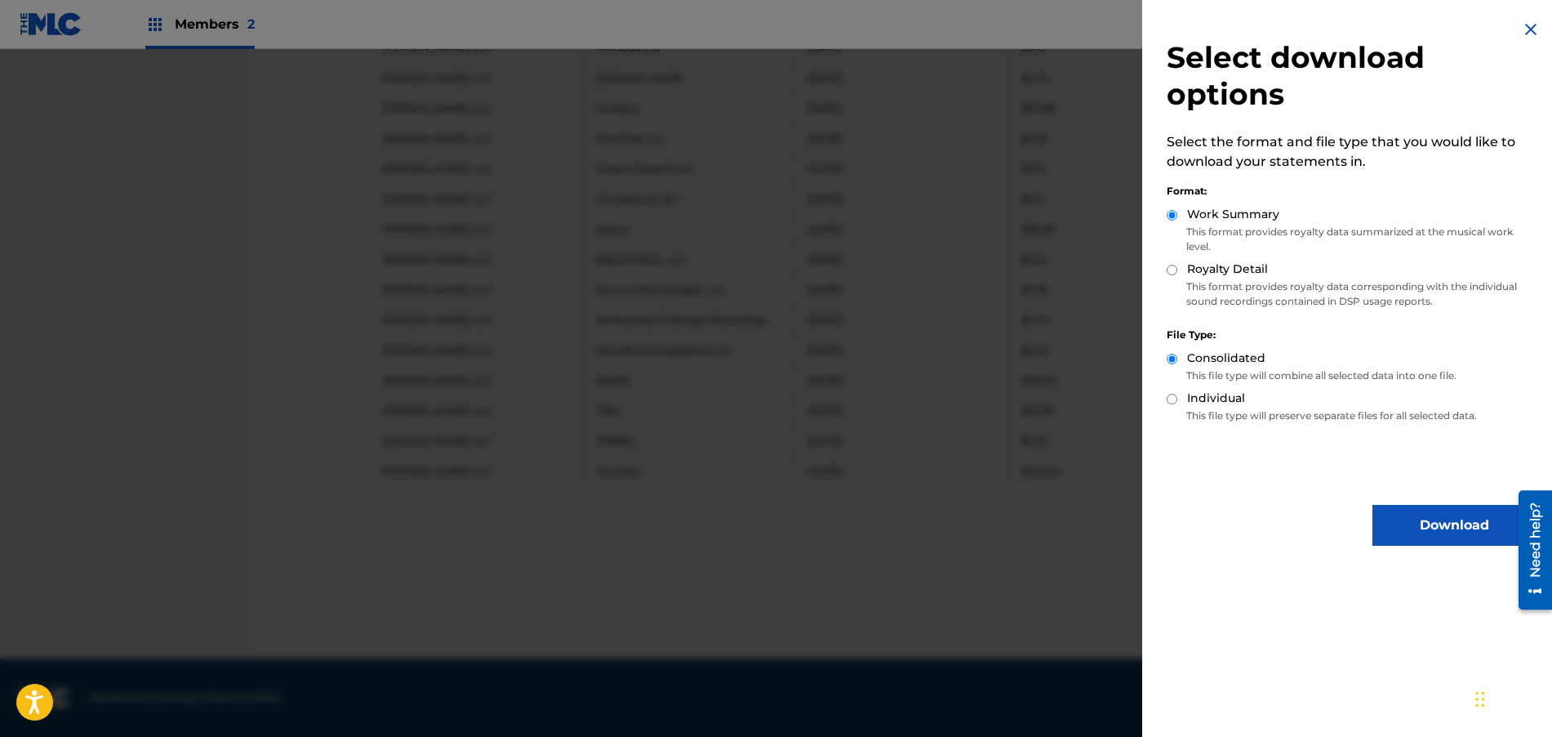
click at [1410, 529] on button "Download" at bounding box center [1454, 525] width 163 height 41
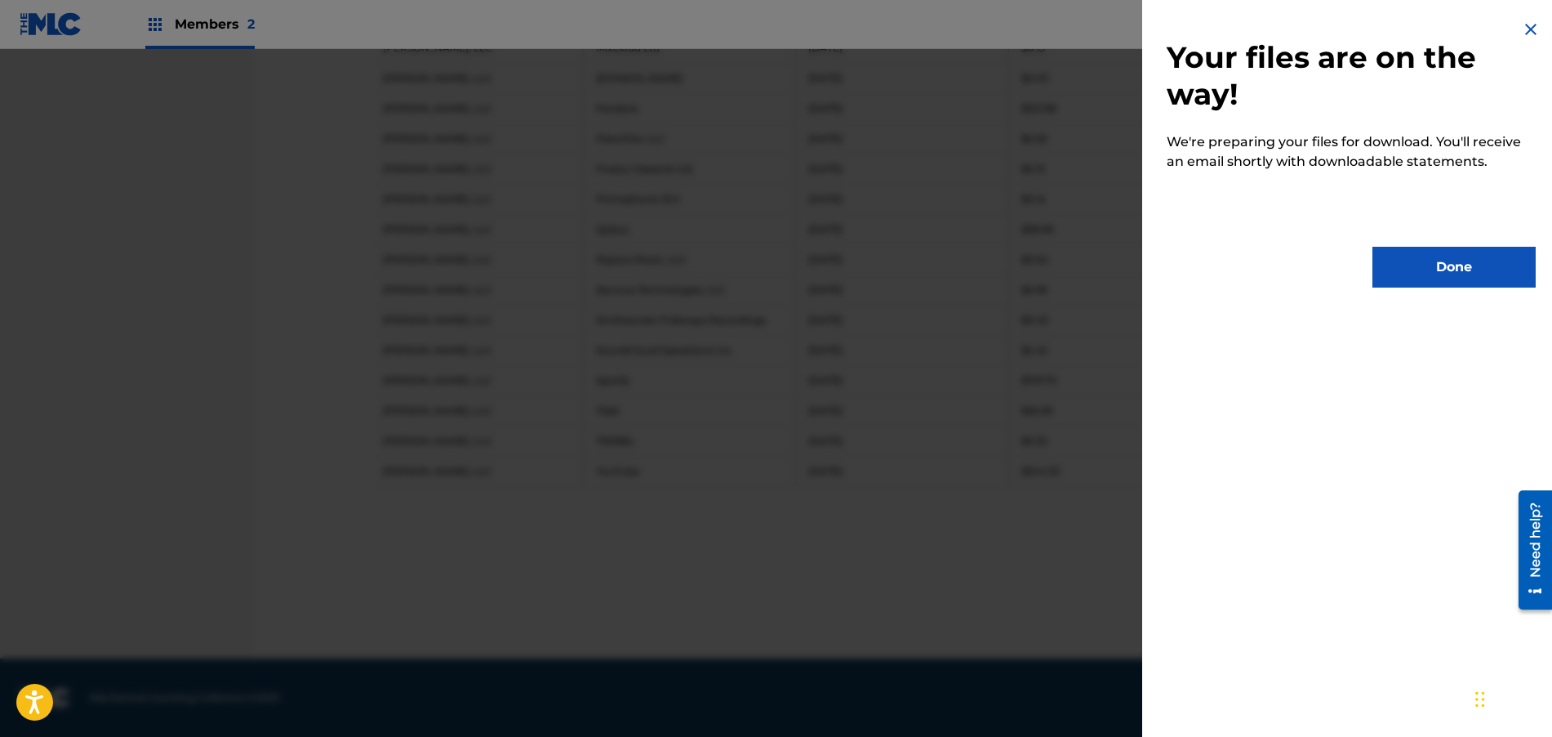
click at [1420, 269] on button "Done" at bounding box center [1454, 267] width 163 height 41
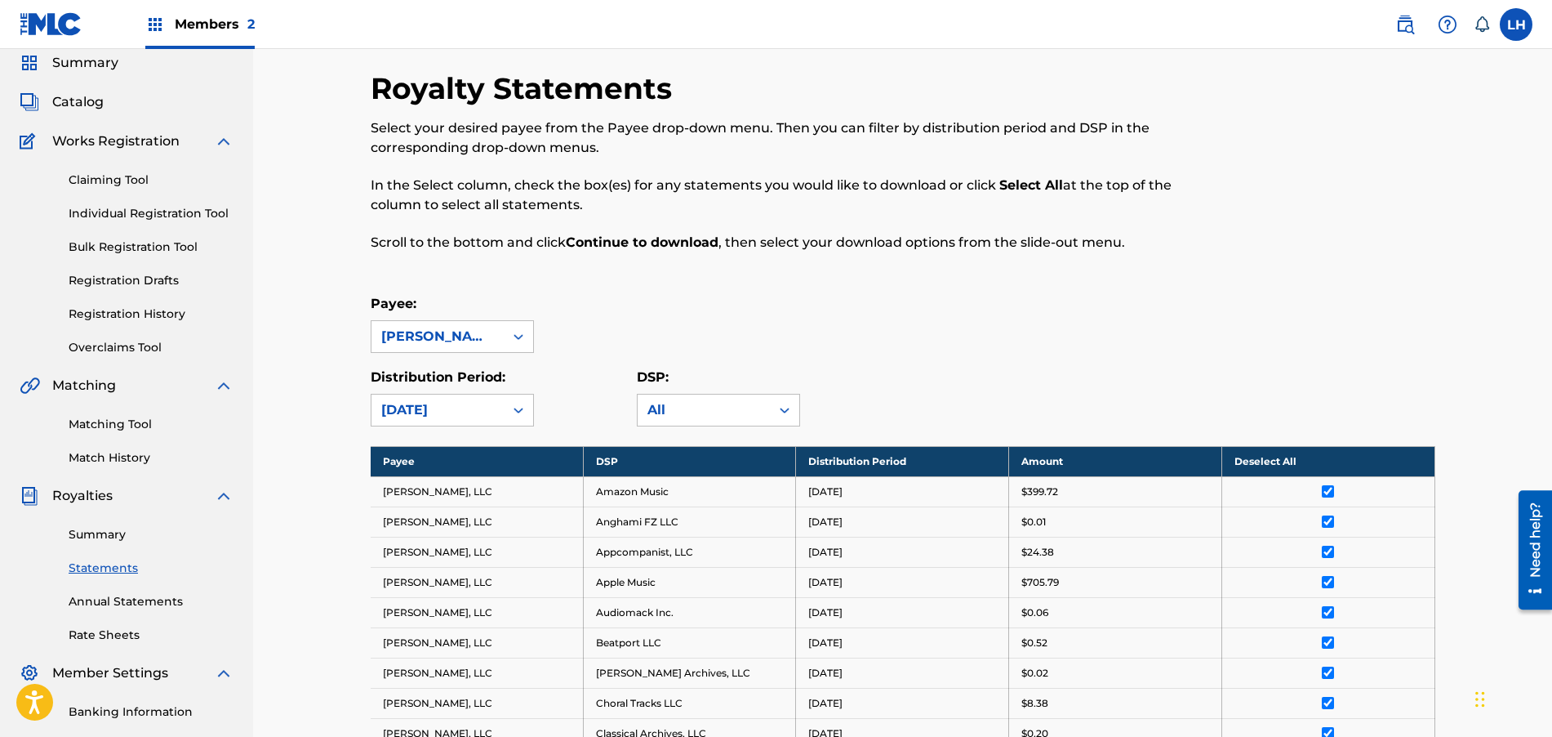
scroll to position [0, 0]
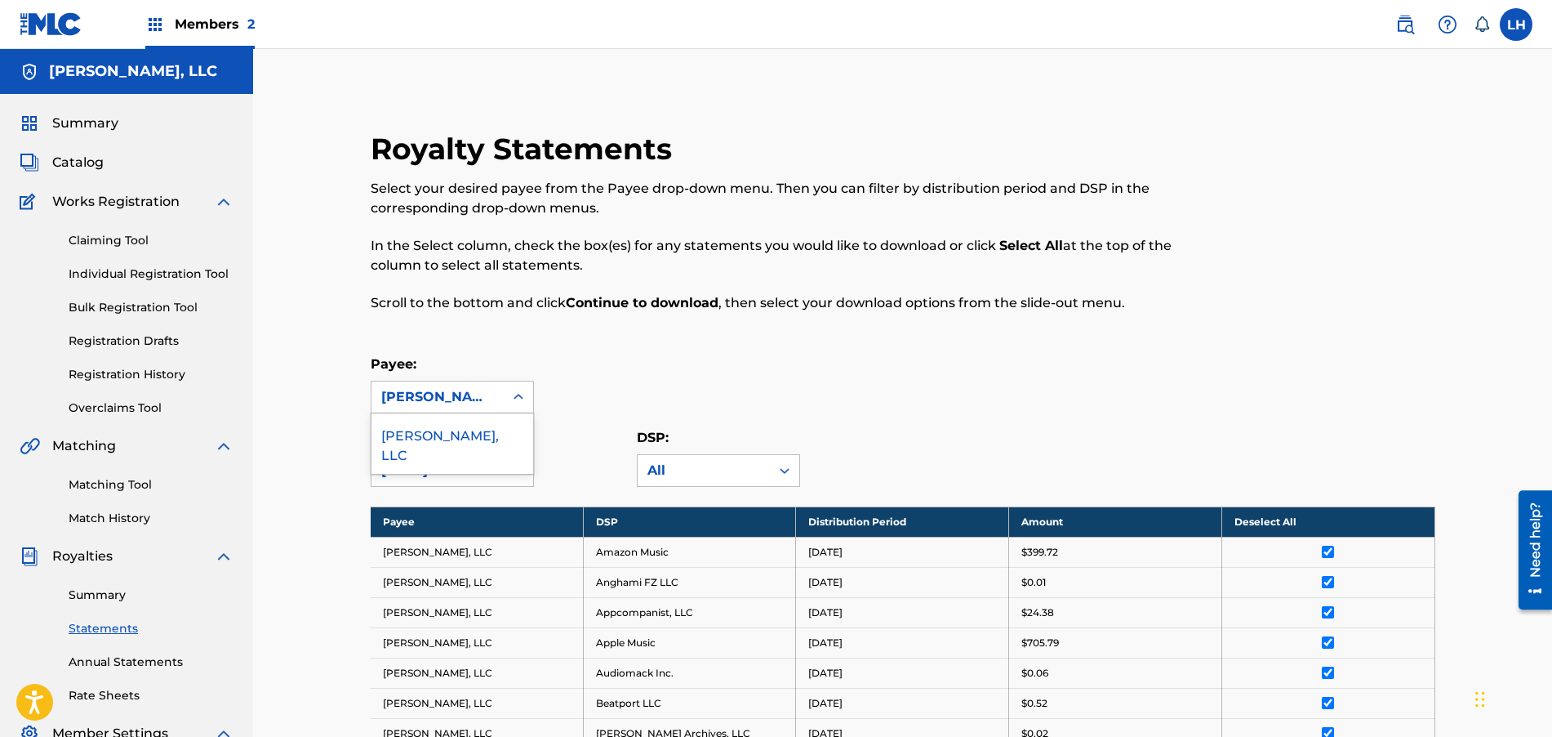
click at [519, 393] on icon at bounding box center [518, 397] width 16 height 16
click at [608, 392] on div "Payee: CARL FISCHER, LLC" at bounding box center [903, 383] width 1065 height 59
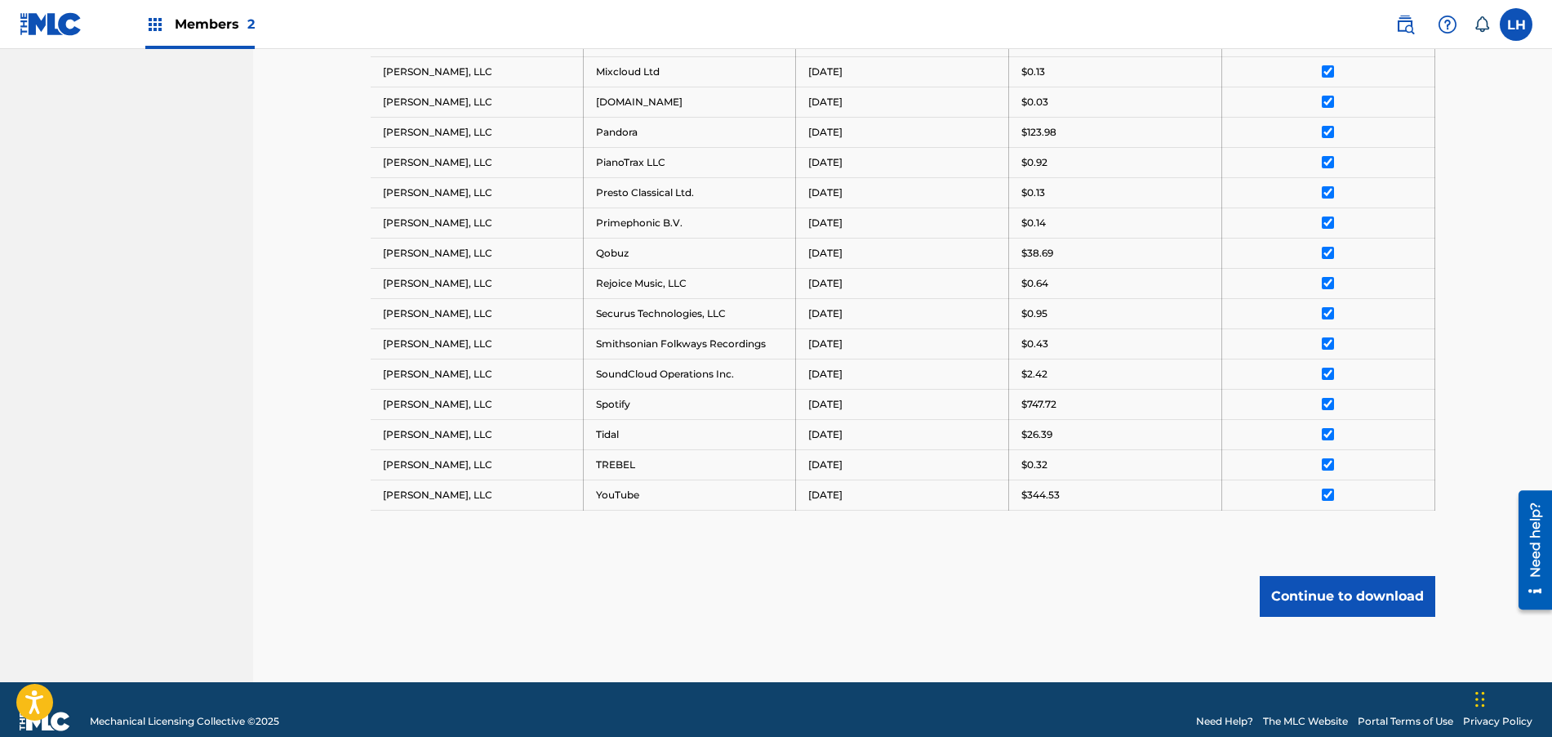
scroll to position [1048, 0]
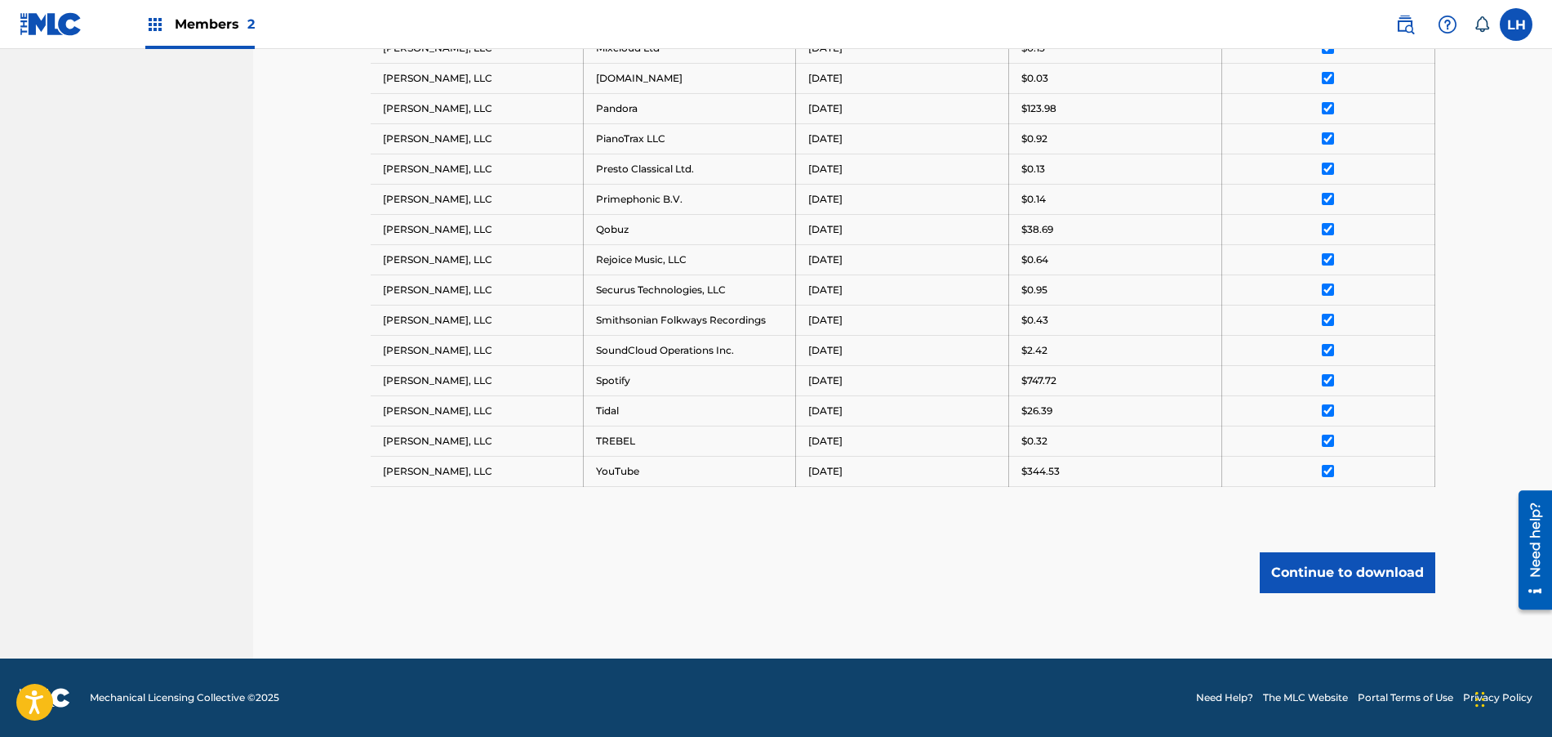
click at [1332, 574] on button "Continue to download" at bounding box center [1348, 572] width 176 height 41
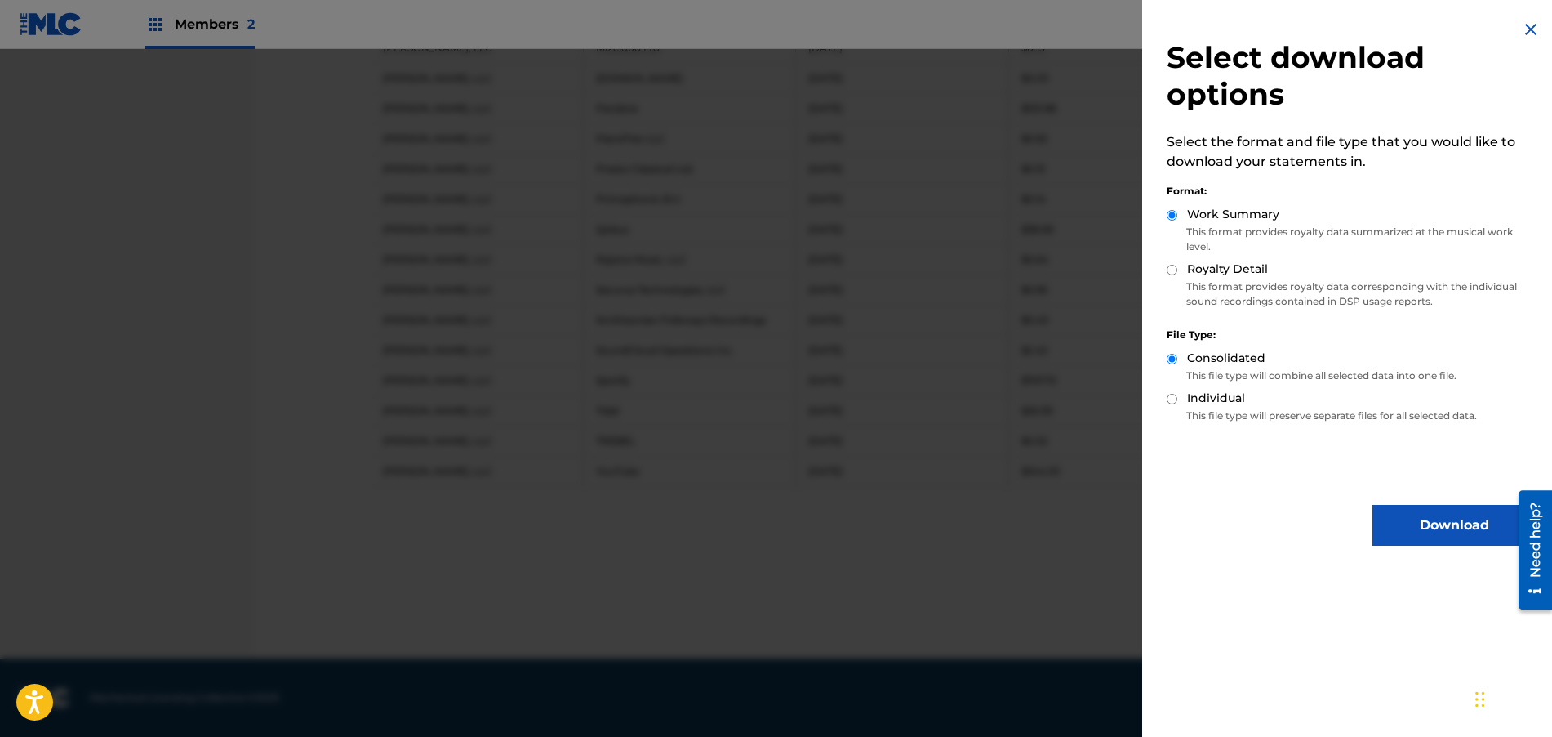
click at [1169, 266] on input "Royalty Detail" at bounding box center [1172, 270] width 11 height 11
radio input "true"
click at [1395, 514] on button "Download" at bounding box center [1454, 525] width 163 height 41
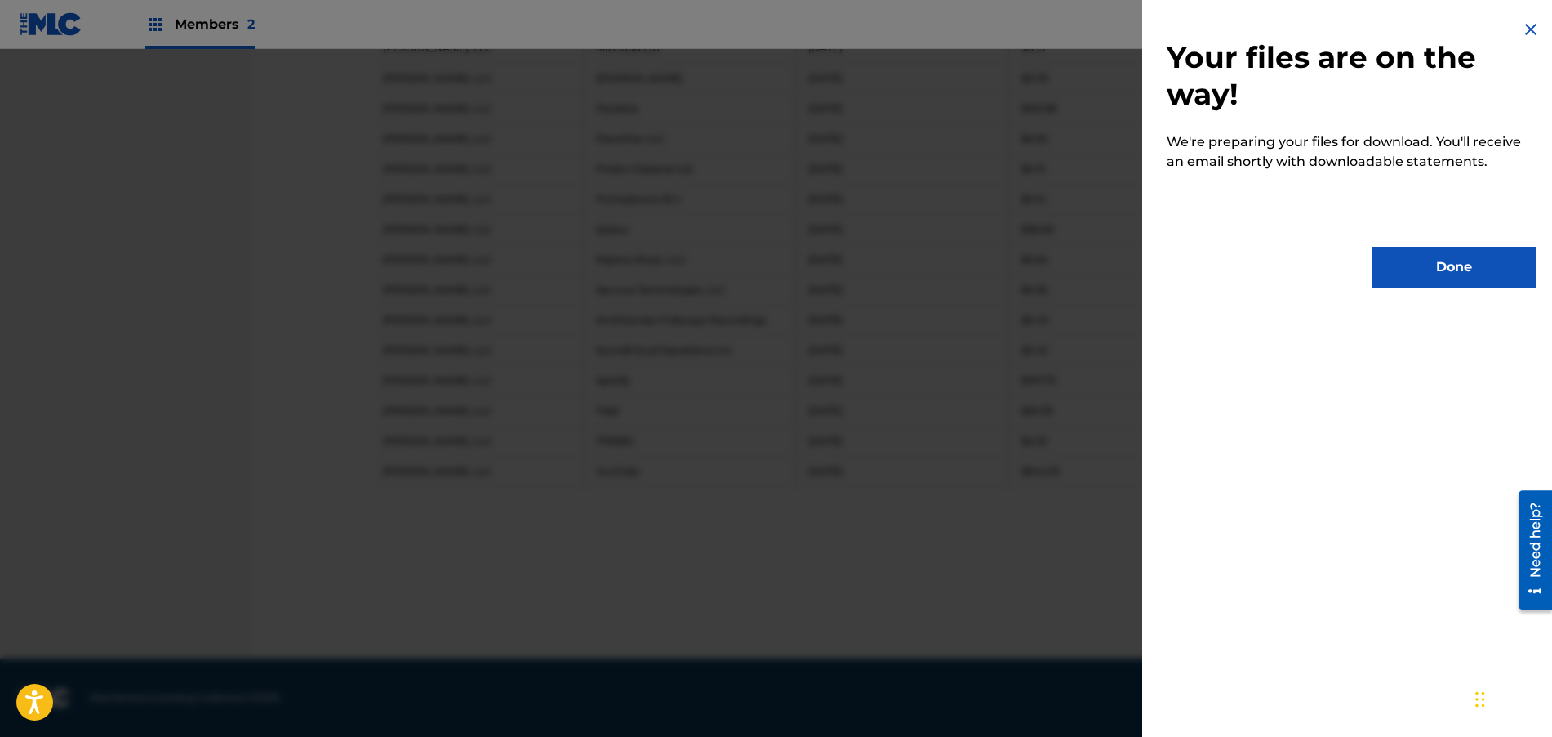
click at [1432, 263] on button "Done" at bounding box center [1454, 267] width 163 height 41
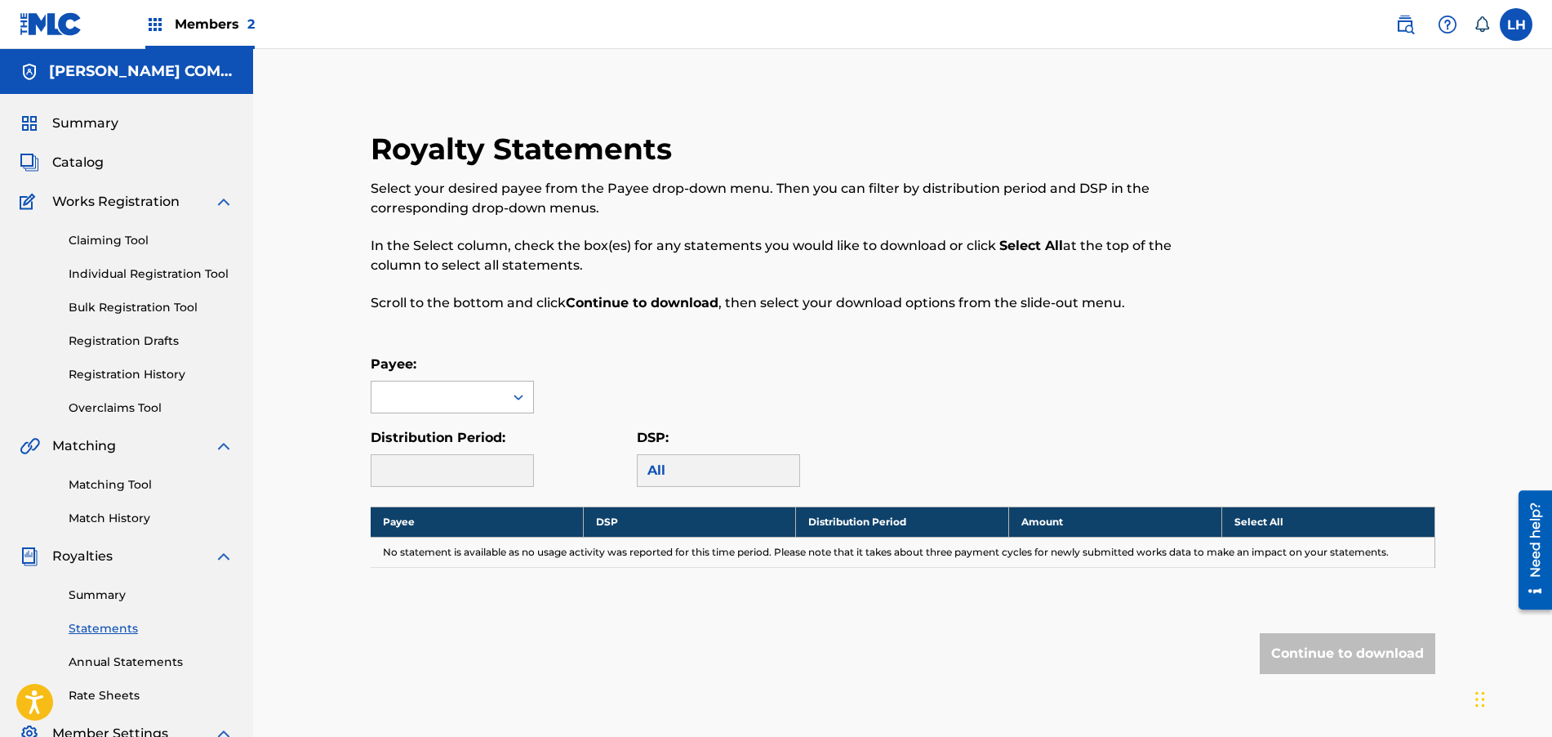
click at [521, 395] on icon at bounding box center [519, 397] width 10 height 6
click at [490, 441] on div "[PERSON_NAME] COMPANY" at bounding box center [453, 443] width 162 height 60
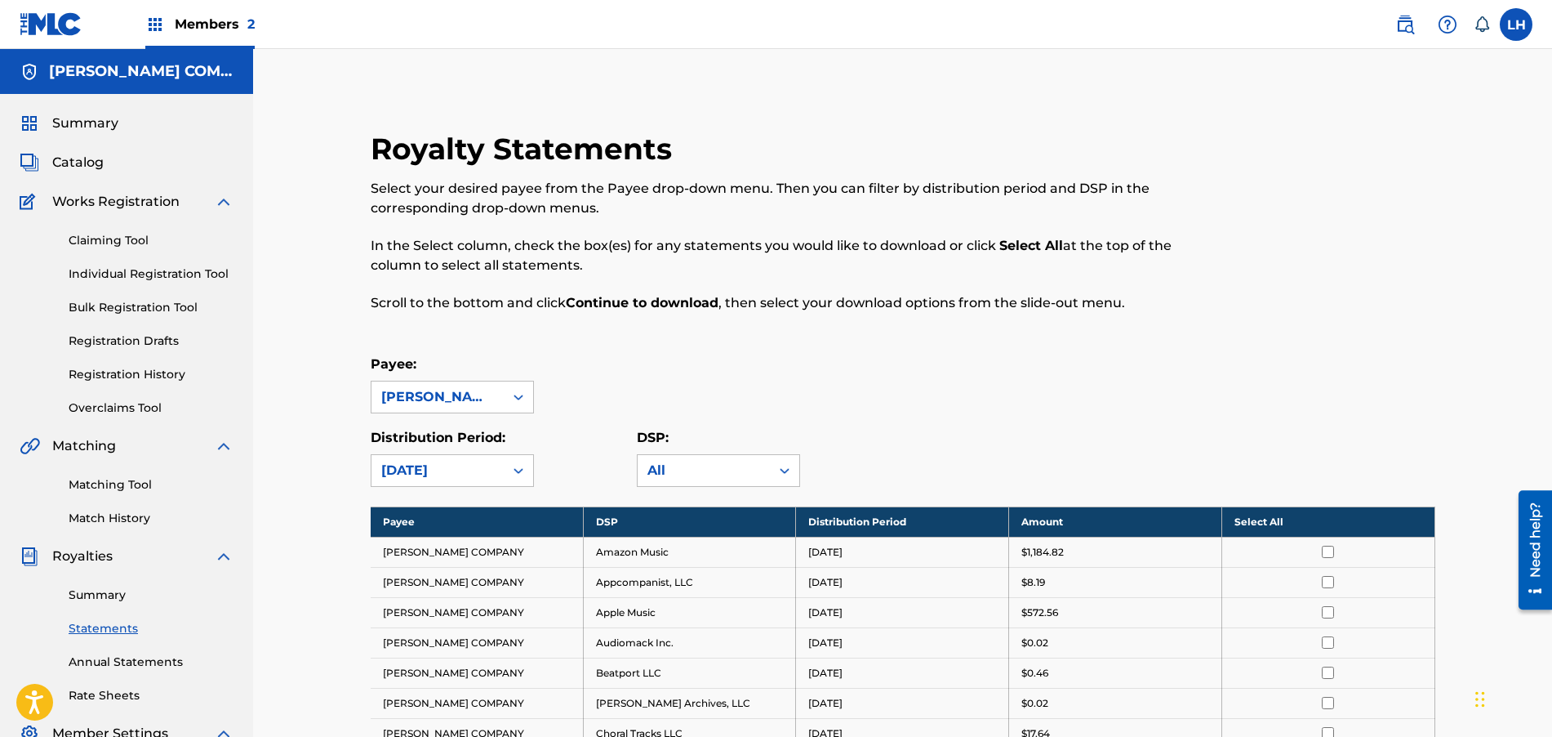
scroll to position [245, 0]
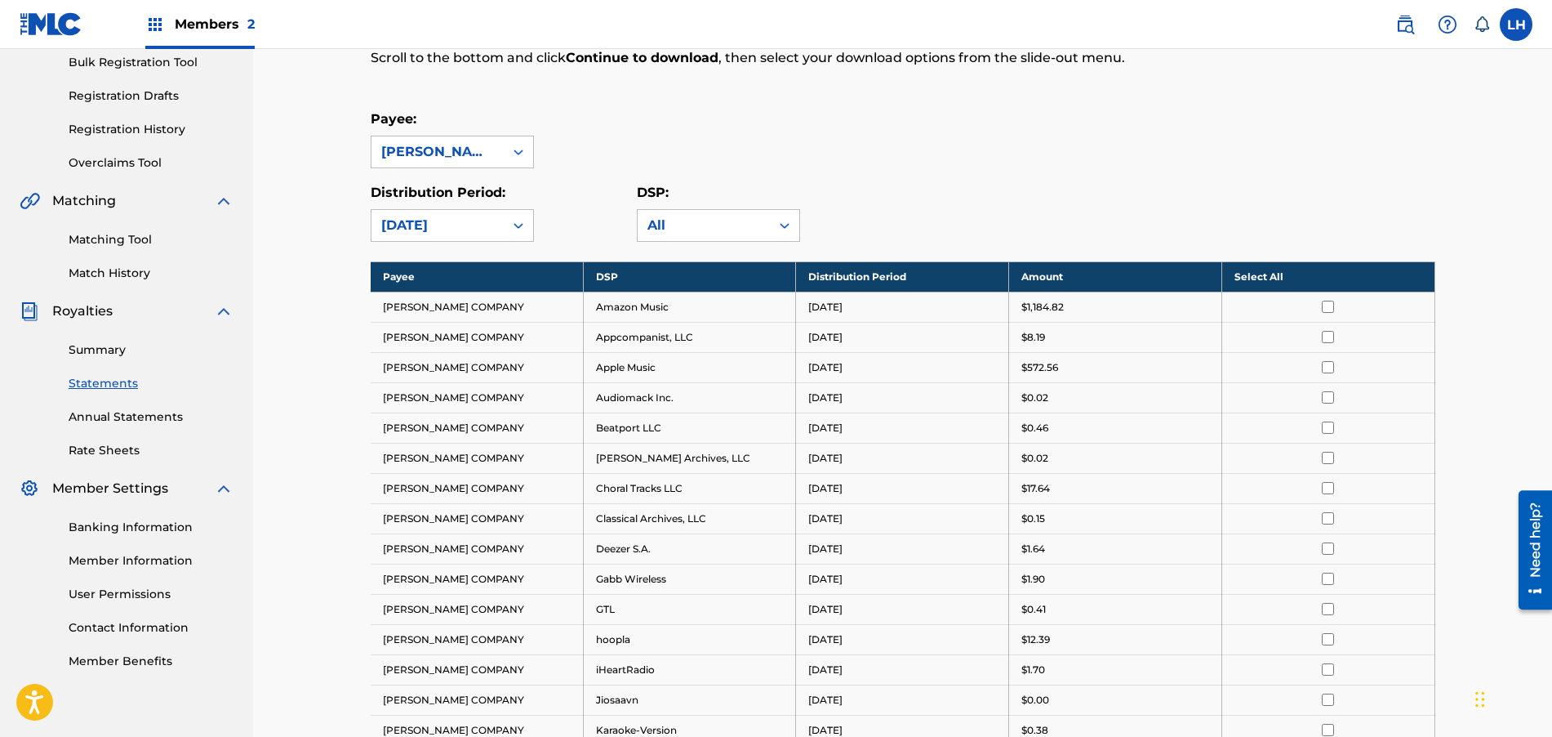
click at [1244, 277] on th "Select All" at bounding box center [1328, 276] width 213 height 30
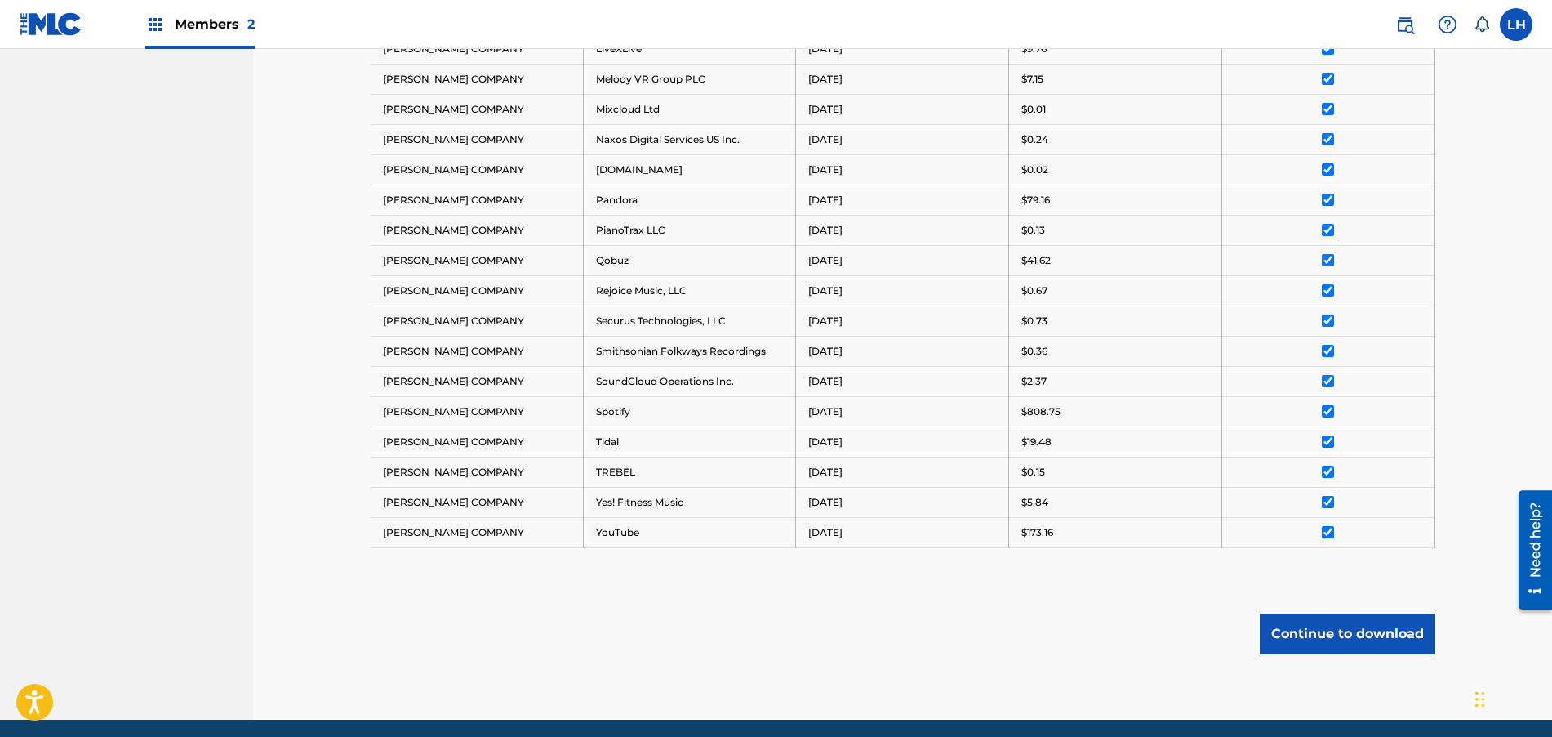
scroll to position [1018, 0]
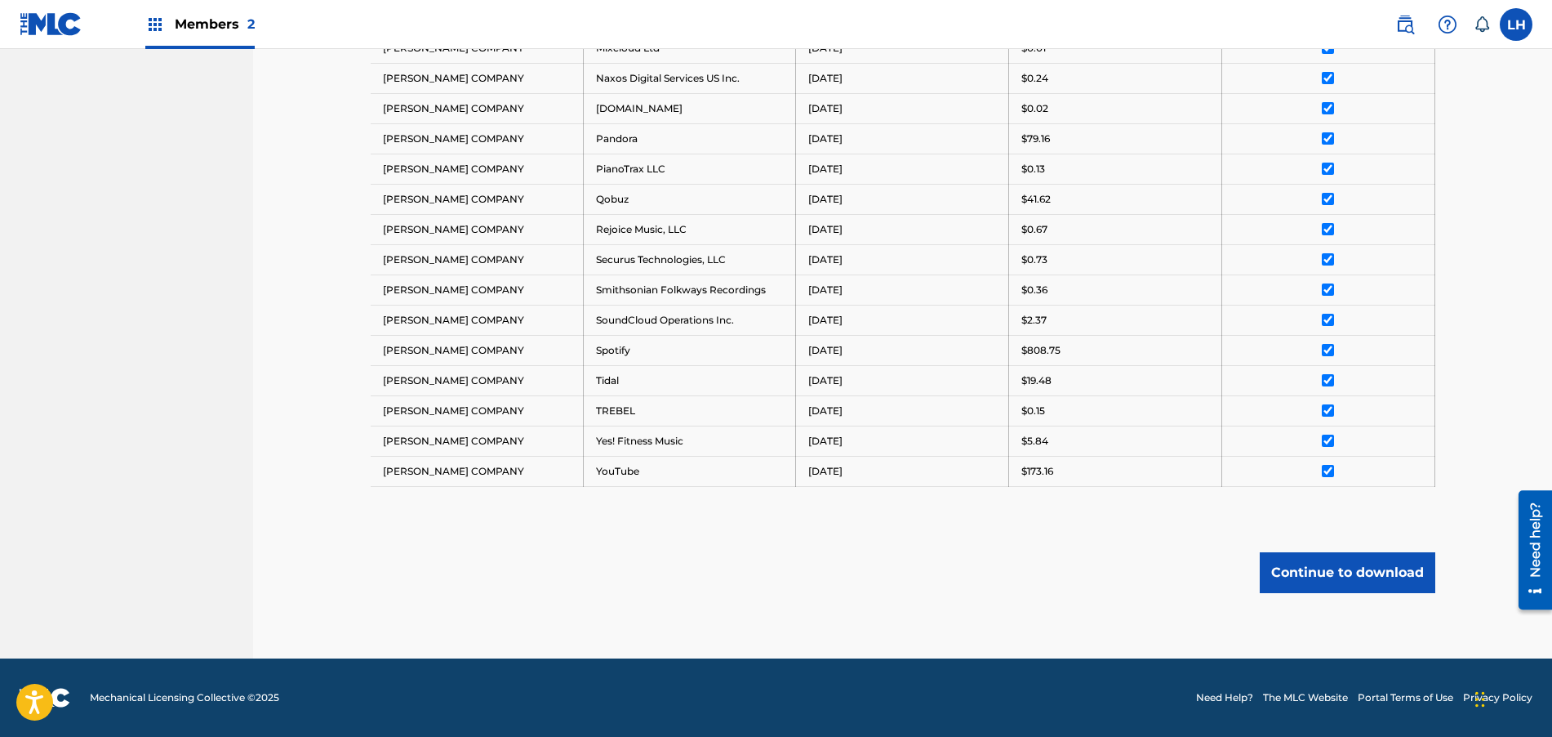
click at [1321, 566] on button "Continue to download" at bounding box center [1348, 572] width 176 height 41
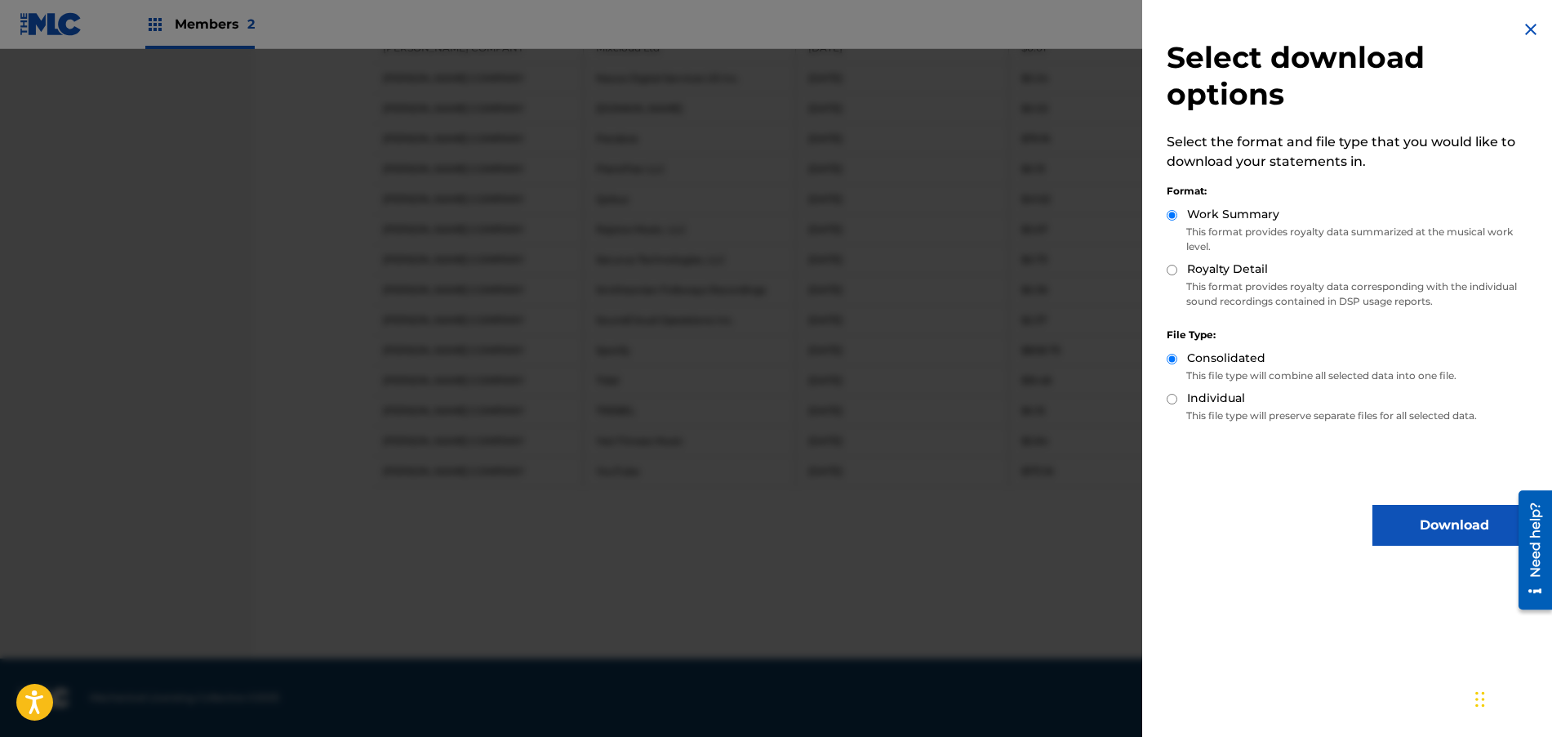
click at [1424, 521] on button "Download" at bounding box center [1454, 525] width 163 height 41
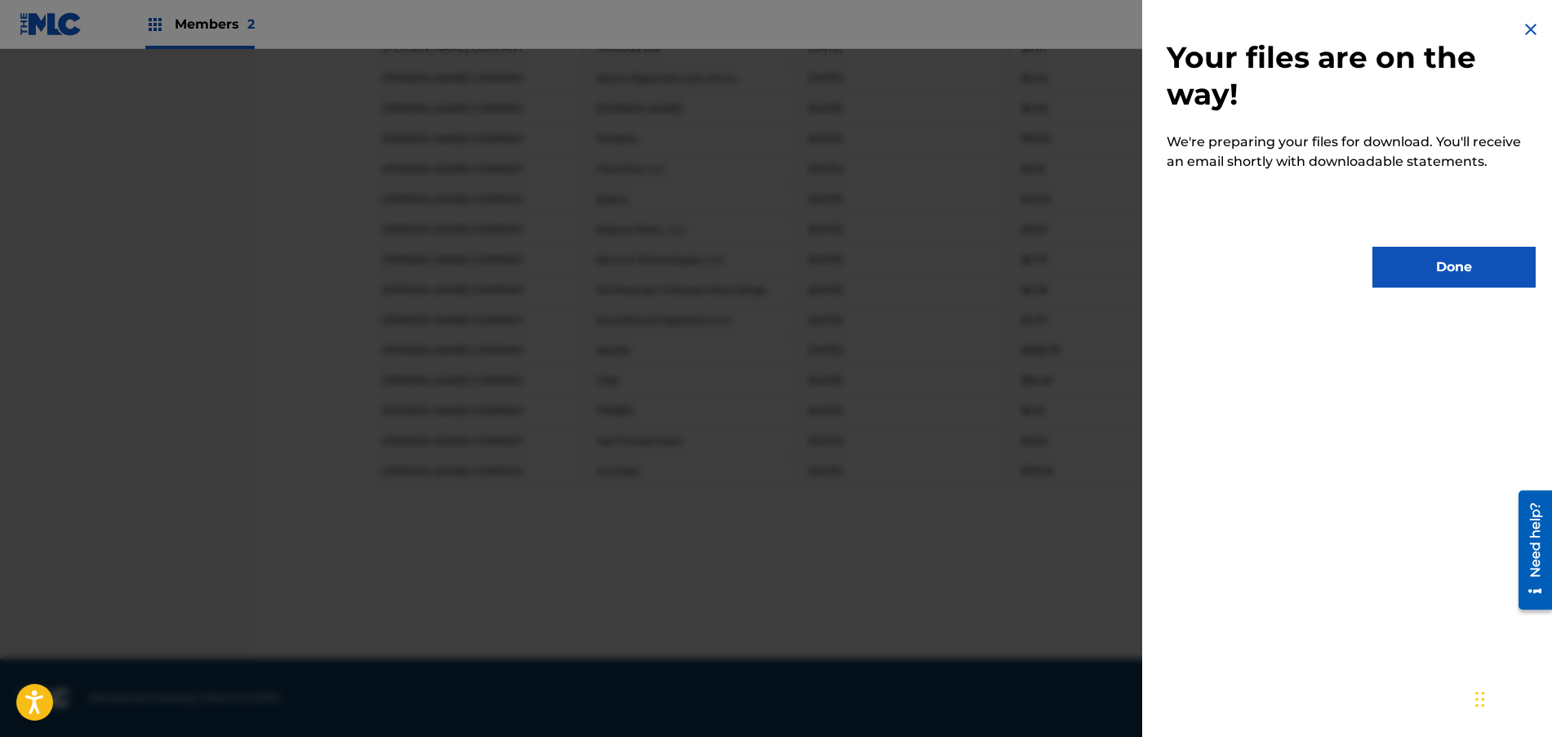
click at [1408, 277] on button "Done" at bounding box center [1454, 267] width 163 height 41
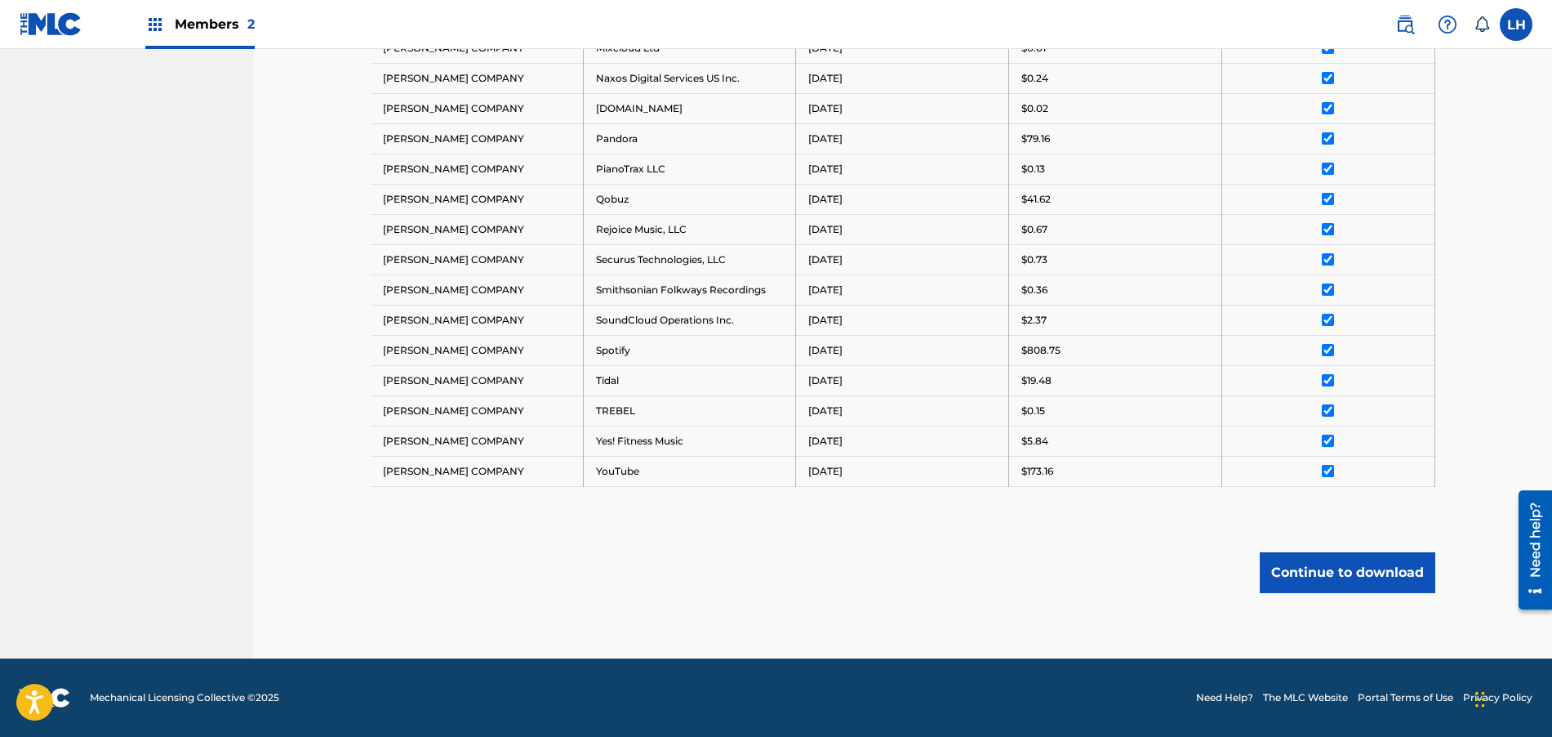
click at [1284, 562] on button "Continue to download" at bounding box center [1348, 572] width 176 height 41
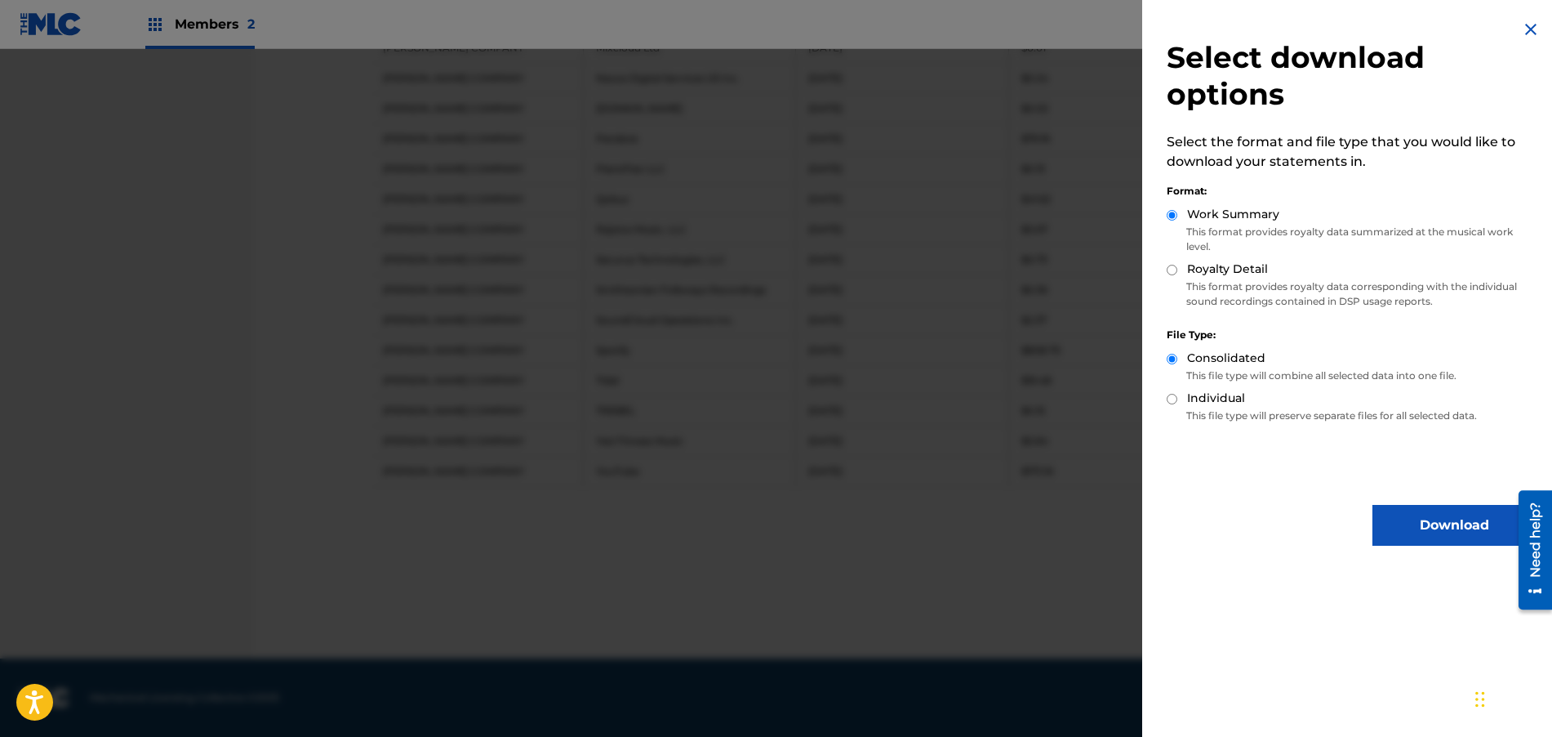
click at [1174, 273] on input "Royalty Detail" at bounding box center [1172, 270] width 11 height 11
radio input "true"
click at [1445, 521] on button "Download" at bounding box center [1454, 525] width 163 height 41
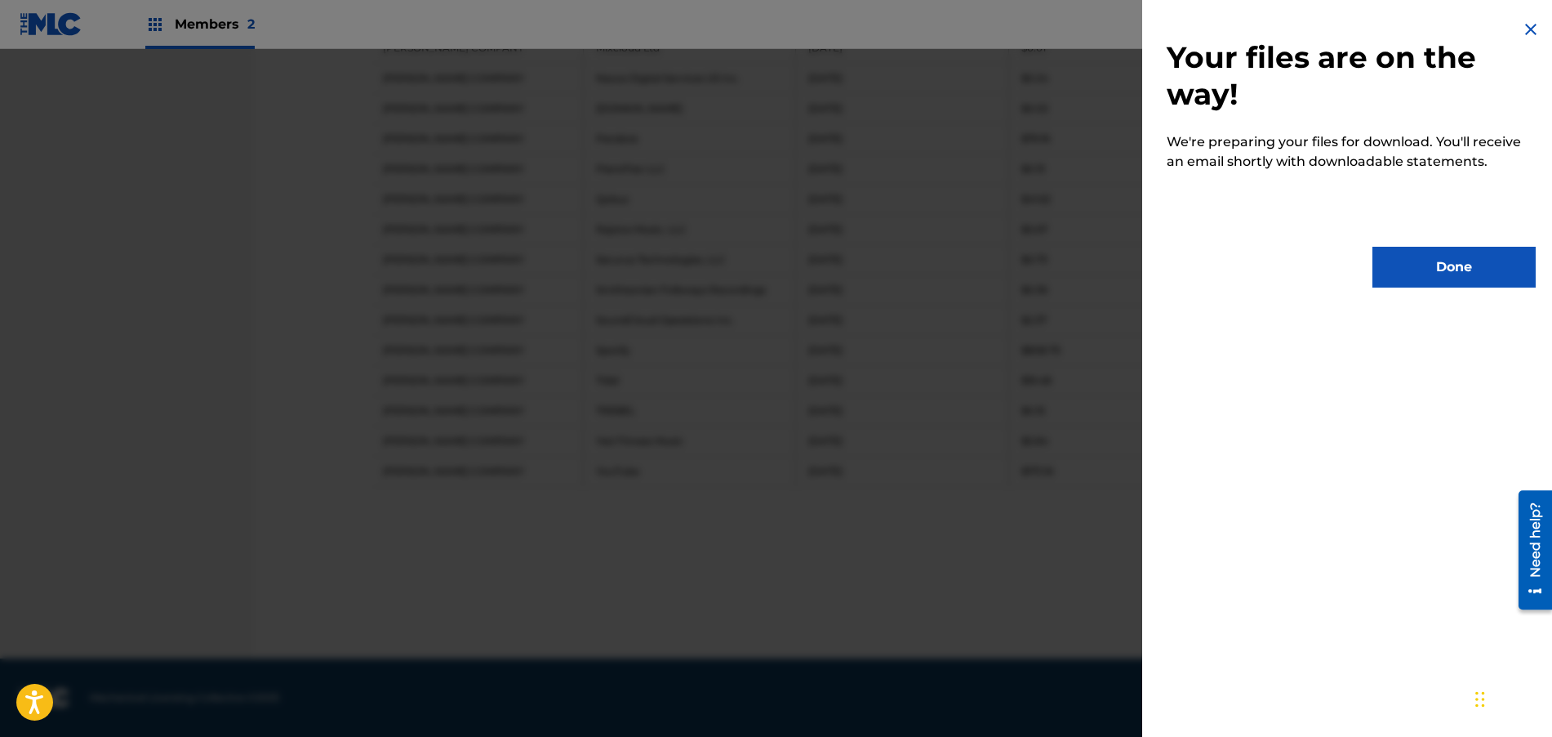
click at [1435, 269] on button "Done" at bounding box center [1454, 267] width 163 height 41
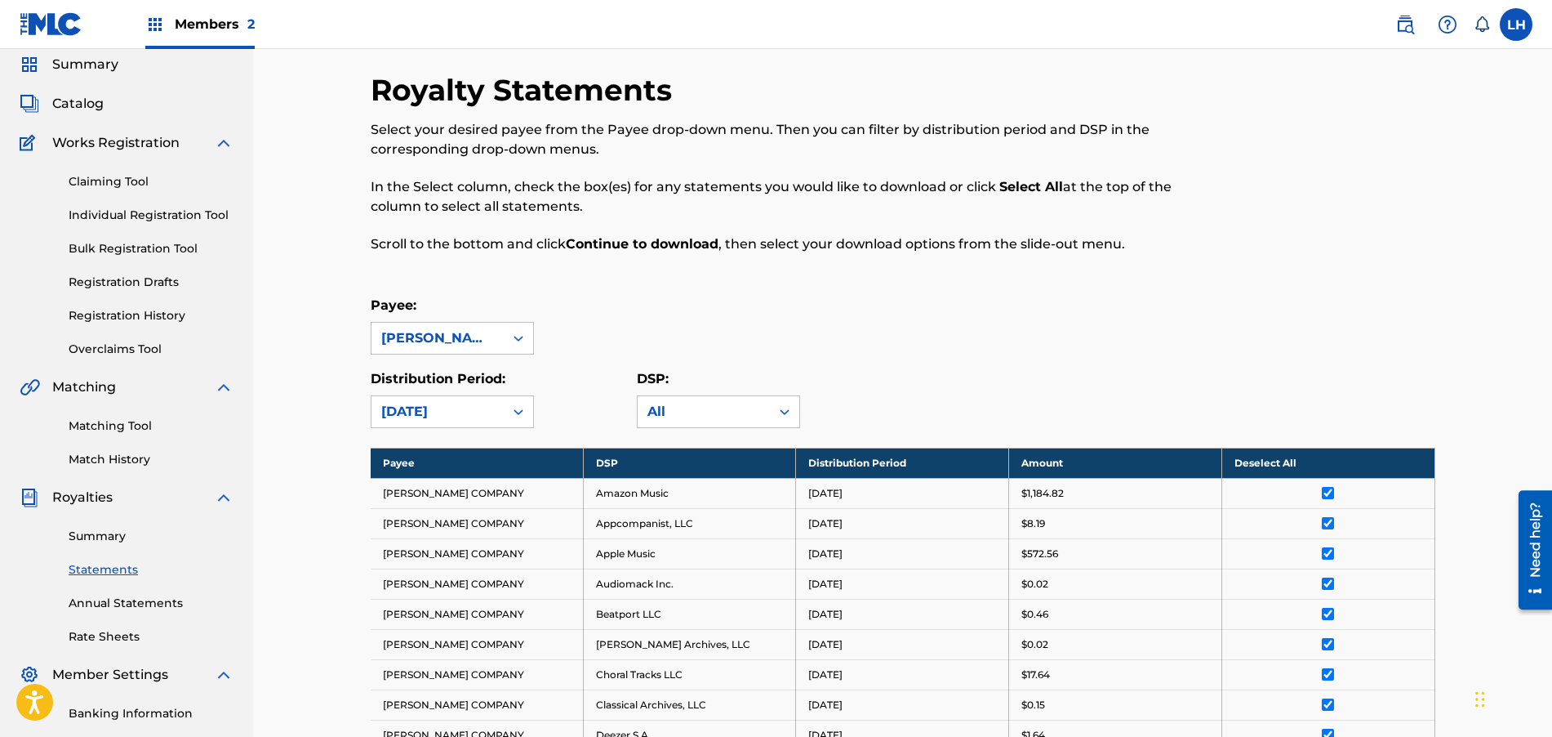
scroll to position [0, 0]
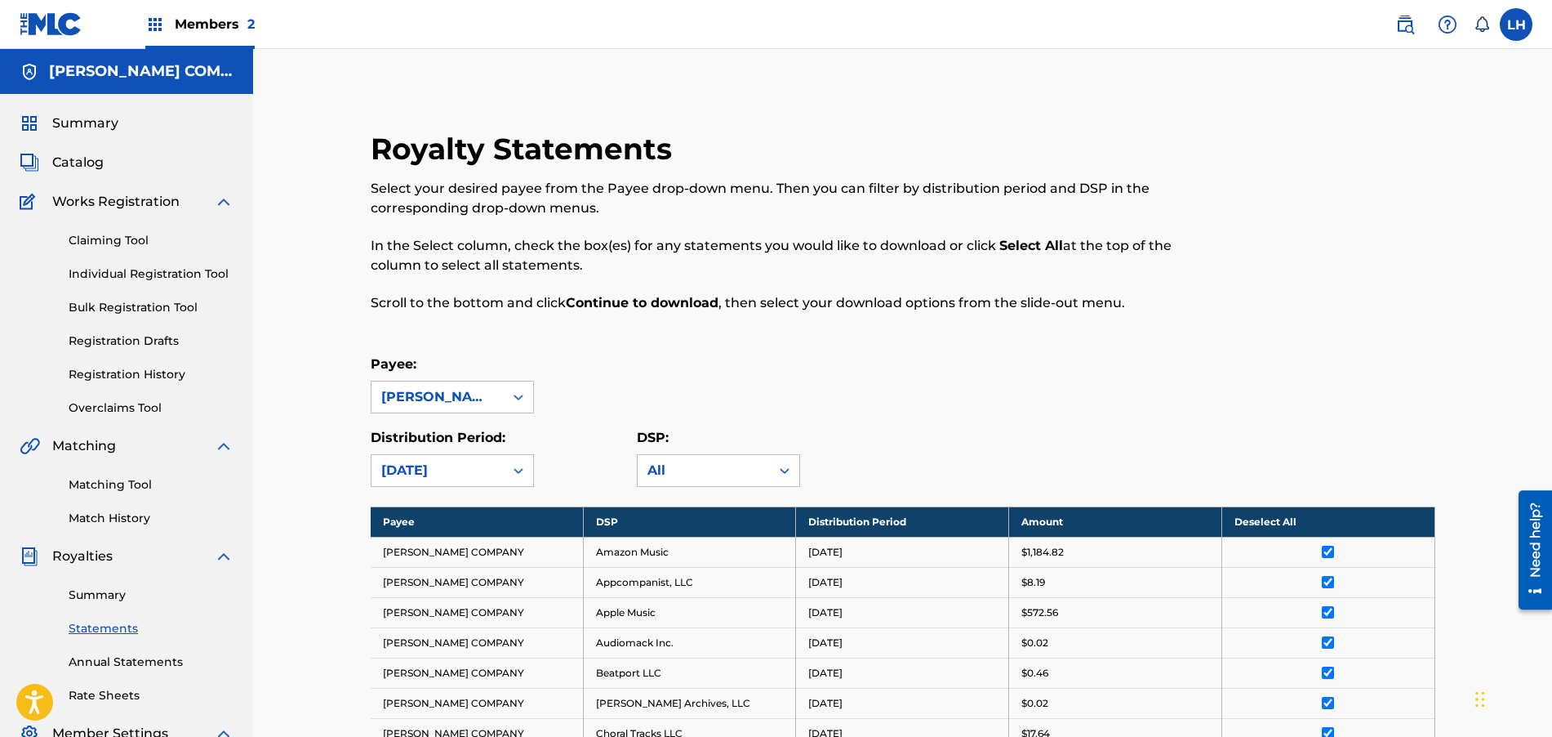
click at [687, 389] on div "Payee: [PERSON_NAME] COMPANY" at bounding box center [903, 383] width 1065 height 59
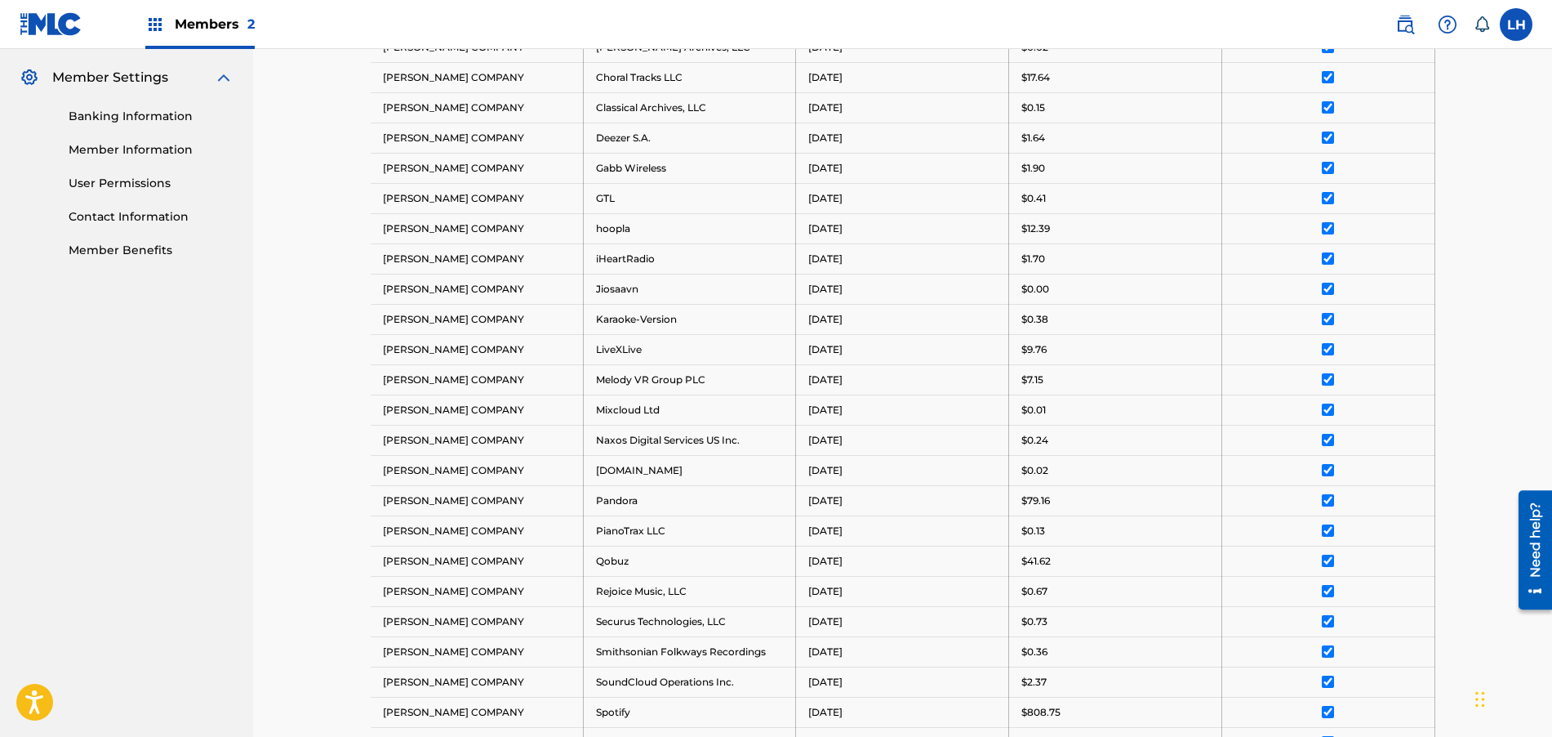
scroll to position [1018, 0]
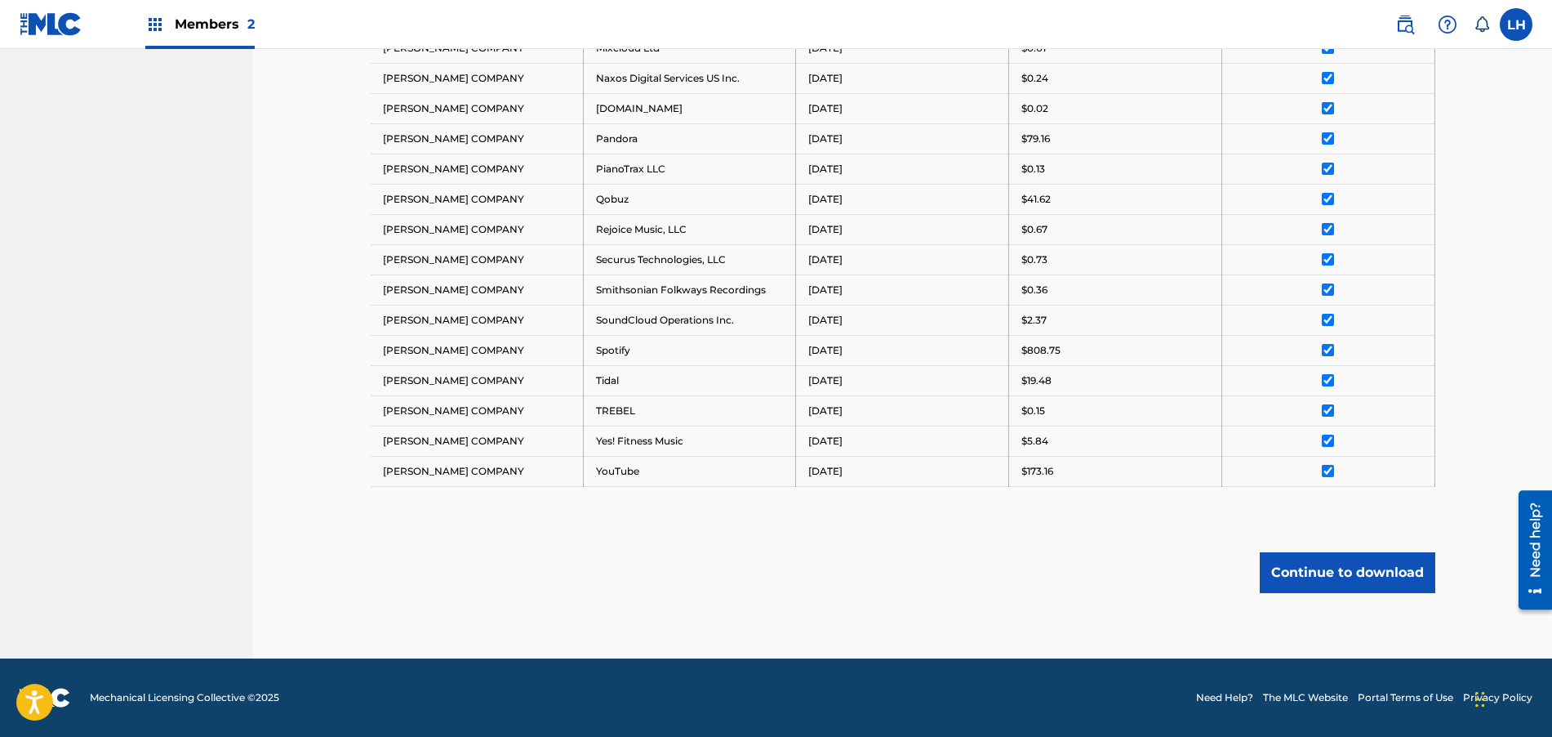
click at [1331, 574] on button "Continue to download" at bounding box center [1348, 572] width 176 height 41
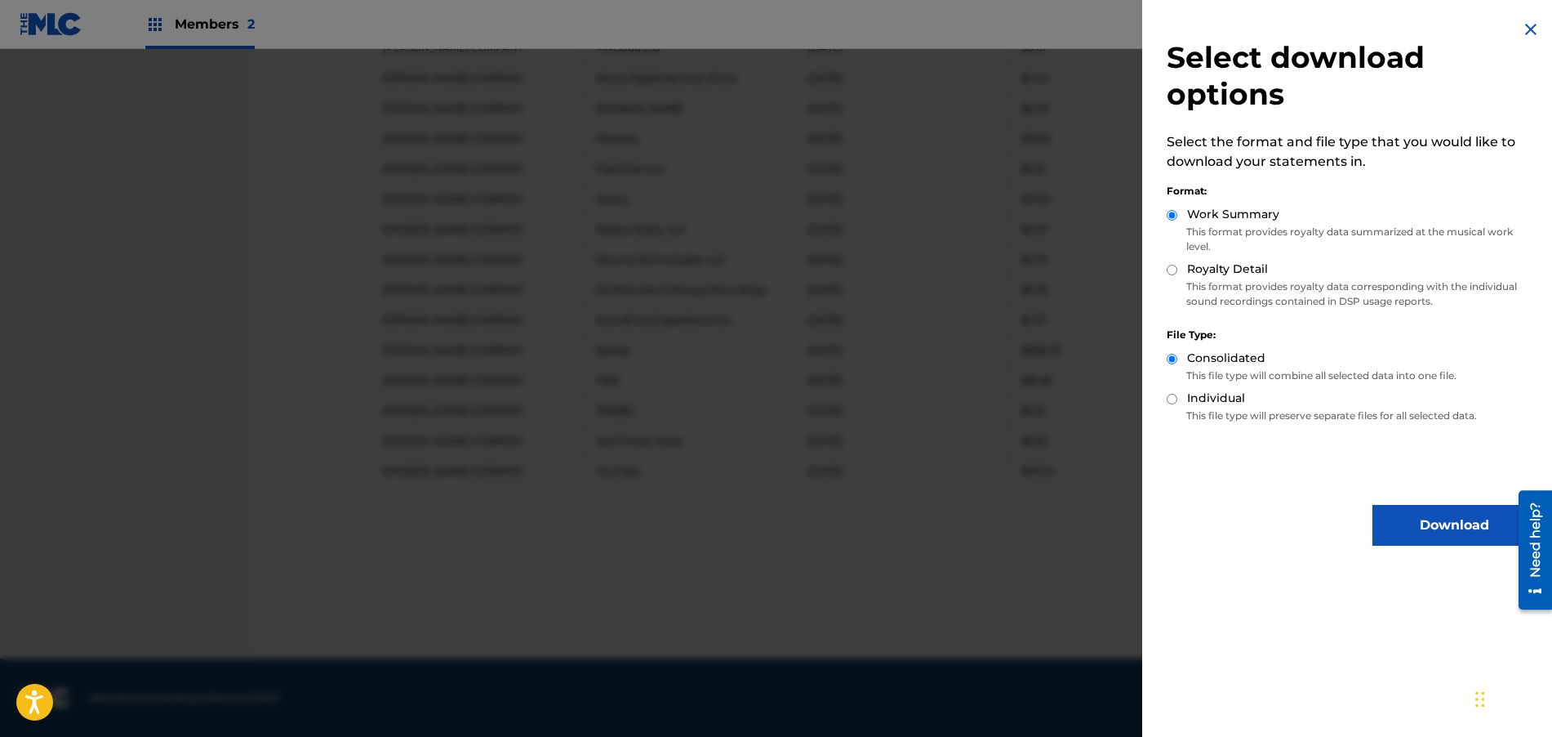
click at [978, 323] on div at bounding box center [776, 417] width 1552 height 737
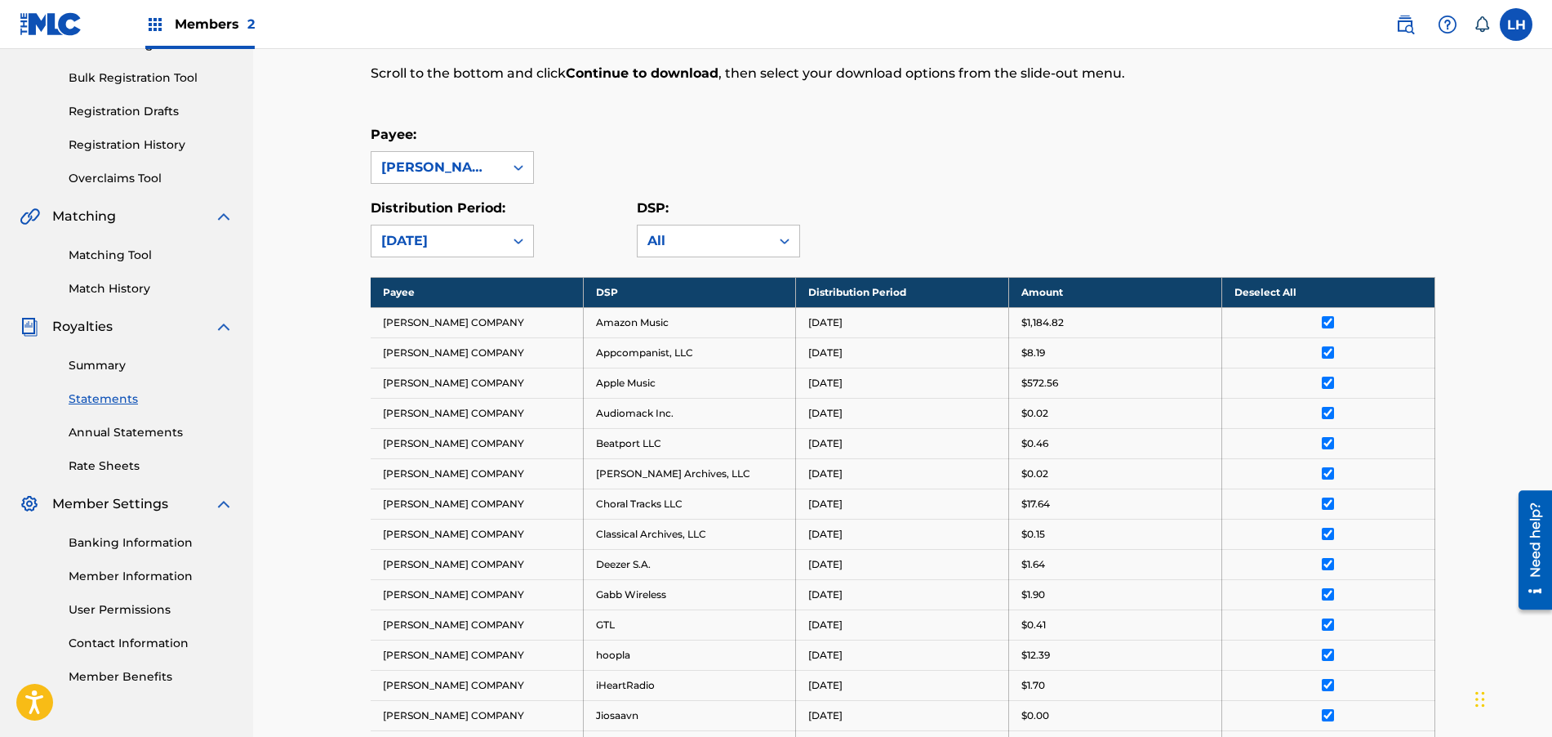
scroll to position [201, 0]
